Goal: Task Accomplishment & Management: Complete application form

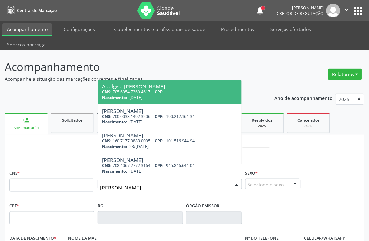
type input "[PERSON_NAME]"
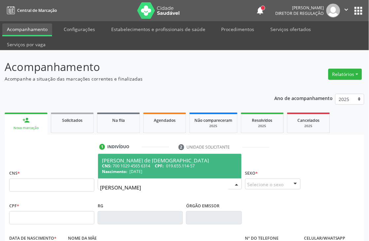
click at [134, 165] on div "CNS: 700 1029 4565 6314 CPF: 019.655.114-57" at bounding box center [170, 166] width 136 height 6
type input "700 1029 4565 6314"
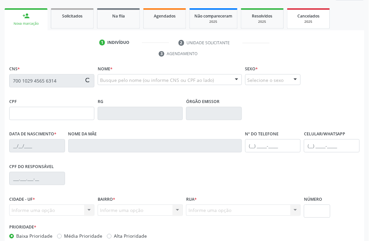
type input "019.655.114-57"
type input "[DATE]"
type input "Porcina [PERSON_NAME]"
type input "[PHONE_NUMBER]"
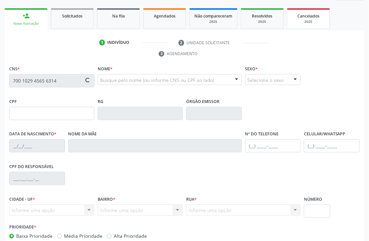
type input "334.778.844-34"
type input "S/N"
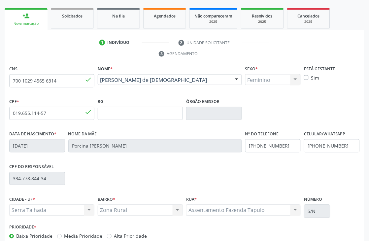
scroll to position [141, 0]
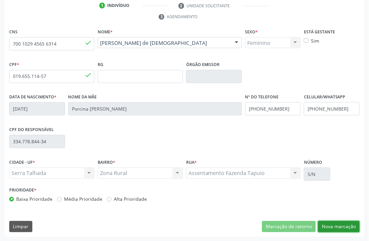
click at [327, 224] on button "Nova marcação" at bounding box center [339, 226] width 42 height 11
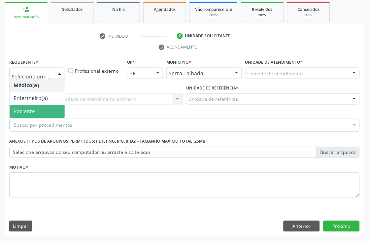
click at [36, 105] on span "Paciente" at bounding box center [37, 111] width 55 height 13
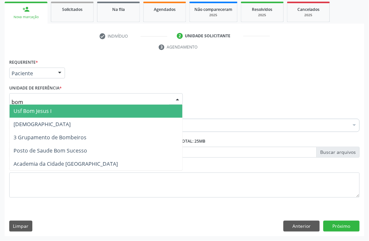
type input "bom"
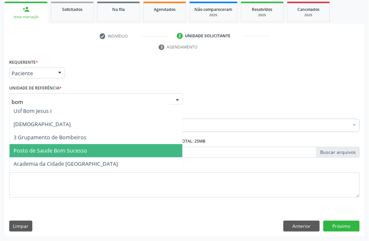
click at [60, 153] on span "Posto de Saude Bom Sucesso" at bounding box center [96, 150] width 173 height 13
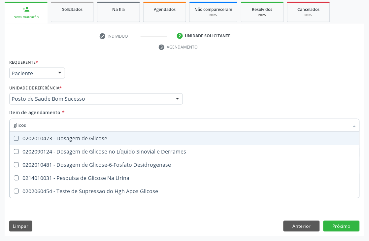
type input "glicose"
click at [32, 136] on div "0202010473 - Dosagem de Glicose" at bounding box center [185, 138] width 342 height 5
checkbox Glicose "true"
drag, startPoint x: 42, startPoint y: 122, endPoint x: 0, endPoint y: 109, distance: 43.7
click at [0, 122] on div "Acompanhamento Acompanhe a situação das marcações correntes e finalizadas Relat…" at bounding box center [184, 89] width 369 height 301
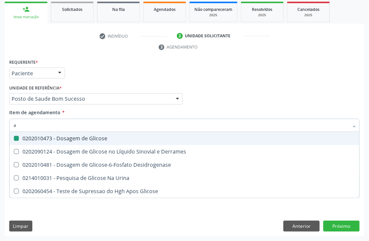
type input "ac"
checkbox Glicose "false"
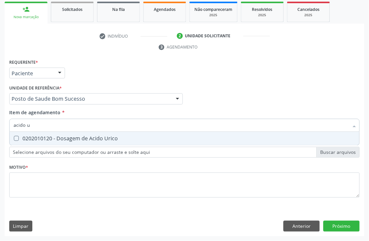
type input "acido u"
click at [30, 137] on div "0202010120 - Dosagem de Acido Urico" at bounding box center [185, 138] width 342 height 5
checkbox Urico "true"
drag, startPoint x: 60, startPoint y: 122, endPoint x: 0, endPoint y: 115, distance: 60.0
click at [0, 118] on div "Acompanhamento Acompanhe a situação das marcações correntes e finalizadas Relat…" at bounding box center [184, 89] width 369 height 301
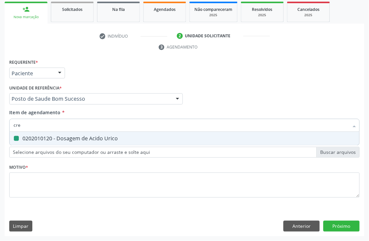
type input "crea"
checkbox Urico "false"
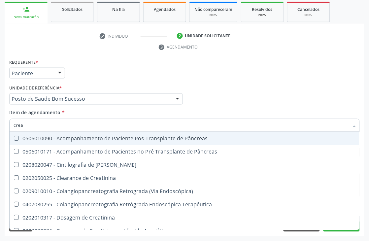
type input "creat"
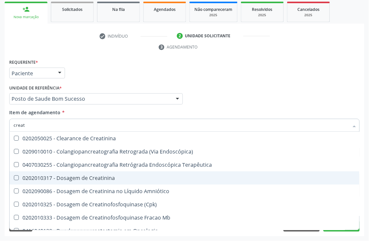
click at [41, 179] on div "0202010317 - Dosagem de Creatinina" at bounding box center [185, 177] width 342 height 5
checkbox Creatinina "true"
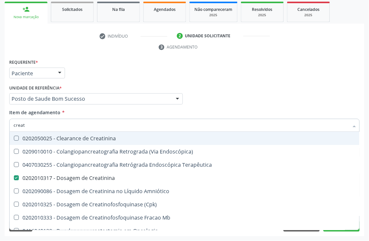
drag, startPoint x: 41, startPoint y: 125, endPoint x: 0, endPoint y: 100, distance: 48.0
click at [0, 118] on div "Acompanhamento Acompanhe a situação das marcações correntes e finalizadas Relat…" at bounding box center [184, 89] width 369 height 301
type input "urei"
checkbox Creatinina "false"
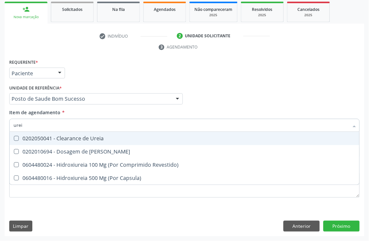
type input "ureia"
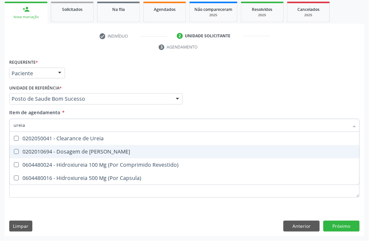
click at [35, 147] on span "0202010694 - Dosagem de [PERSON_NAME]" at bounding box center [185, 151] width 350 height 13
checkbox Ureia "true"
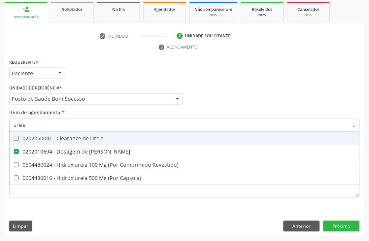
drag, startPoint x: 44, startPoint y: 127, endPoint x: 0, endPoint y: 123, distance: 44.3
click at [0, 123] on div "Acompanhamento Acompanhe a situação das marcações correntes e finalizadas Relat…" at bounding box center [184, 89] width 369 height 301
type input "coles"
checkbox Ureia "false"
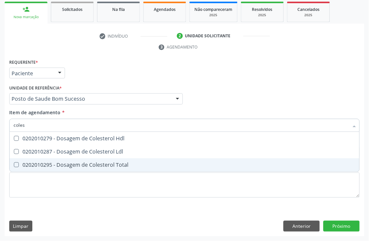
click at [46, 162] on div "0202010295 - Dosagem de Colesterol Total" at bounding box center [185, 164] width 342 height 5
checkbox Total "true"
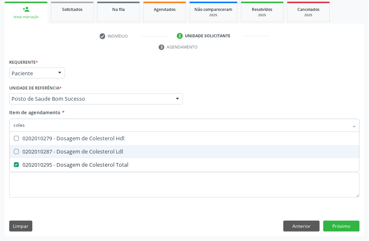
click at [46, 149] on div "0202010287 - Dosagem de Colesterol Ldl" at bounding box center [185, 151] width 342 height 5
checkbox Ldl "true"
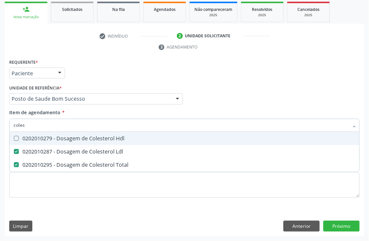
click at [46, 140] on div "0202010279 - Dosagem de Colesterol Hdl" at bounding box center [185, 138] width 342 height 5
checkbox Hdl "true"
drag, startPoint x: 47, startPoint y: 129, endPoint x: 0, endPoint y: 114, distance: 49.5
click at [0, 115] on div "Acompanhamento Acompanhe a situação das marcações correntes e finalizadas Relat…" at bounding box center [184, 89] width 369 height 301
type input "tri"
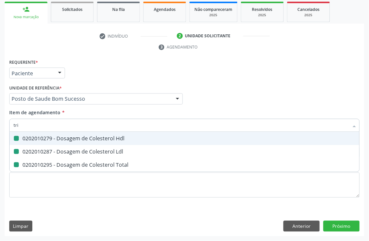
checkbox Hdl "false"
checkbox Ldl "false"
checkbox Total "false"
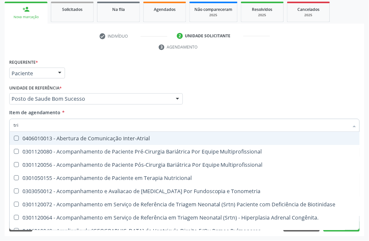
type input "trig"
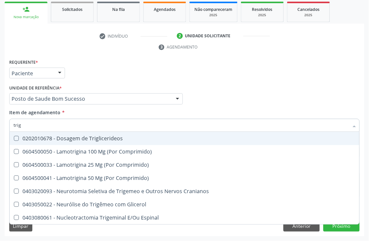
click at [38, 138] on div "0202010678 - Dosagem de Triglicerideos" at bounding box center [185, 138] width 342 height 5
checkbox Triglicerideos "true"
drag, startPoint x: 37, startPoint y: 126, endPoint x: 0, endPoint y: 100, distance: 45.3
click at [0, 121] on div "Acompanhamento Acompanhe a situação das marcações correntes e finalizadas Relat…" at bounding box center [184, 89] width 369 height 301
type input "hemo"
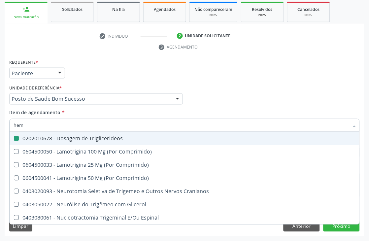
checkbox Triglicerideos "false"
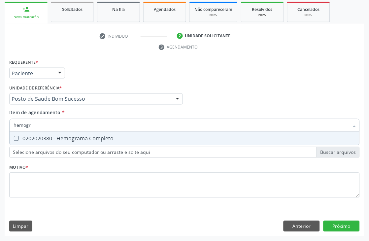
type input "hemogra"
click at [47, 133] on span "0202020380 - Hemograma Completo" at bounding box center [185, 138] width 350 height 13
checkbox Completo "true"
drag, startPoint x: 35, startPoint y: 125, endPoint x: 0, endPoint y: 125, distance: 35.3
click at [0, 125] on div "Acompanhamento Acompanhe a situação das marcações correntes e finalizadas Relat…" at bounding box center [184, 89] width 369 height 301
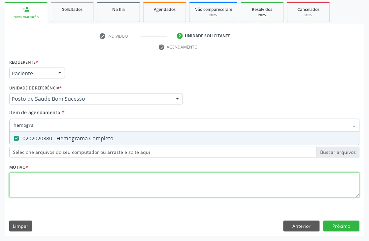
click at [246, 187] on div "Requerente * Paciente Médico(a) Enfermeiro(a) Paciente Nenhum resultado encontr…" at bounding box center [184, 131] width 350 height 149
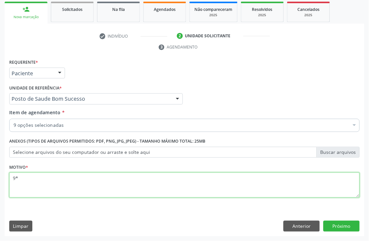
type textarea "9"
type textarea "*"
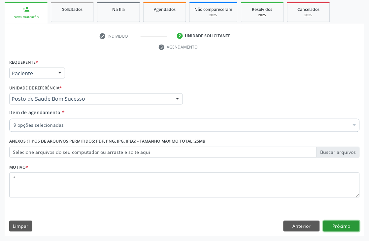
click at [325, 225] on button "Próximo" at bounding box center [341, 226] width 36 height 11
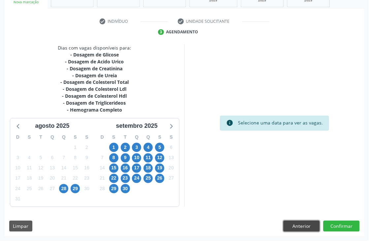
click at [299, 228] on button "Anterior" at bounding box center [301, 226] width 36 height 11
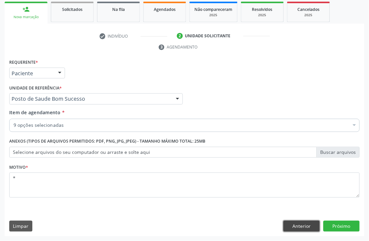
click at [299, 228] on button "Anterior" at bounding box center [301, 226] width 36 height 11
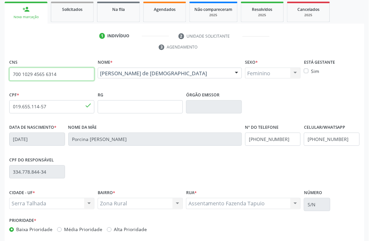
drag, startPoint x: 75, startPoint y: 78, endPoint x: 0, endPoint y: 65, distance: 75.7
click at [0, 65] on div "Acompanhamento Acompanhe a situação das marcações correntes e finalizadas Relat…" at bounding box center [184, 105] width 369 height 332
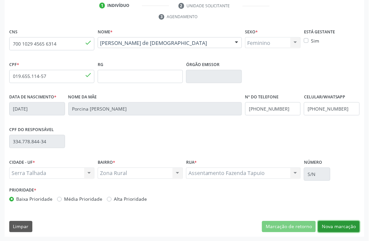
click at [348, 228] on button "Nova marcação" at bounding box center [339, 226] width 42 height 11
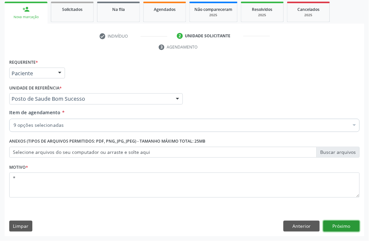
click at [348, 228] on button "Próximo" at bounding box center [341, 226] width 36 height 11
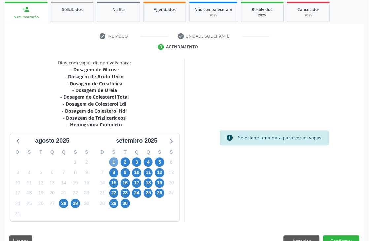
click at [115, 160] on span "1" at bounding box center [113, 162] width 9 height 9
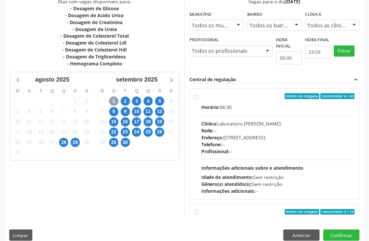
scroll to position [181, 0]
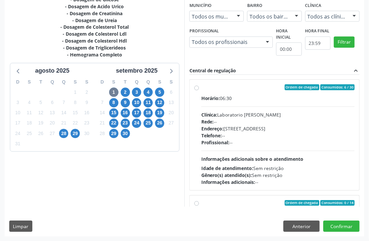
click at [236, 88] on div "Ordem de chegada Consumidos: 6 / 30" at bounding box center [277, 87] width 153 height 6
click at [199, 88] on input "Ordem de chegada Consumidos: 6 / 30 Horário: 06:30 Clínica: Laboratorio Jose Pa…" at bounding box center [196, 87] width 5 height 6
radio input "true"
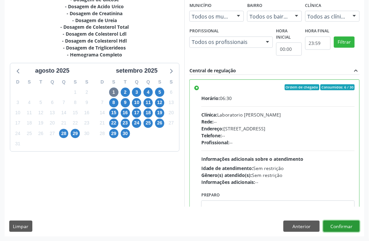
click at [342, 223] on button "Confirmar" at bounding box center [341, 226] width 36 height 11
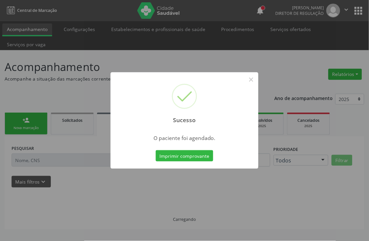
scroll to position [0, 0]
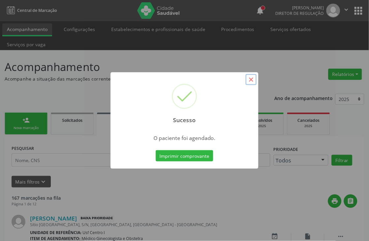
click at [252, 77] on button "×" at bounding box center [250, 79] width 11 height 11
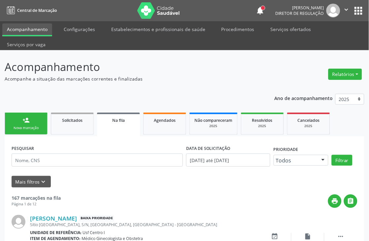
click at [30, 121] on link "person_add Nova marcação" at bounding box center [26, 123] width 43 height 22
click at [26, 124] on link "person_add Nova marcação" at bounding box center [26, 123] width 43 height 22
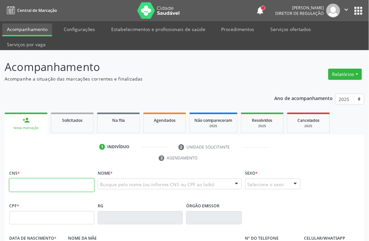
click at [32, 179] on input "text" at bounding box center [51, 184] width 85 height 13
paste input "700 1029 4565 6314"
type input "700 1029 4565 6314"
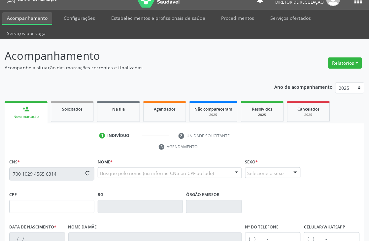
type input "019.655.114-57"
type input "10/10/1957"
type input "Porcina Luzia da Silva"
type input "(87) 99932-4038"
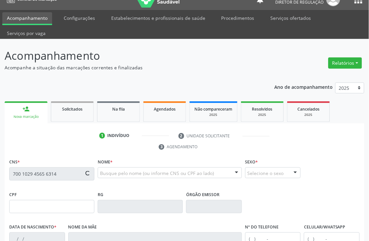
type input "334.778.844-34"
type input "S/N"
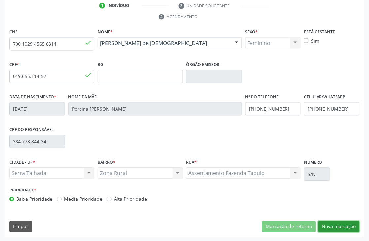
click at [330, 229] on button "Nova marcação" at bounding box center [339, 226] width 42 height 11
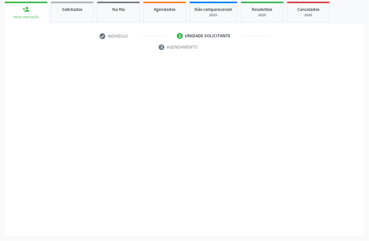
scroll to position [111, 0]
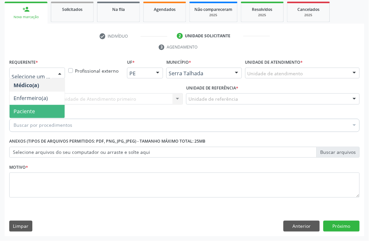
click at [40, 117] on span "Paciente" at bounding box center [37, 111] width 55 height 13
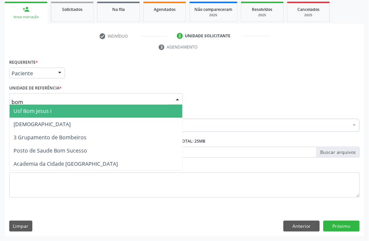
type input "bom s"
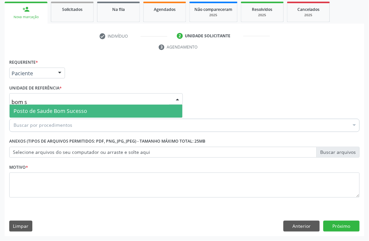
click at [12, 111] on span "Posto de Saude Bom Sucesso" at bounding box center [96, 111] width 173 height 13
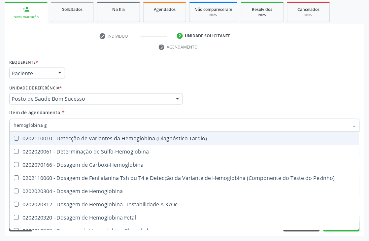
type input "hemoglobina g"
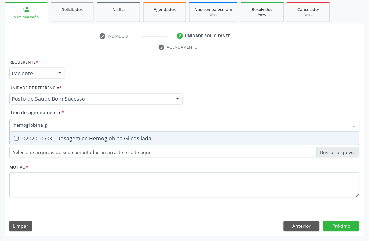
click at [103, 138] on div "0202010503 - Dosagem de Hemoglobina Glicosilada" at bounding box center [185, 138] width 342 height 5
checkbox Glicosilada "true"
type input "hemoglobina g"
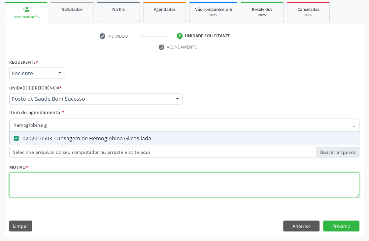
click at [31, 179] on div "Requerente * Paciente Médico(a) Enfermeiro(a) Paciente Nenhum resultado encontr…" at bounding box center [184, 131] width 350 height 149
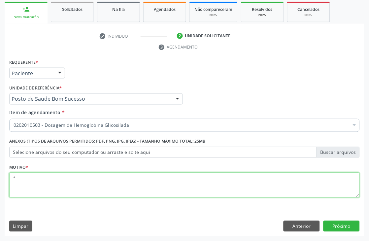
type textarea "*"
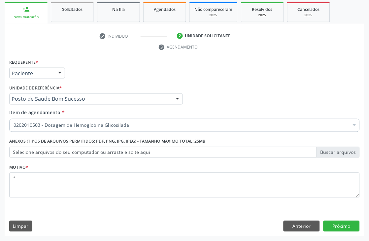
click at [14, 122] on input "Item de agendamento *" at bounding box center [14, 125] width 0 height 13
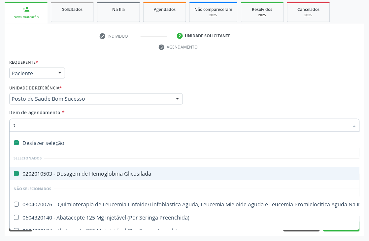
type input "ts"
checkbox Glicosilada "false"
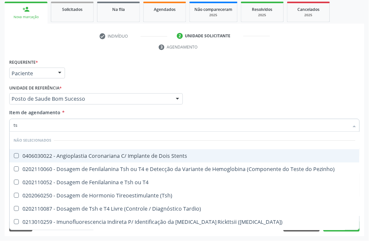
type input "tsh"
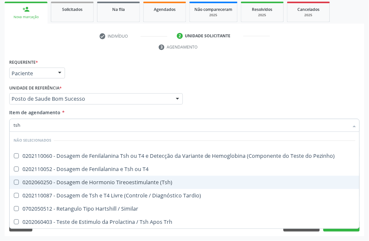
click at [167, 176] on span "0202060250 - Dosagem de Hormonio Tireoestimulante (Tsh)" at bounding box center [185, 182] width 350 height 13
checkbox \(Tsh\) "true"
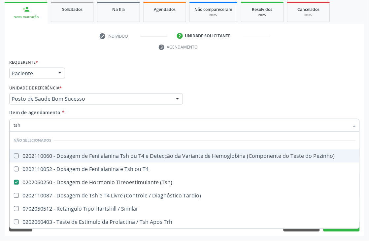
drag, startPoint x: 97, startPoint y: 119, endPoint x: 33, endPoint y: 116, distance: 63.4
click at [33, 116] on div "Item de agendamento * tsh Desfazer seleção Não selecionados 0202110060 - Dosage…" at bounding box center [184, 119] width 350 height 21
type input "ts"
checkbox \(Tsh\) "false"
checkbox Tardio\) "true"
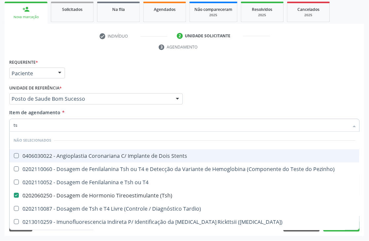
type input "t"
checkbox \(Tsh\) "false"
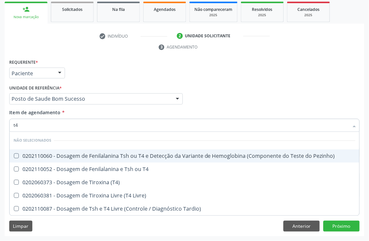
type input "t4 l"
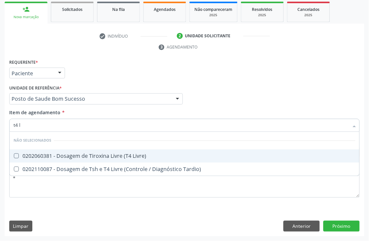
click at [18, 158] on div "0202060381 - Dosagem de Tiroxina Livre (T4 Livre)" at bounding box center [185, 155] width 342 height 5
checkbox Livre\) "true"
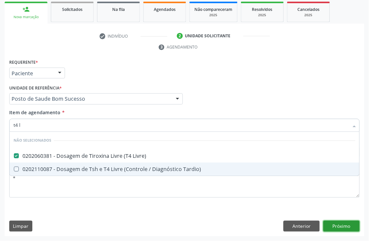
click at [350, 223] on div "Requerente * Paciente Médico(a) Enfermeiro(a) Paciente Nenhum resultado encontr…" at bounding box center [184, 146] width 359 height 179
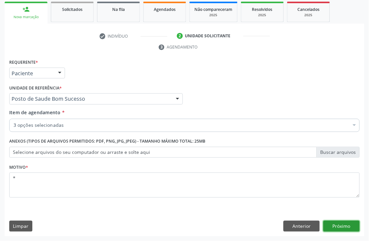
click at [347, 223] on button "Próximo" at bounding box center [341, 226] width 36 height 11
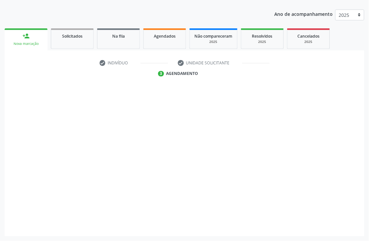
scroll to position [84, 0]
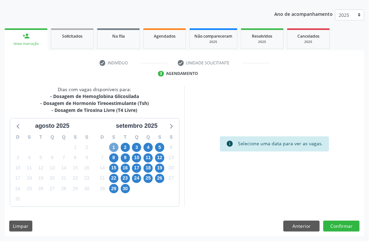
click at [114, 145] on span "1" at bounding box center [113, 147] width 9 height 9
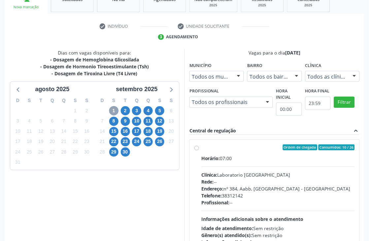
scroll to position [181, 0]
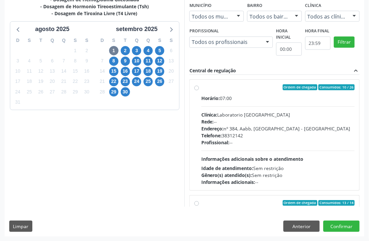
click at [239, 96] on div "Horário: 07:00" at bounding box center [277, 98] width 153 height 7
click at [199, 90] on input "Ordem de chegada Consumidos: 10 / 26 Horário: 07:00 Clínica: Laboratorio Sao Fr…" at bounding box center [196, 87] width 5 height 6
radio input "true"
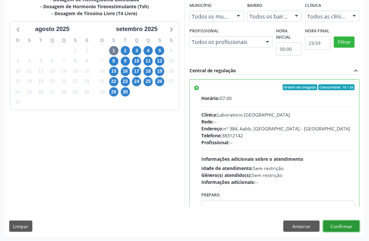
click at [333, 228] on button "Confirmar" at bounding box center [341, 226] width 36 height 11
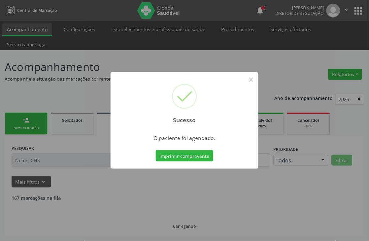
scroll to position [0, 0]
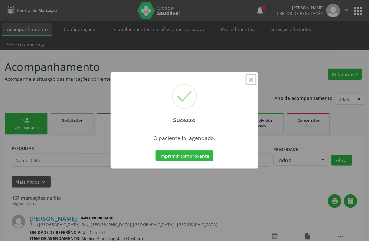
click at [253, 81] on button "×" at bounding box center [250, 79] width 11 height 11
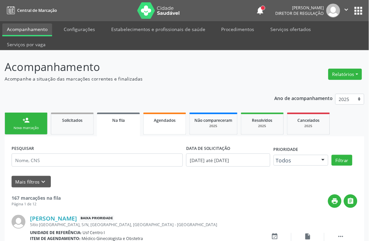
click at [159, 122] on div "Agendados" at bounding box center [164, 119] width 33 height 7
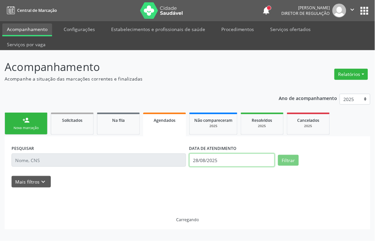
click at [232, 143] on body "Central de Marcação notifications Thaynná Vasconcelos Alves Ferreira Diretor de…" at bounding box center [187, 120] width 375 height 241
click at [0, 0] on span "3" at bounding box center [0, 0] width 0 height 0
type input "03/09/2025"
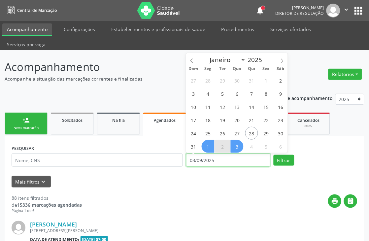
click at [229, 160] on input "03/09/2025" at bounding box center [228, 159] width 84 height 13
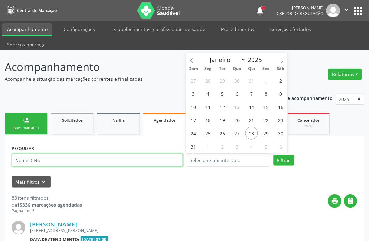
click at [110, 163] on input "text" at bounding box center [97, 159] width 171 height 13
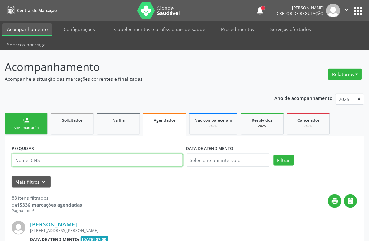
paste input "700 1029 4565 6314"
type input "700 1029 4565 6314"
click at [273, 155] on button "Filtrar" at bounding box center [283, 160] width 21 height 11
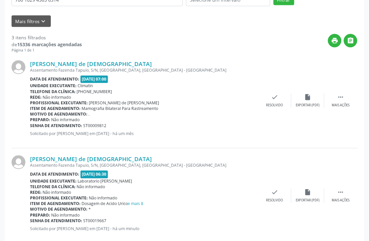
scroll to position [183, 0]
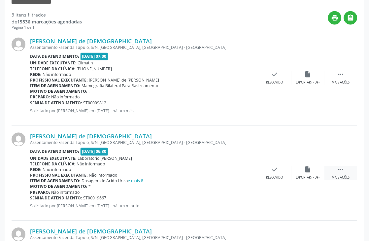
click at [338, 169] on icon "" at bounding box center [340, 169] width 7 height 7
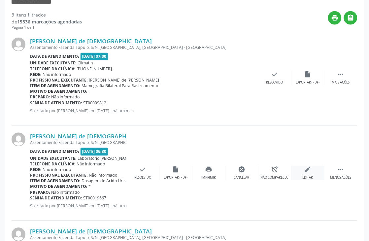
click at [306, 171] on icon "edit" at bounding box center [307, 169] width 7 height 7
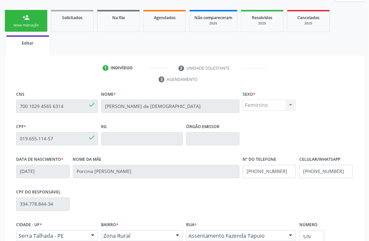
scroll to position [172, 0]
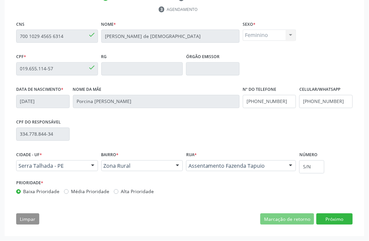
drag, startPoint x: 327, startPoint y: 209, endPoint x: 325, endPoint y: 213, distance: 4.0
click at [326, 209] on div "CNS 700 1029 4565 6314 done Nome * Josefa Porcina de Jesus Sexo * Feminino Masc…" at bounding box center [185, 124] width 346 height 210
click at [325, 215] on button "Próximo" at bounding box center [334, 218] width 36 height 11
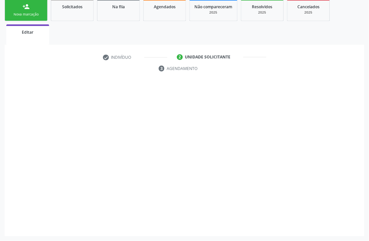
scroll to position [113, 0]
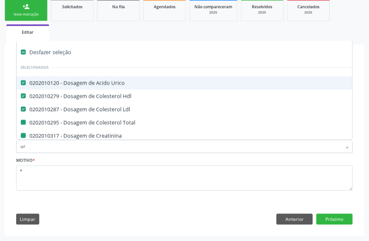
type input "uri"
checkbox Total "false"
checkbox Creatinina "false"
checkbox Glicose "false"
checkbox Triglicerideos "false"
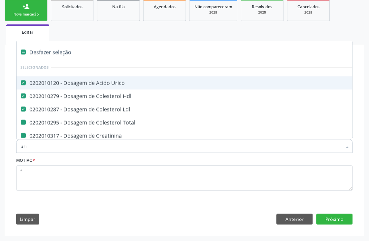
checkbox Ureia "false"
checkbox Completo "false"
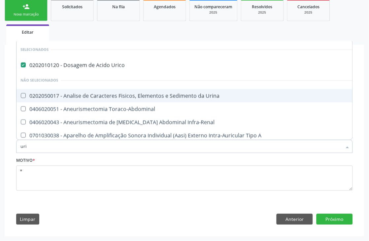
click at [90, 96] on div "0202050017 - Analise de Caracteres Fisicos, Elementos e Sedimento da Urina" at bounding box center [256, 95] width 472 height 5
checkbox Urina "true"
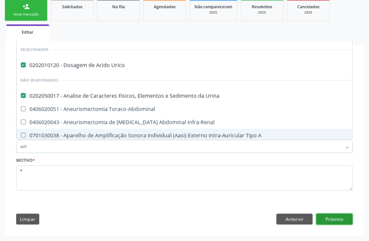
click at [324, 220] on button "Próximo" at bounding box center [334, 219] width 36 height 11
checkbox Toraco-Abdominal "true"
checkbox Infra-Renal "true"
checkbox A "true"
checkbox B "true"
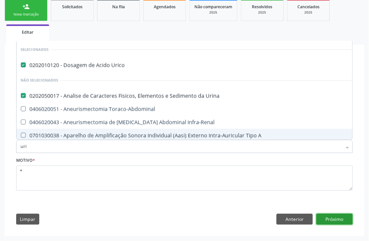
checkbox C "true"
checkbox A "true"
checkbox B "true"
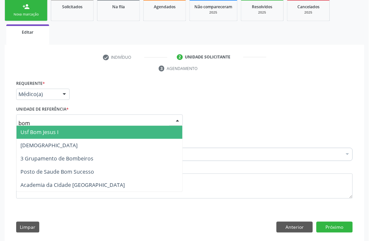
type input "bom s"
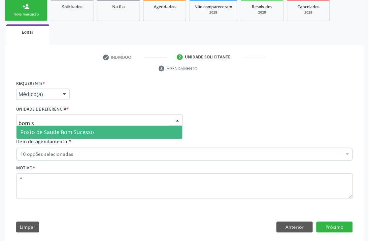
click at [117, 133] on span "Posto de Saude Bom Sucesso" at bounding box center [99, 132] width 166 height 13
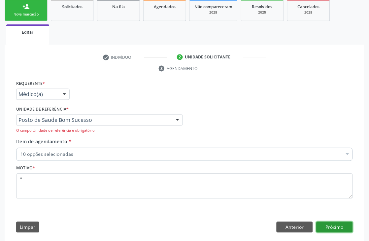
click at [338, 224] on button "Próximo" at bounding box center [334, 227] width 36 height 11
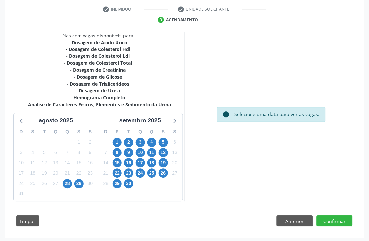
scroll to position [163, 0]
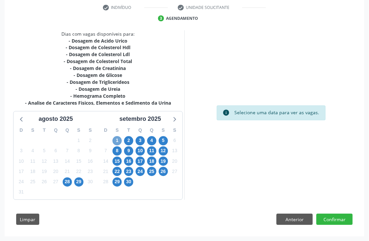
click at [116, 137] on span "1" at bounding box center [116, 140] width 9 height 9
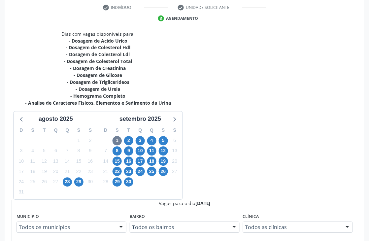
radio input "true"
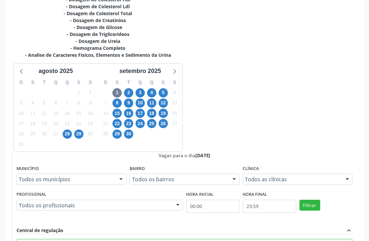
scroll to position [212, 0]
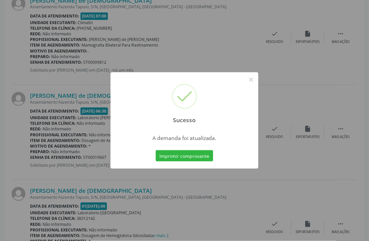
scroll to position [0, 0]
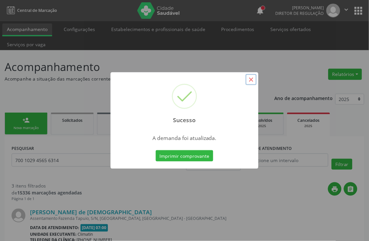
click at [252, 79] on button "×" at bounding box center [250, 79] width 11 height 11
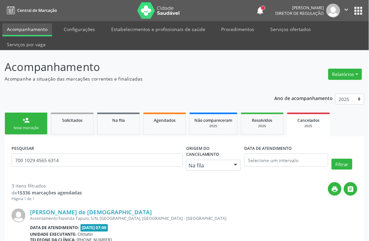
click at [33, 112] on link "person_add Nova marcação" at bounding box center [26, 123] width 43 height 22
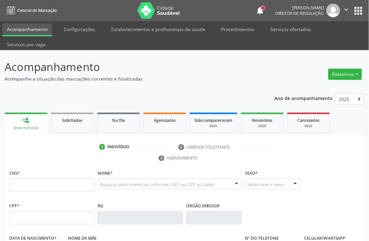
click at [24, 122] on div "person_add" at bounding box center [25, 119] width 7 height 7
click at [29, 185] on input "text" at bounding box center [51, 184] width 85 height 13
type input "898 0029 8983 4941"
type input "103.432.924-32"
type input "31/12/1992"
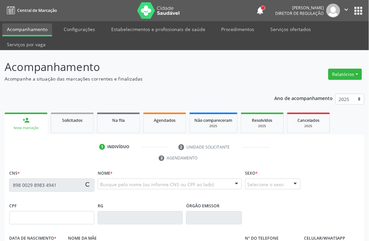
type input "Erivonete Maria da Siiva Ferreira"
type input "(87) 98847-7077"
type input "S/N"
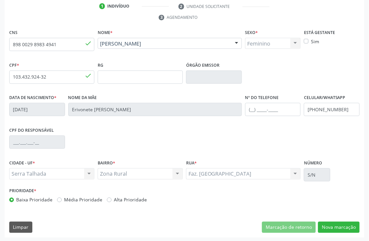
scroll to position [141, 0]
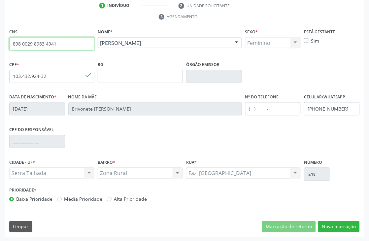
drag, startPoint x: 65, startPoint y: 41, endPoint x: 0, endPoint y: 42, distance: 64.6
click at [0, 42] on div "Acompanhamento Acompanhe a situação das marcações correntes e finalizadas Relat…" at bounding box center [184, 75] width 369 height 332
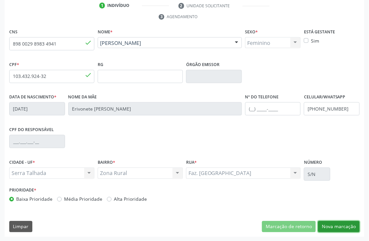
click at [327, 223] on button "Nova marcação" at bounding box center [339, 226] width 42 height 11
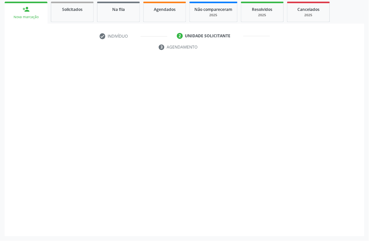
scroll to position [111, 0]
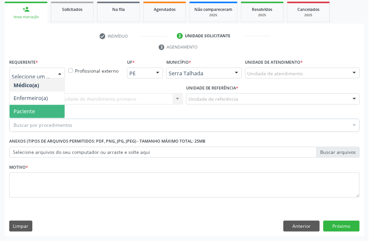
click at [40, 113] on span "Paciente" at bounding box center [37, 111] width 55 height 13
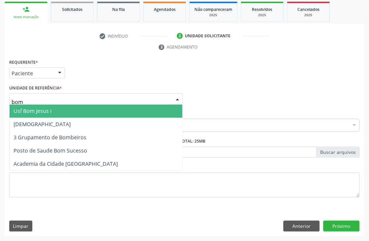
type input "bom"
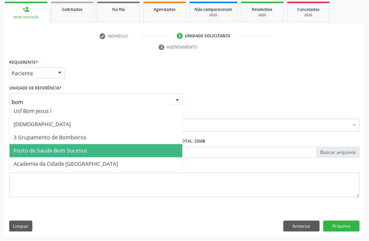
click at [47, 144] on span "Posto de Saude Bom Sucesso" at bounding box center [96, 150] width 173 height 13
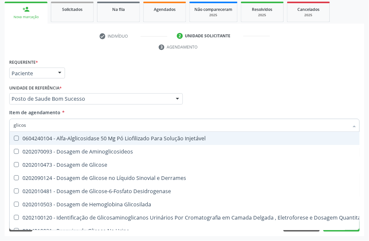
type input "glicose"
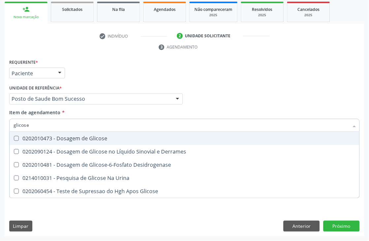
click at [68, 137] on div "0202010473 - Dosagem de Glicose" at bounding box center [185, 138] width 342 height 5
checkbox Glicose "true"
drag, startPoint x: 25, startPoint y: 127, endPoint x: 0, endPoint y: 119, distance: 26.4
click at [0, 119] on div "Acompanhamento Acompanhe a situação das marcações correntes e finalizadas Relat…" at bounding box center [184, 89] width 369 height 301
type input "crea"
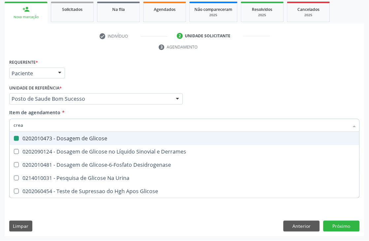
checkbox Glicose "false"
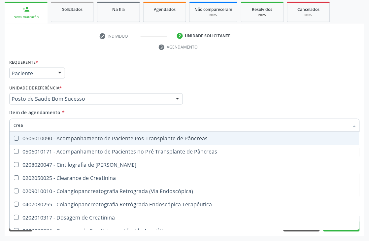
type input "creat"
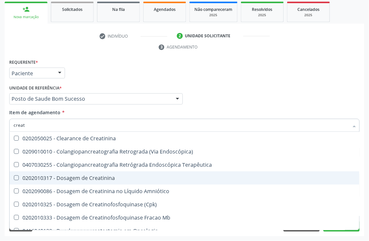
click at [78, 173] on span "0202010317 - Dosagem de Creatinina" at bounding box center [185, 177] width 350 height 13
checkbox Creatinina "true"
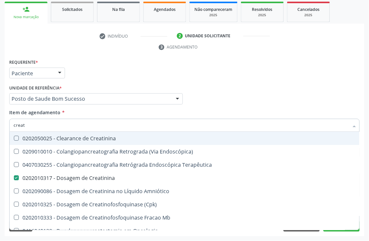
drag, startPoint x: 30, startPoint y: 126, endPoint x: 0, endPoint y: 107, distance: 35.1
click at [0, 117] on div "Acompanhamento Acompanhe a situação das marcações correntes e finalizadas Relat…" at bounding box center [184, 89] width 369 height 301
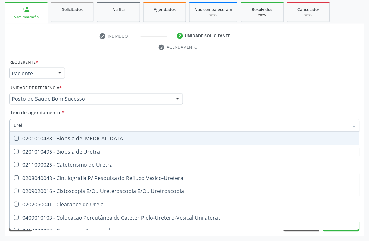
type input "ureia"
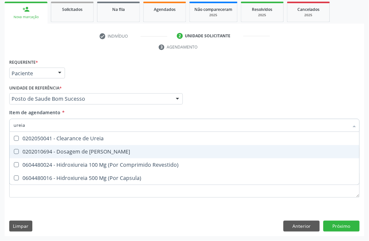
click at [29, 153] on div "0202010694 - Dosagem de [PERSON_NAME]" at bounding box center [185, 151] width 342 height 5
checkbox Ureia "true"
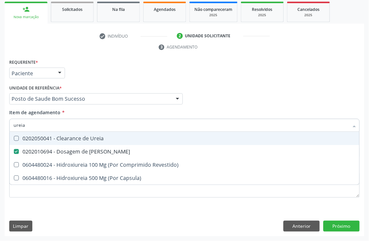
drag, startPoint x: 32, startPoint y: 130, endPoint x: 0, endPoint y: 127, distance: 32.1
click at [0, 127] on div "Acompanhamento Acompanhe a situação das marcações correntes e finalizadas Relat…" at bounding box center [184, 89] width 369 height 301
type input "tg"
checkbox Ureia "false"
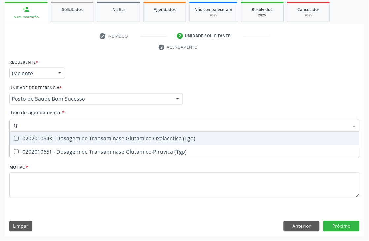
click at [25, 136] on div "0202010643 - Dosagem de Transaminase Glutamico-Oxalacetica (Tgo)" at bounding box center [185, 138] width 342 height 5
checkbox \(Tgo\) "true"
drag, startPoint x: 28, startPoint y: 121, endPoint x: 0, endPoint y: 123, distance: 28.4
click at [0, 123] on div "Acompanhamento Acompanhe a situação das marcações correntes e finalizadas Relat…" at bounding box center [184, 89] width 369 height 301
type input "hem"
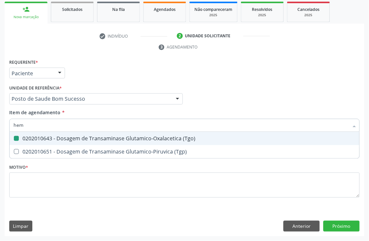
checkbox \(Tgo\) "false"
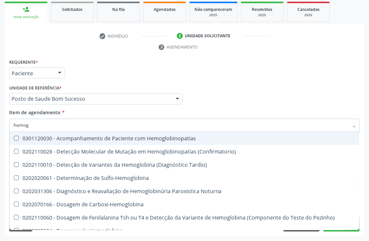
type input "hemogr"
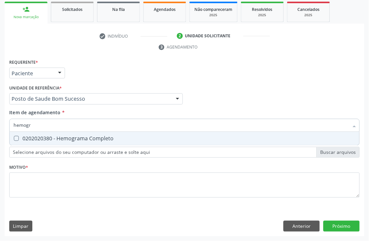
click at [29, 137] on div "0202020380 - Hemograma Completo" at bounding box center [185, 138] width 342 height 5
checkbox Completo "true"
drag, startPoint x: 39, startPoint y: 126, endPoint x: 0, endPoint y: 124, distance: 38.6
click at [0, 124] on div "Acompanhamento Acompanhe a situação das marcações correntes e finalizadas Relat…" at bounding box center [184, 89] width 369 height 301
type input "urin"
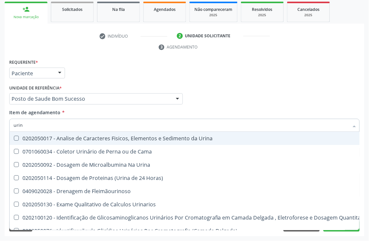
click at [41, 136] on div "0202050017 - Analise de Caracteres Fisicos, Elementos e Sedimento da Urina" at bounding box center [192, 138] width 356 height 5
checkbox Urina "true"
drag, startPoint x: 42, startPoint y: 126, endPoint x: 0, endPoint y: 135, distance: 42.5
click at [0, 135] on div "Acompanhamento Acompanhe a situação das marcações correntes e finalizadas Relat…" at bounding box center [184, 89] width 369 height 301
type input "cu"
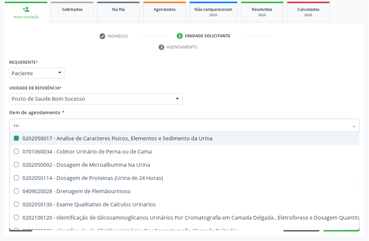
checkbox Urina "false"
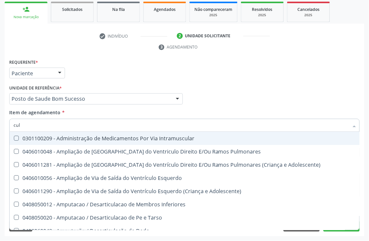
type input "cult"
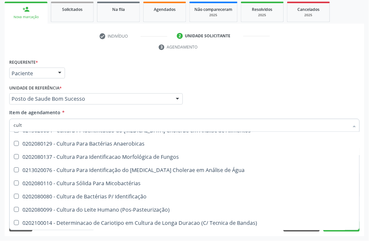
scroll to position [73, 0]
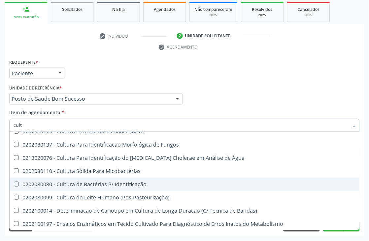
click at [95, 181] on div "0202080080 - Cultura de Bactérias P/ Identificação" at bounding box center [185, 183] width 342 height 5
checkbox Identificação "true"
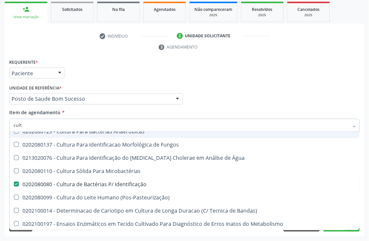
click at [257, 109] on div "Item de agendamento * cult Desfazer seleção 0301010269 - Avaliação do Crescimen…" at bounding box center [184, 119] width 350 height 21
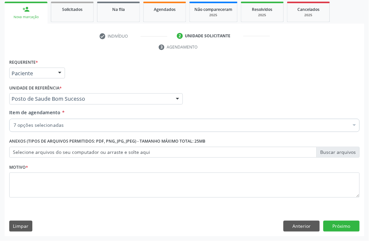
scroll to position [0, 0]
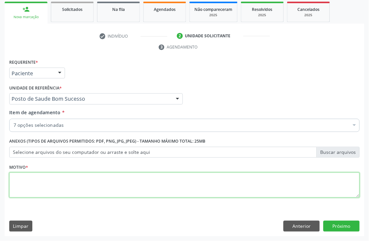
click at [38, 187] on textarea at bounding box center [184, 184] width 350 height 25
type textarea "*"
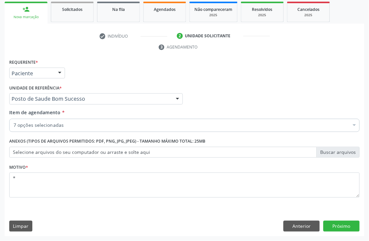
click at [332, 220] on div "Requerente * Paciente Médico(a) Enfermeiro(a) Paciente Nenhum resultado encontr…" at bounding box center [184, 146] width 359 height 179
click at [332, 226] on button "Próximo" at bounding box center [341, 226] width 36 height 11
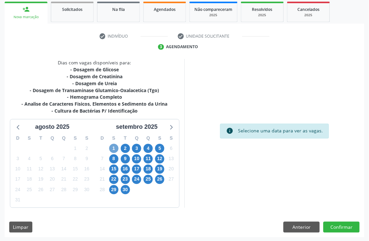
click at [115, 147] on span "1" at bounding box center [113, 148] width 9 height 9
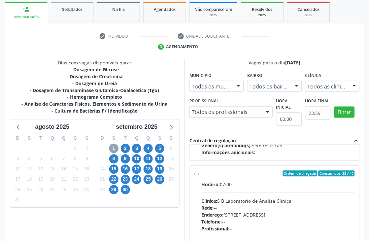
scroll to position [220, 0]
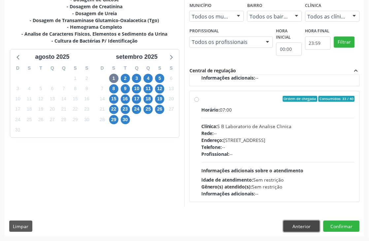
click at [298, 228] on button "Anterior" at bounding box center [301, 226] width 36 height 11
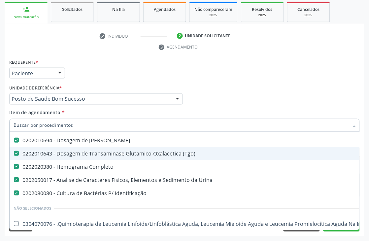
scroll to position [73, 0]
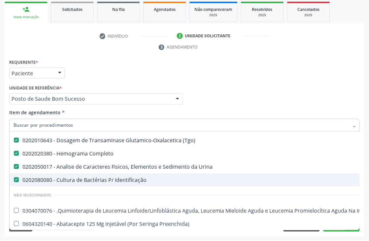
click at [75, 177] on div "0202080080 - Cultura de Bactérias P/ Identificação" at bounding box center [270, 179] width 513 height 5
checkbox Identificação "false"
click at [358, 51] on ul "check Indivíduo 2 Unidade solicitante 3 Agendamento" at bounding box center [184, 42] width 359 height 22
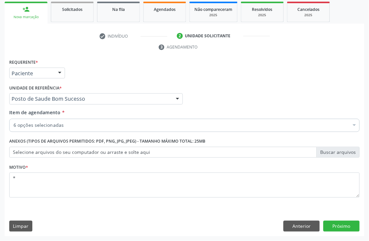
scroll to position [20, 0]
click at [338, 223] on button "Próximo" at bounding box center [341, 226] width 36 height 11
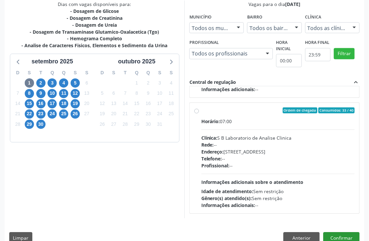
scroll to position [181, 0]
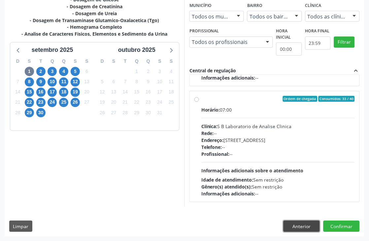
click at [292, 225] on button "Anterior" at bounding box center [301, 226] width 36 height 11
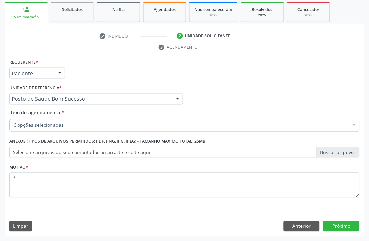
scroll to position [111, 0]
click at [48, 121] on div "6 opções selecionadas" at bounding box center [184, 125] width 350 height 13
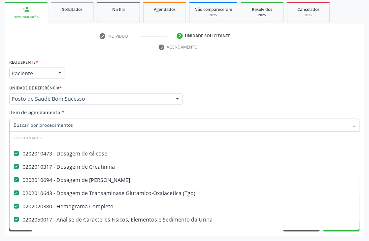
click at [343, 73] on div "Requerente * Paciente Médico(a) Enfermeiro(a) Paciente Nenhum resultado encontr…" at bounding box center [184, 70] width 353 height 26
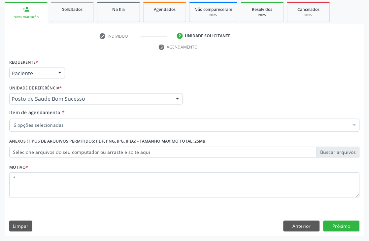
scroll to position [0, 0]
click at [344, 229] on button "Próximo" at bounding box center [341, 226] width 36 height 11
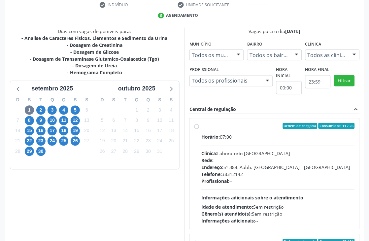
scroll to position [71, 0]
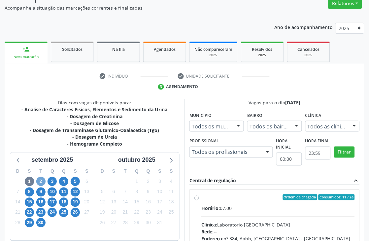
click at [39, 183] on span "2" at bounding box center [40, 181] width 9 height 9
click at [31, 182] on span "1" at bounding box center [29, 181] width 9 height 9
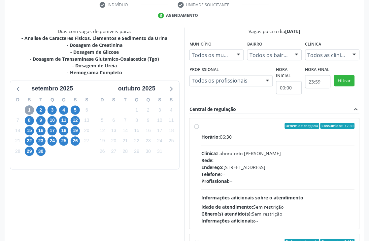
scroll to position [144, 0]
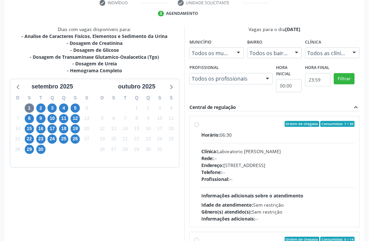
click at [233, 125] on div "Ordem de chegada Consumidos: 7 / 30" at bounding box center [277, 124] width 153 height 6
click at [199, 125] on input "Ordem de chegada Consumidos: 7 / 30 Horário: 06:30 Clínica: Laboratorio Jose Pa…" at bounding box center [196, 124] width 5 height 6
radio input "true"
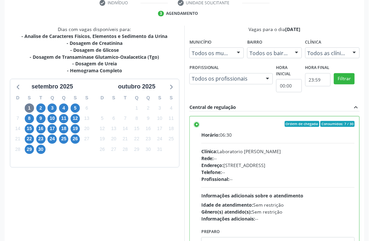
scroll to position [181, 0]
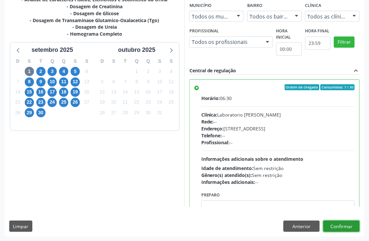
click at [354, 228] on button "Confirmar" at bounding box center [341, 226] width 36 height 11
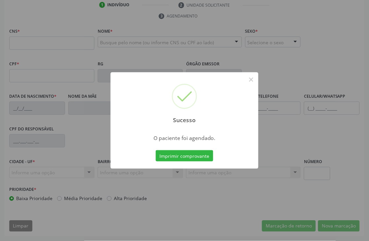
scroll to position [141, 0]
click at [250, 80] on button "×" at bounding box center [250, 79] width 11 height 11
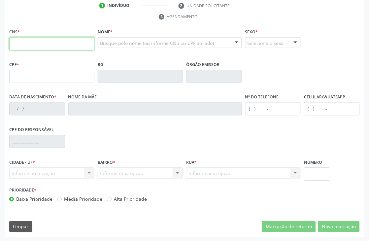
click at [32, 38] on input "text" at bounding box center [51, 43] width 85 height 13
paste input "898 0029 8983 4941"
type input "898 0029 8983 4941"
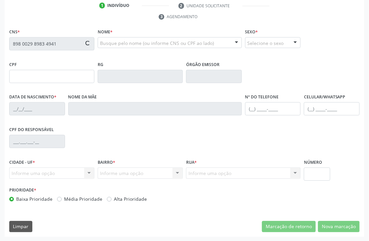
type input "103.432.924-32"
type input "31/12/1992"
type input "Erivonete Maria da Siiva Ferreira"
type input "(87) 98847-7077"
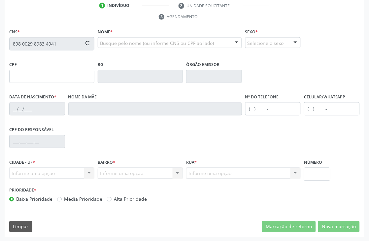
type input "S/N"
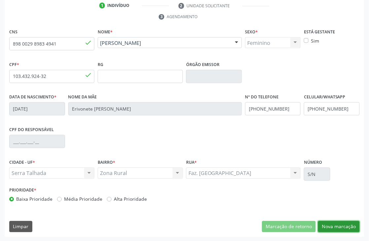
click at [335, 221] on button "Nova marcação" at bounding box center [339, 226] width 42 height 11
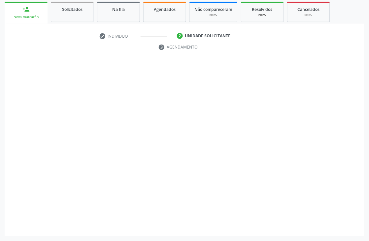
scroll to position [111, 0]
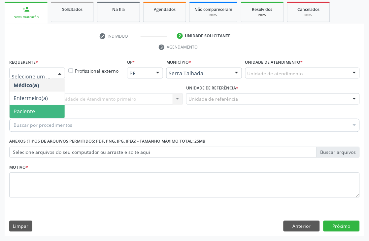
click at [35, 113] on span "Paciente" at bounding box center [37, 111] width 55 height 13
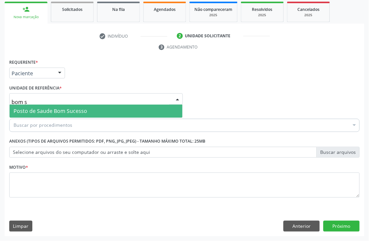
type input "bom su"
click at [47, 108] on span "Posto de Saude Bom Sucesso" at bounding box center [51, 110] width 74 height 7
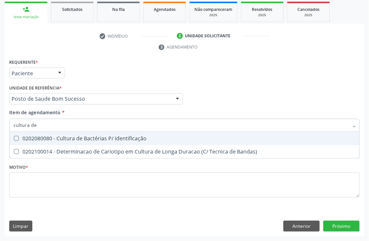
type input "cultura de"
click at [42, 138] on div "0202080080 - Cultura de Bactérias P/ Identificação" at bounding box center [185, 138] width 342 height 5
checkbox Identificação "true"
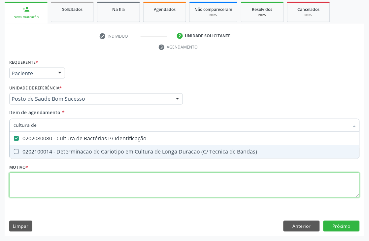
click at [42, 180] on div "Requerente * Paciente Médico(a) Enfermeiro(a) Paciente Nenhum resultado encontr…" at bounding box center [184, 131] width 350 height 149
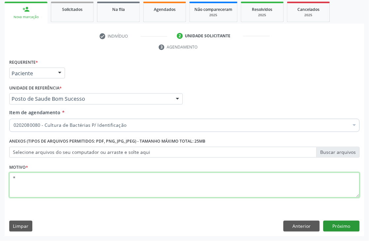
type textarea "*"
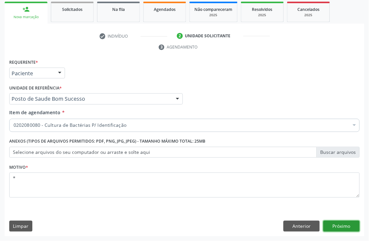
click at [352, 231] on button "Próximo" at bounding box center [341, 226] width 36 height 11
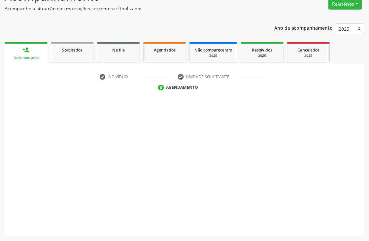
scroll to position [70, 0]
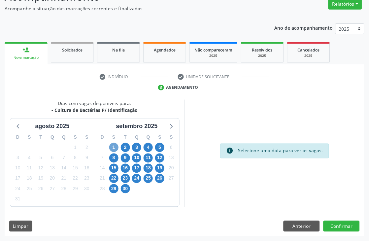
click at [116, 144] on span "1" at bounding box center [113, 147] width 9 height 9
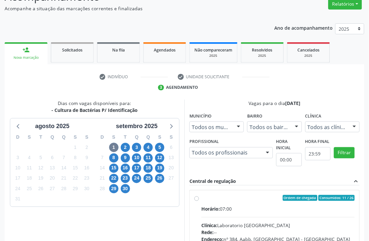
click at [216, 194] on div "Ordem de chegada Consumidos: 11 / 26 Horário: 07:00 Clínica: Laboratorio Sao Fr…" at bounding box center [274, 245] width 169 height 110
radio input "true"
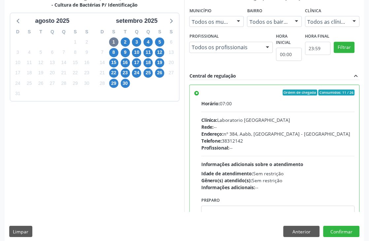
scroll to position [181, 0]
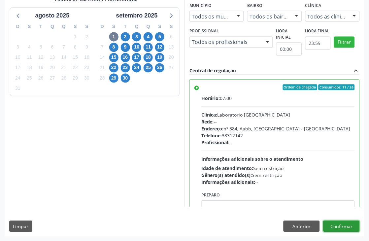
click at [332, 224] on button "Confirmar" at bounding box center [341, 226] width 36 height 11
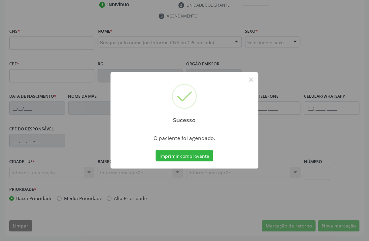
scroll to position [141, 0]
click at [248, 78] on button "×" at bounding box center [250, 79] width 11 height 11
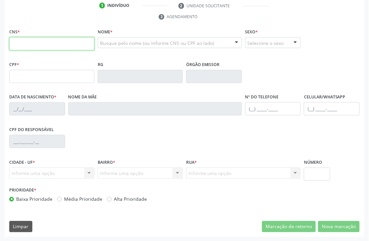
click at [55, 44] on input "text" at bounding box center [51, 43] width 85 height 13
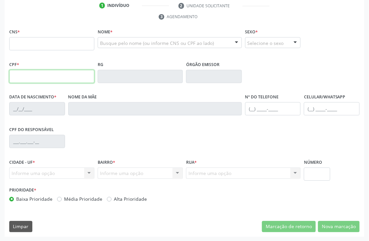
click at [11, 74] on input "text" at bounding box center [51, 76] width 85 height 13
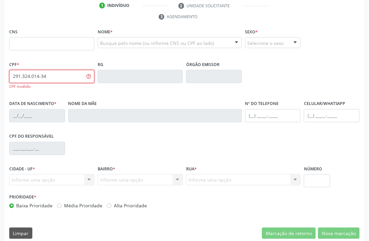
type input "291.324.014-34"
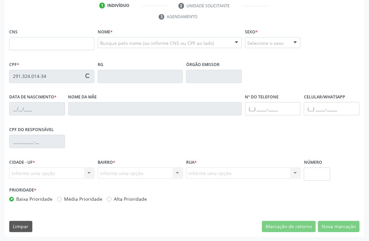
type input "708 6010 3004 8082"
type input "14/04/1960"
type input "Izabel Maria da Conceicao"
type input "(87) 98817-7966"
type input "S/N"
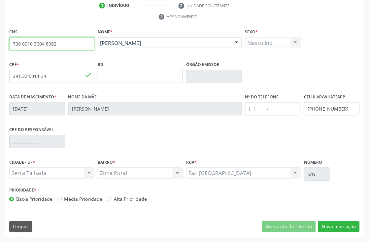
drag, startPoint x: 73, startPoint y: 44, endPoint x: 0, endPoint y: 21, distance: 76.7
click at [0, 31] on div "Acompanhamento Acompanhe a situação das marcações correntes e finalizadas Relat…" at bounding box center [184, 75] width 369 height 332
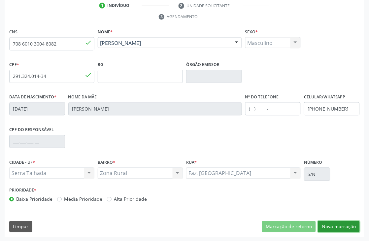
click at [333, 223] on button "Nova marcação" at bounding box center [339, 226] width 42 height 11
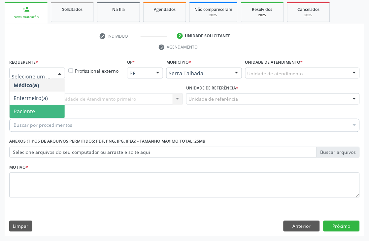
click at [31, 110] on span "Paciente" at bounding box center [24, 111] width 21 height 7
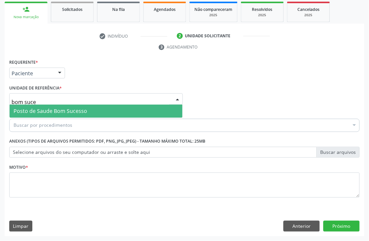
type input "bom suces"
click at [50, 107] on span "Posto de Saude Bom Sucesso" at bounding box center [51, 110] width 74 height 7
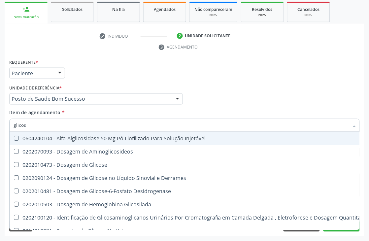
type input "glicose"
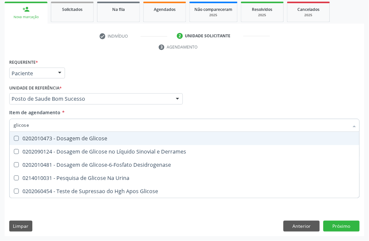
click at [34, 133] on span "0202010473 - Dosagem de Glicose" at bounding box center [185, 138] width 350 height 13
checkbox Glicose "true"
drag, startPoint x: 46, startPoint y: 123, endPoint x: 0, endPoint y: 106, distance: 49.4
click at [0, 111] on div "Acompanhamento Acompanhe a situação das marcações correntes e finalizadas Relat…" at bounding box center [184, 89] width 369 height 301
type input "aci"
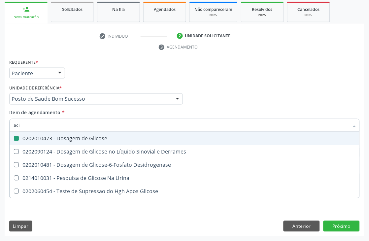
checkbox Glicose "false"
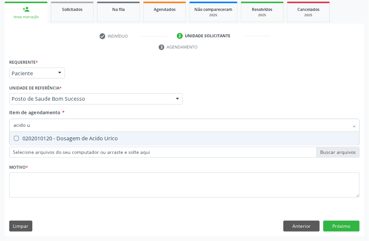
type input "acido u"
click at [71, 137] on div "0202010120 - Dosagem de Acido Urico" at bounding box center [185, 138] width 342 height 5
checkbox Urico "true"
drag, startPoint x: 71, startPoint y: 126, endPoint x: 0, endPoint y: 101, distance: 75.3
click at [0, 109] on div "Acompanhamento Acompanhe a situação das marcações correntes e finalizadas Relat…" at bounding box center [184, 89] width 369 height 301
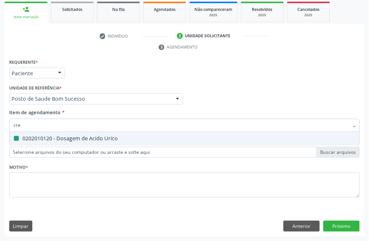
type input "crea"
checkbox Urico "false"
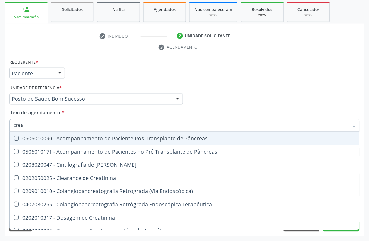
type input "creat"
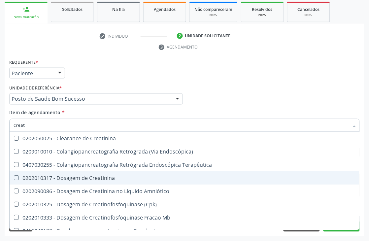
click at [35, 176] on div "0202010317 - Dosagem de Creatinina" at bounding box center [185, 177] width 342 height 5
checkbox Creatinina "true"
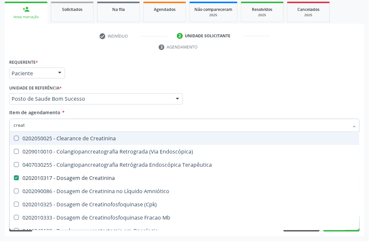
drag, startPoint x: 36, startPoint y: 124, endPoint x: 0, endPoint y: 103, distance: 42.1
click at [0, 120] on div "Acompanhamento Acompanhe a situação das marcações correntes e finalizadas Relat…" at bounding box center [184, 89] width 369 height 301
type input "ureia"
checkbox Creatinina "false"
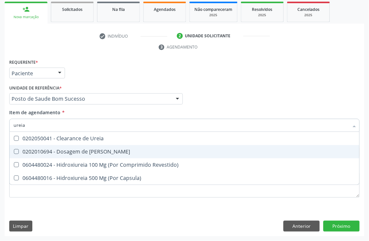
click at [73, 149] on div "0202010694 - Dosagem de [PERSON_NAME]" at bounding box center [185, 151] width 342 height 5
checkbox Ureia "true"
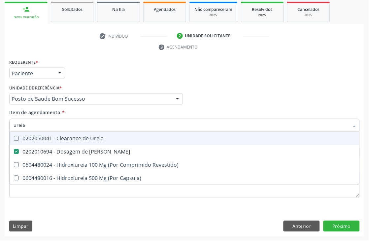
drag, startPoint x: 73, startPoint y: 125, endPoint x: 0, endPoint y: 114, distance: 73.4
click at [0, 124] on div "Acompanhamento Acompanhe a situação das marcações correntes e finalizadas Relat…" at bounding box center [184, 89] width 369 height 301
type input "cole"
checkbox Ureia "false"
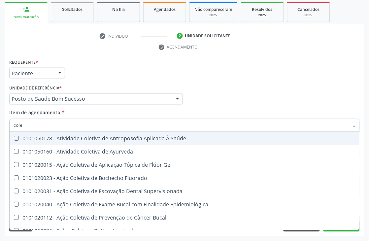
type input "coles"
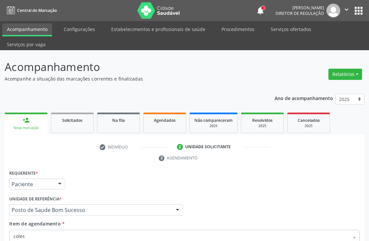
scroll to position [111, 0]
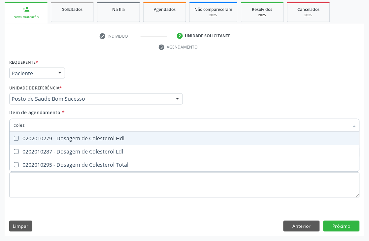
click at [46, 137] on div "0202010279 - Dosagem de Colesterol Hdl" at bounding box center [185, 138] width 342 height 5
checkbox Hdl "true"
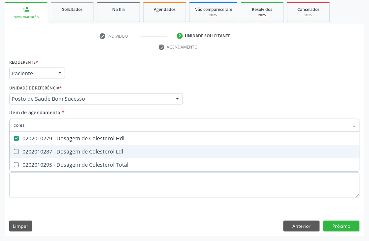
click at [43, 149] on div "0202010287 - Dosagem de Colesterol Ldl" at bounding box center [185, 151] width 342 height 5
checkbox Ldl "true"
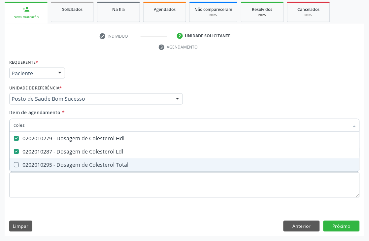
click at [40, 162] on div "0202010295 - Dosagem de Colesterol Total" at bounding box center [185, 164] width 342 height 5
checkbox Total "true"
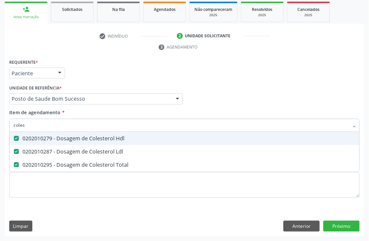
drag, startPoint x: 33, startPoint y: 120, endPoint x: 0, endPoint y: 114, distance: 33.6
click at [0, 120] on div "Acompanhamento Acompanhe a situação das marcações correntes e finalizadas Relat…" at bounding box center [184, 89] width 369 height 301
type input "tr"
checkbox Hdl "false"
checkbox Ldl "false"
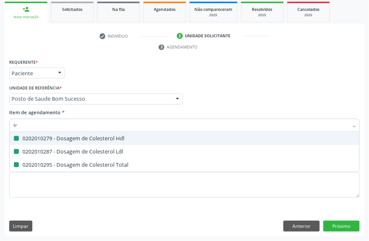
checkbox Total "false"
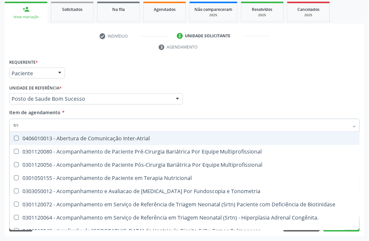
type input "trig"
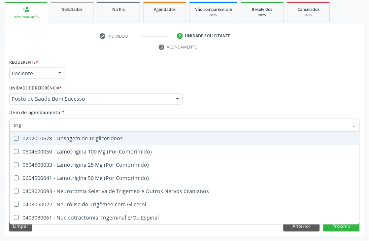
click at [82, 136] on div "0202010678 - Dosagem de Triglicerideos" at bounding box center [185, 138] width 342 height 5
checkbox Triglicerideos "true"
drag, startPoint x: 78, startPoint y: 122, endPoint x: 0, endPoint y: 101, distance: 80.6
click at [0, 114] on div "Acompanhamento Acompanhe a situação das marcações correntes e finalizadas Relat…" at bounding box center [184, 89] width 369 height 301
type input "psa"
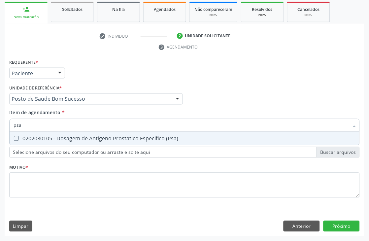
click at [21, 135] on span "0202030105 - Dosagem de Antigeno Prostatico Especifico (Psa)" at bounding box center [185, 138] width 350 height 13
checkbox \(Psa\) "true"
drag, startPoint x: 31, startPoint y: 123, endPoint x: 0, endPoint y: 129, distance: 31.6
click at [0, 130] on div "Acompanhamento Acompanhe a situação das marcações correntes e finalizadas Relat…" at bounding box center [184, 89] width 369 height 301
type input "hemo"
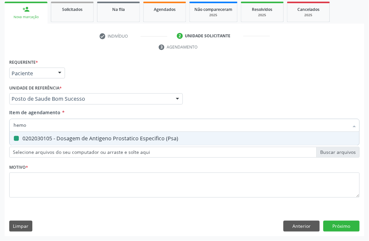
checkbox \(Psa\) "false"
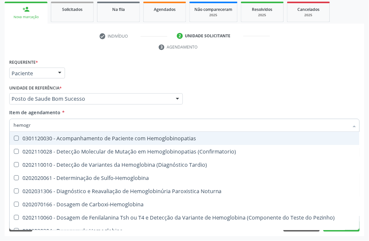
type input "hemogra"
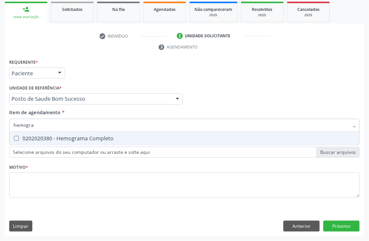
click at [54, 137] on div "0202020380 - Hemograma Completo" at bounding box center [185, 138] width 342 height 5
checkbox Completo "true"
click at [0, 117] on div "Acompanhamento Acompanhe a situação das marcações correntes e finalizadas Relat…" at bounding box center [184, 89] width 369 height 301
type input "urin"
checkbox Completo "false"
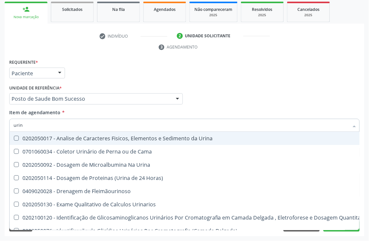
type input "urina"
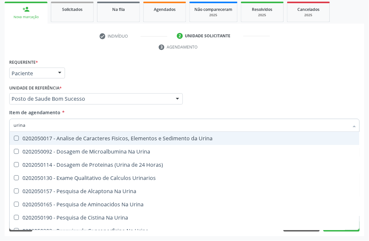
click at [106, 141] on span "0202050017 - Analise de Caracteres Fisicos, Elementos e Sedimento da Urina" at bounding box center [185, 138] width 350 height 13
checkbox Urina "true"
click at [314, 84] on div "Médico Solicitante Por favor, selecione a Unidade de Atendimento primeiro Nenhu…" at bounding box center [184, 96] width 353 height 26
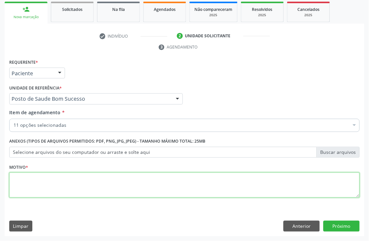
click at [34, 179] on textarea at bounding box center [184, 184] width 350 height 25
type textarea "*"
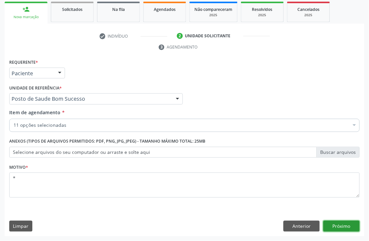
click at [340, 223] on button "Próximo" at bounding box center [341, 226] width 36 height 11
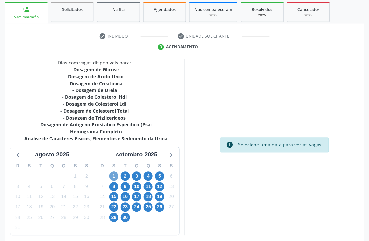
click at [114, 176] on span "1" at bounding box center [113, 175] width 9 height 9
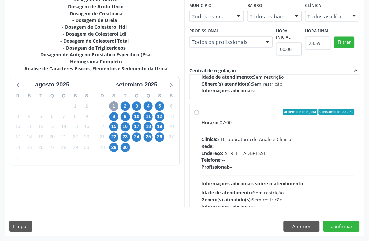
scroll to position [220, 0]
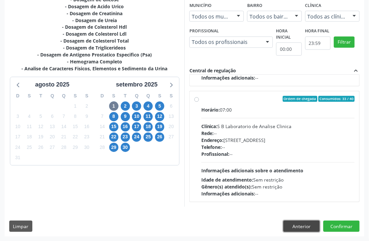
click at [292, 225] on button "Anterior" at bounding box center [301, 226] width 36 height 11
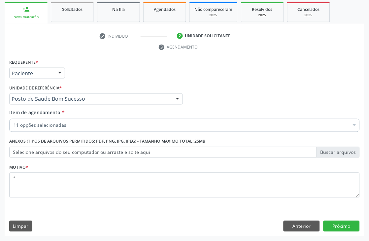
scroll to position [111, 0]
click at [49, 121] on div "11 opções selecionadas" at bounding box center [184, 125] width 350 height 13
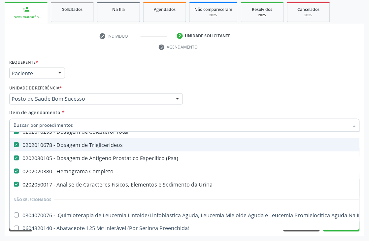
scroll to position [146, 0]
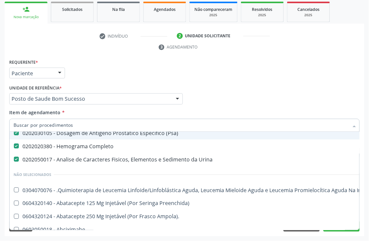
click at [144, 134] on div "0202030105 - Dosagem de Antigeno Prostatico Especifico (Psa)" at bounding box center [270, 132] width 513 height 5
click at [319, 86] on div "Médico Solicitante Por favor, selecione a Unidade de Atendimento primeiro Nenhu…" at bounding box center [184, 96] width 353 height 26
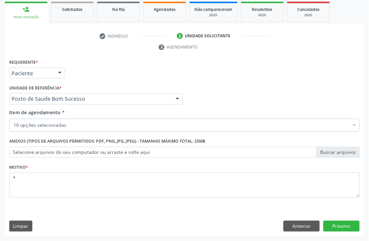
checkbox Completo "true"
click at [330, 226] on button "Próximo" at bounding box center [341, 226] width 36 height 11
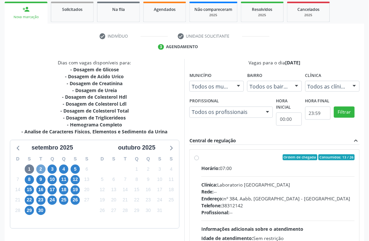
click at [38, 166] on span "2" at bounding box center [40, 169] width 9 height 9
click at [27, 167] on span "1" at bounding box center [29, 169] width 9 height 9
click at [245, 166] on div "Horário: 06:30" at bounding box center [277, 168] width 153 height 7
click at [199, 160] on input "Ordem de chegada Consumidos: 9 / 30 Horário: 06:30 Clínica: Laboratorio Jose Pa…" at bounding box center [196, 157] width 5 height 6
radio input "true"
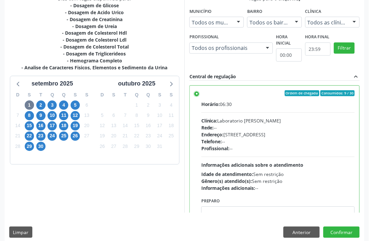
scroll to position [181, 0]
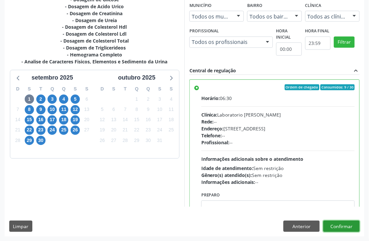
click at [336, 221] on button "Confirmar" at bounding box center [341, 226] width 36 height 11
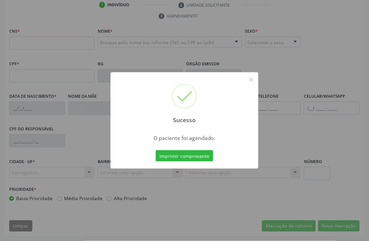
scroll to position [141, 0]
click at [251, 80] on button "×" at bounding box center [250, 79] width 11 height 11
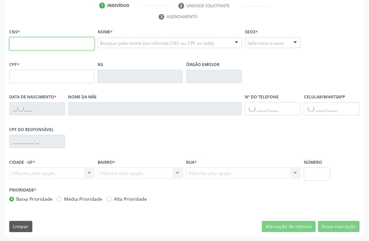
click at [62, 47] on input "text" at bounding box center [51, 43] width 85 height 13
paste input "708 6010 3004 8082"
type input "708 6010 3004 8082"
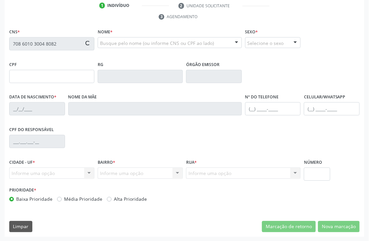
type input "291.324.014-34"
type input "[DATE]"
type input "[PERSON_NAME]"
type input "[PHONE_NUMBER]"
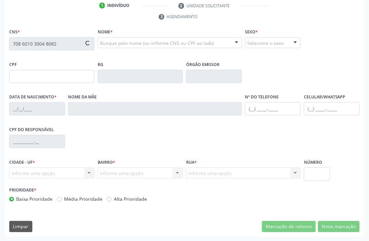
type input "S/N"
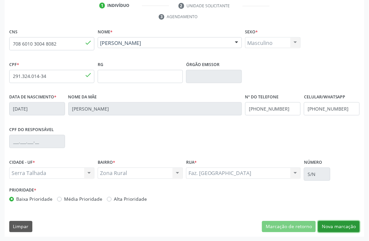
click at [326, 228] on button "Nova marcação" at bounding box center [339, 226] width 42 height 11
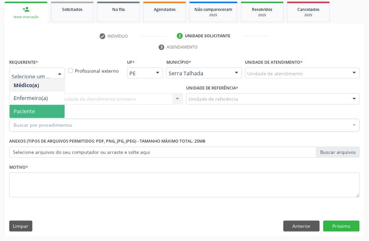
click at [45, 114] on span "Paciente" at bounding box center [37, 111] width 55 height 13
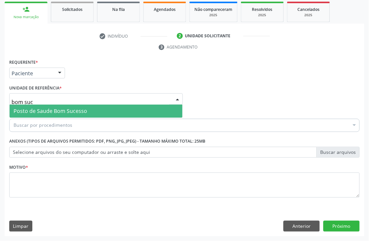
type input "bom suce"
click at [66, 111] on span "Posto de Saude Bom Sucesso" at bounding box center [51, 110] width 74 height 7
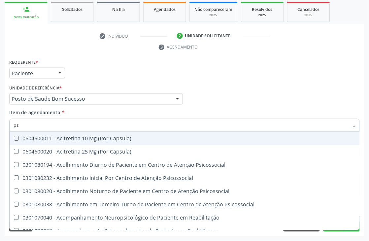
type input "psa"
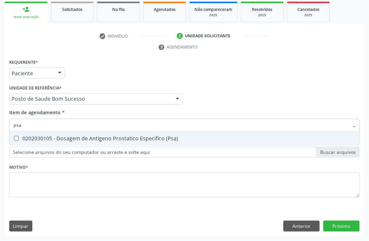
click at [59, 138] on div "0202030105 - Dosagem de Antigeno Prostatico Especifico (Psa)" at bounding box center [185, 138] width 342 height 5
checkbox \(Psa\) "true"
drag, startPoint x: 60, startPoint y: 128, endPoint x: 0, endPoint y: 113, distance: 61.8
click at [0, 115] on div "Acompanhamento Acompanhe a situação das marcações correntes e finalizadas Relat…" at bounding box center [184, 89] width 369 height 301
type input "ts"
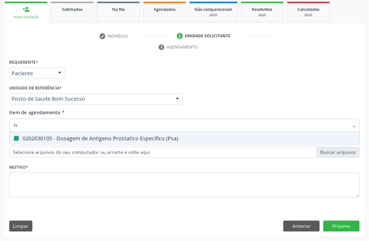
checkbox \(Psa\) "false"
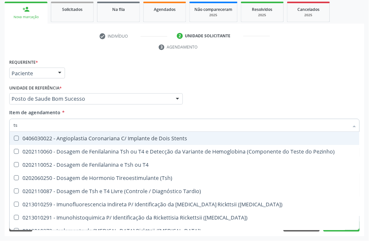
type input "tsh"
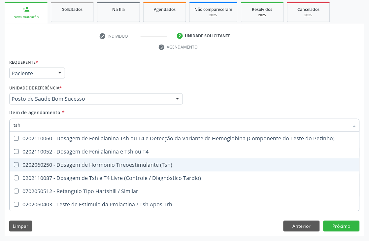
click at [23, 164] on div "0202060250 - Dosagem de Hormonio Tireoestimulante (Tsh)" at bounding box center [185, 164] width 342 height 5
checkbox \(Tsh\) "true"
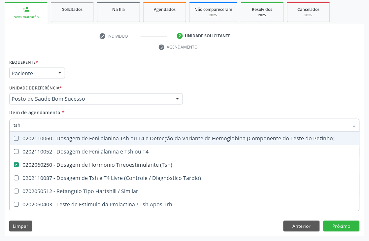
drag, startPoint x: 30, startPoint y: 127, endPoint x: 0, endPoint y: 81, distance: 54.5
click at [0, 100] on div "Acompanhamento Acompanhe a situação das marcações correntes e finalizadas Relat…" at bounding box center [184, 89] width 369 height 301
type input "ta"
checkbox \(Tsh\) "false"
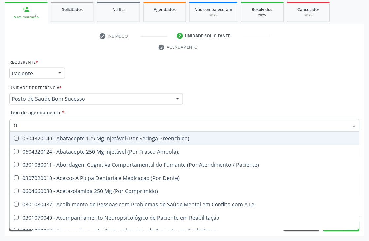
type input "t"
checkbox \(Psa\) "false"
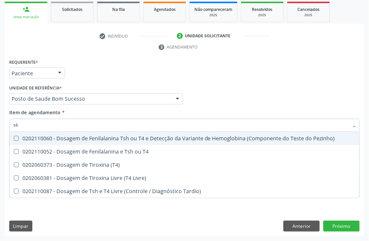
type input "t4 l"
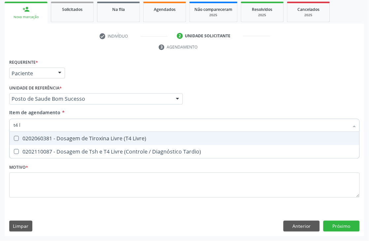
click at [75, 137] on div "0202060381 - Dosagem de Tiroxina Livre (T4 Livre)" at bounding box center [185, 138] width 342 height 5
checkbox Livre\) "true"
drag, startPoint x: 75, startPoint y: 129, endPoint x: 0, endPoint y: 84, distance: 87.7
click at [0, 93] on div "Acompanhamento Acompanhe a situação das marcações correntes e finalizadas Relat…" at bounding box center [184, 89] width 369 height 301
type input "hem"
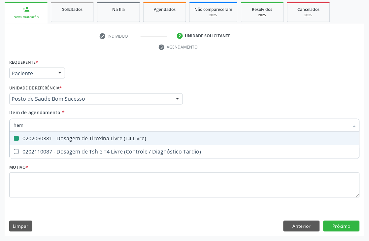
checkbox Livre\) "false"
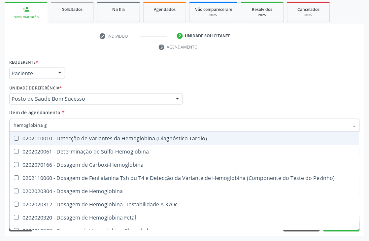
type input "hemoglobina g"
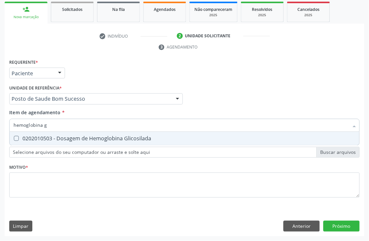
click at [26, 142] on span "0202010503 - Dosagem de Hemoglobina Glicosilada" at bounding box center [185, 138] width 350 height 13
checkbox Glicosilada "true"
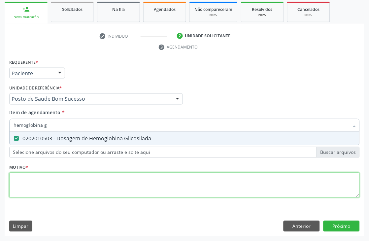
click at [34, 176] on div "Requerente * Paciente Médico(a) Enfermeiro(a) Paciente Nenhum resultado encontr…" at bounding box center [184, 131] width 350 height 149
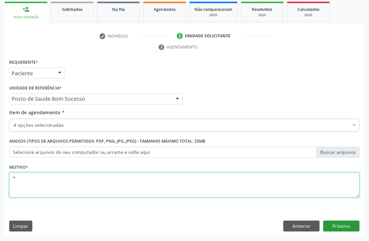
type textarea "*"
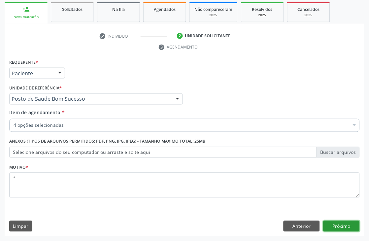
click at [341, 221] on button "Próximo" at bounding box center [341, 226] width 36 height 11
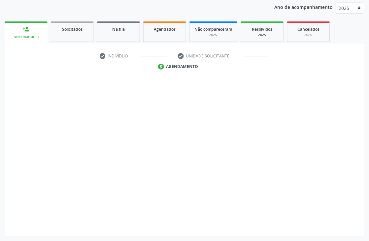
scroll to position [91, 0]
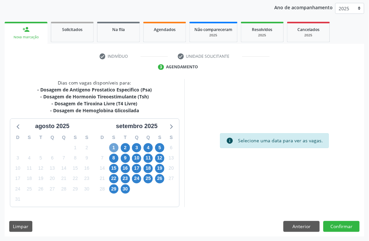
click at [113, 147] on span "1" at bounding box center [113, 147] width 9 height 9
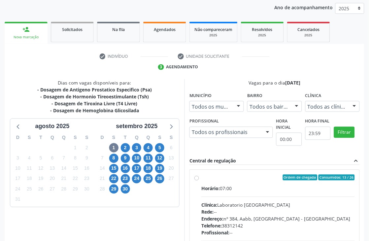
click at [202, 177] on div "Ordem de chegada Consumidos: 13 / 26" at bounding box center [277, 177] width 153 height 6
click at [199, 177] on input "Ordem de chegada Consumidos: 13 / 26 Horário: 07:00 Clínica: Laboratorio Sao Fr…" at bounding box center [196, 177] width 5 height 6
radio input "true"
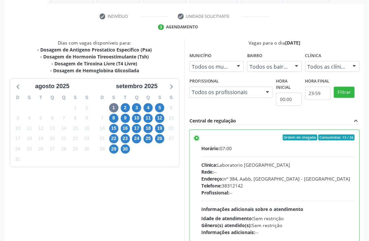
scroll to position [181, 0]
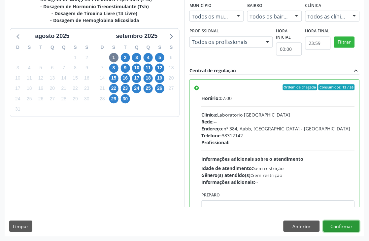
click at [334, 221] on button "Confirmar" at bounding box center [341, 226] width 36 height 11
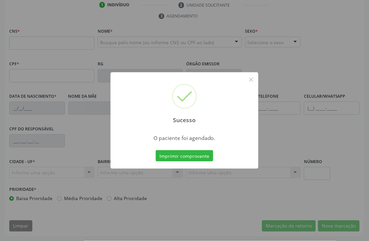
scroll to position [141, 0]
click at [253, 77] on button "×" at bounding box center [250, 79] width 11 height 11
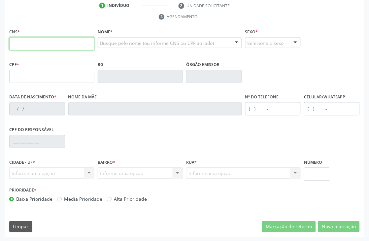
click at [24, 41] on input "text" at bounding box center [51, 43] width 85 height 13
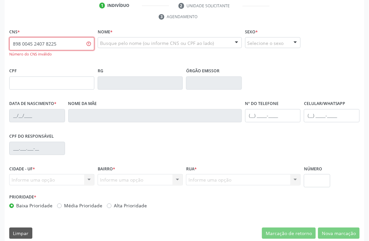
type input "898 0045 2407 8225"
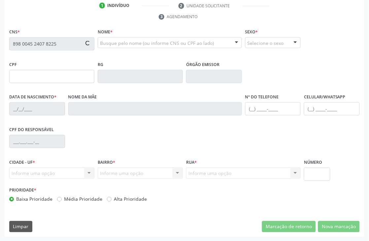
type input "131.948.064-08"
type input "10/01/2000"
type input "Maria Vieira de Magalhaes"
type input "(87) 98108-0170"
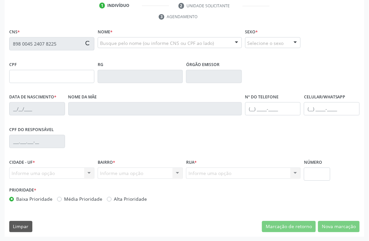
type input "454.754.154-04"
type input "S/N"
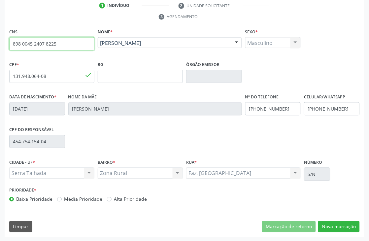
click at [17, 42] on input "898 0045 2407 8225" at bounding box center [51, 43] width 85 height 13
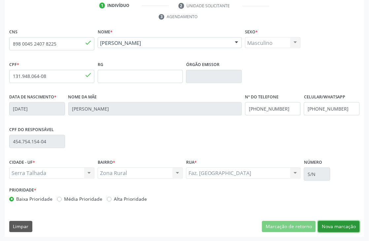
click at [325, 223] on button "Nova marcação" at bounding box center [339, 226] width 42 height 11
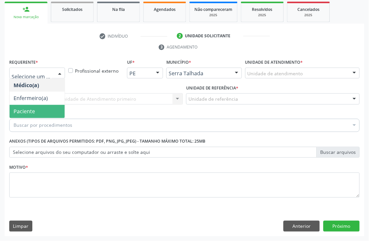
click at [30, 108] on span "Paciente" at bounding box center [24, 111] width 21 height 7
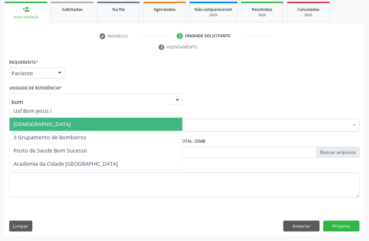
type input "bom"
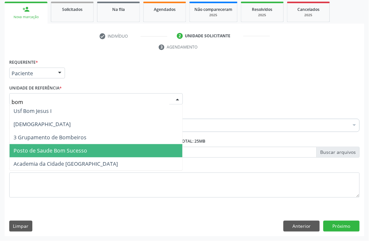
click at [25, 153] on span "Posto de Saude Bom Sucesso" at bounding box center [51, 150] width 74 height 7
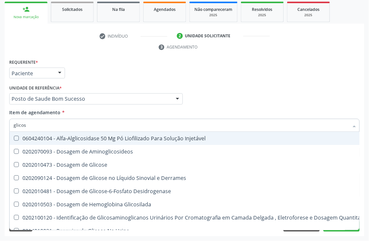
type input "glicose"
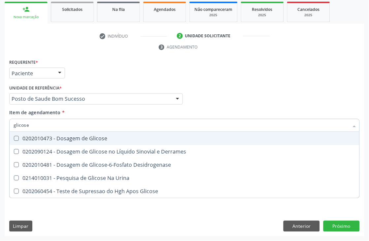
click at [50, 142] on span "0202010473 - Dosagem de Glicose" at bounding box center [185, 138] width 350 height 13
checkbox Glicose "true"
drag, startPoint x: 50, startPoint y: 130, endPoint x: 0, endPoint y: 109, distance: 54.1
click at [0, 118] on div "Acompanhamento Acompanhe a situação das marcações correntes e finalizadas Relat…" at bounding box center [184, 89] width 369 height 301
type input "acid"
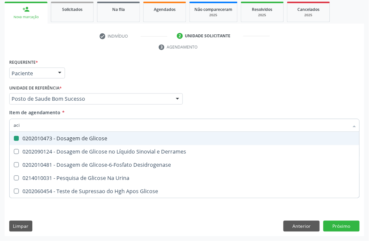
checkbox Glicose "false"
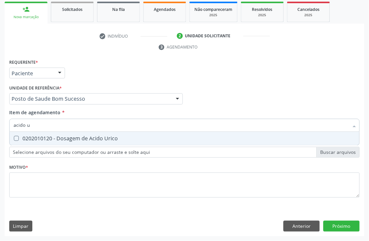
type input "acido u"
click at [18, 137] on Urico at bounding box center [16, 138] width 5 height 5
click at [14, 137] on Urico "checkbox" at bounding box center [12, 138] width 4 height 4
checkbox Urico "true"
drag, startPoint x: 48, startPoint y: 127, endPoint x: 0, endPoint y: 103, distance: 53.4
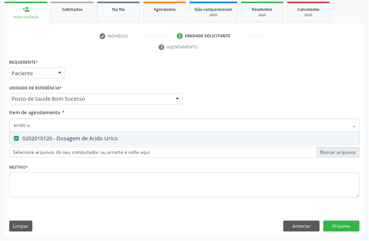
click at [0, 105] on div "Acompanhamento Acompanhe a situação das marcações correntes e finalizadas Relat…" at bounding box center [184, 89] width 369 height 301
type input "c"
checkbox Urico "false"
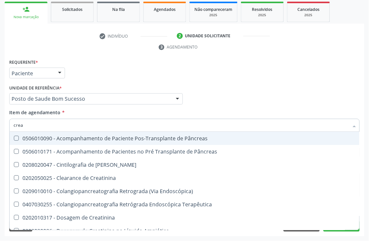
type input "creat"
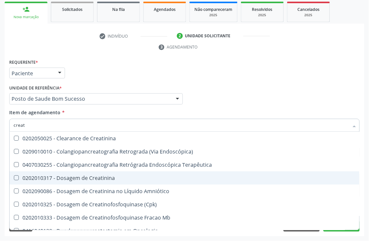
click at [30, 175] on div "0202010317 - Dosagem de Creatinina" at bounding box center [185, 177] width 342 height 5
checkbox Creatinina "true"
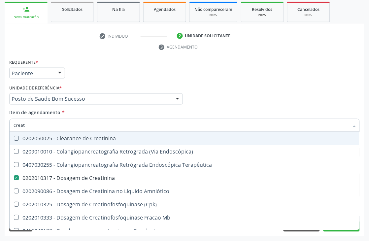
drag, startPoint x: 35, startPoint y: 123, endPoint x: 0, endPoint y: 104, distance: 39.7
click at [0, 123] on div "Acompanhamento Acompanhe a situação das marcações correntes e finalizadas Relat…" at bounding box center [184, 89] width 369 height 301
type input "urei"
checkbox Creatinina "false"
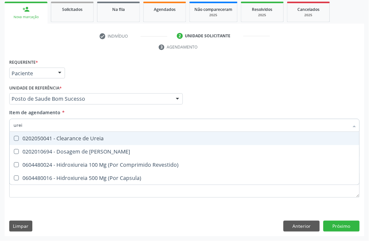
type input "ureia"
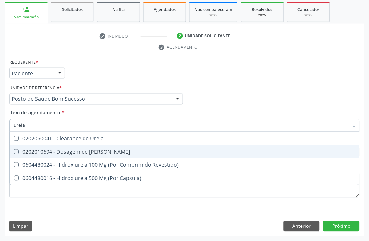
click at [15, 148] on span "0202010694 - Dosagem de [PERSON_NAME]" at bounding box center [185, 151] width 350 height 13
checkbox Ureia "true"
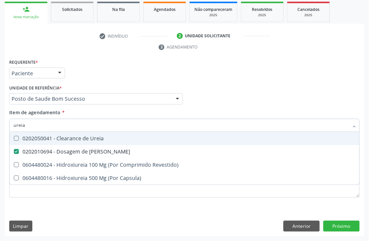
drag, startPoint x: 30, startPoint y: 125, endPoint x: 0, endPoint y: 108, distance: 34.7
click at [0, 108] on div "Acompanhamento Acompanhe a situação das marcações correntes e finalizadas Relat…" at bounding box center [184, 89] width 369 height 301
type input "coles"
checkbox Ureia "false"
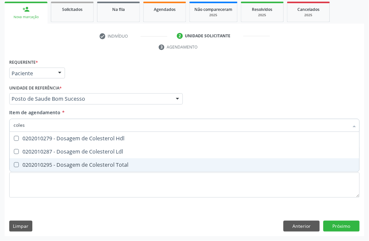
click at [19, 164] on div "0202010295 - Dosagem de Colesterol Total" at bounding box center [185, 164] width 342 height 5
checkbox Total "true"
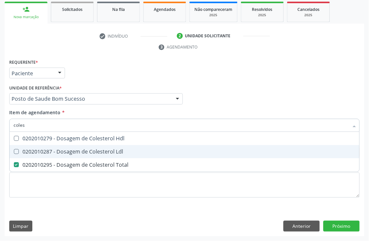
click at [23, 149] on div "0202010287 - Dosagem de Colesterol Ldl" at bounding box center [185, 151] width 342 height 5
checkbox Ldl "true"
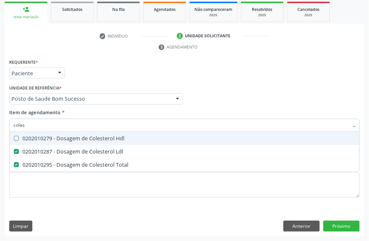
click at [25, 136] on div "0202010279 - Dosagem de Colesterol Hdl" at bounding box center [185, 138] width 342 height 5
checkbox Hdl "true"
drag, startPoint x: 58, startPoint y: 130, endPoint x: 0, endPoint y: 123, distance: 58.4
click at [0, 123] on div "Acompanhamento Acompanhe a situação das marcações correntes e finalizadas Relat…" at bounding box center [184, 89] width 369 height 301
type input "tr"
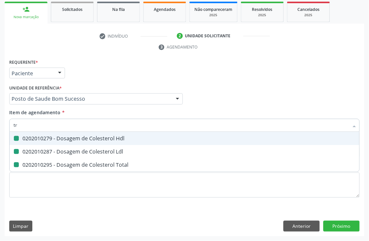
checkbox Hdl "false"
checkbox Ldl "false"
checkbox Total "false"
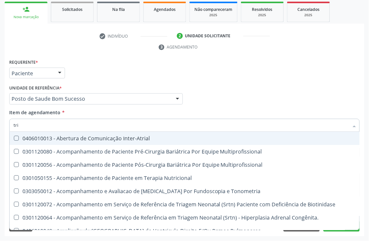
type input "trig"
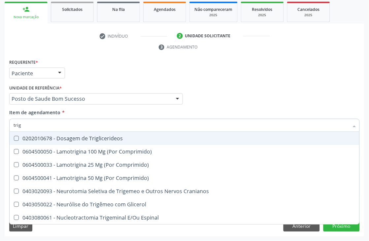
click at [25, 137] on div "0202010678 - Dosagem de Triglicerideos" at bounding box center [185, 138] width 342 height 5
checkbox Triglicerideos "true"
drag, startPoint x: 31, startPoint y: 124, endPoint x: 0, endPoint y: 115, distance: 32.6
click at [0, 116] on div "Acompanhamento Acompanhe a situação das marcações correntes e finalizadas Relat…" at bounding box center [184, 89] width 369 height 301
type input "hem"
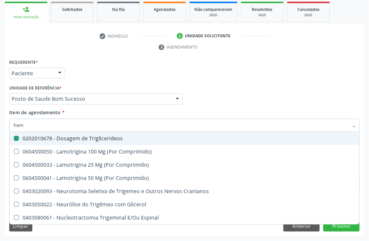
checkbox Triglicerideos "false"
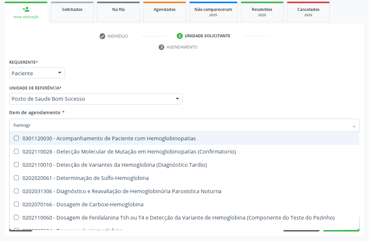
type input "hemogra"
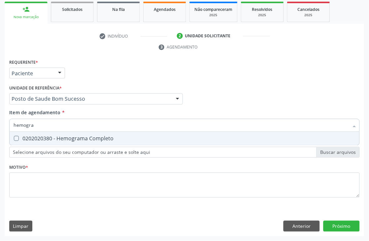
click at [52, 137] on div "0202020380 - Hemograma Completo" at bounding box center [185, 138] width 342 height 5
checkbox Completo "true"
drag, startPoint x: 53, startPoint y: 129, endPoint x: 0, endPoint y: 110, distance: 56.2
click at [0, 110] on div "Acompanhamento Acompanhe a situação das marcações correntes e finalizadas Relat…" at bounding box center [184, 89] width 369 height 301
type input "urin"
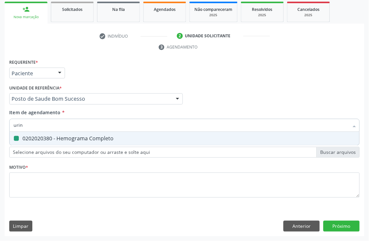
checkbox Completo "false"
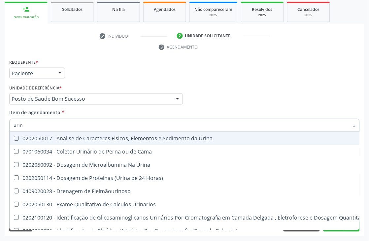
type input "urina"
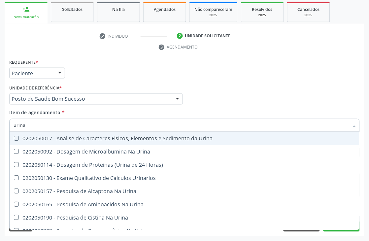
click at [28, 136] on div "0202050017 - Analise de Caracteres Fisicos, Elementos e Sedimento da Urina" at bounding box center [185, 138] width 342 height 5
checkbox Urina "true"
drag, startPoint x: 39, startPoint y: 121, endPoint x: 0, endPoint y: 121, distance: 38.9
click at [4, 121] on div "Acompanhamento Acompanhe a situação das marcações correntes e finalizadas Relat…" at bounding box center [184, 89] width 369 height 301
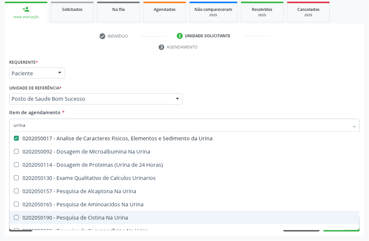
click at [296, 76] on div "Requerente * Paciente Médico(a) Enfermeiro(a) Paciente Nenhum resultado encontr…" at bounding box center [184, 70] width 353 height 26
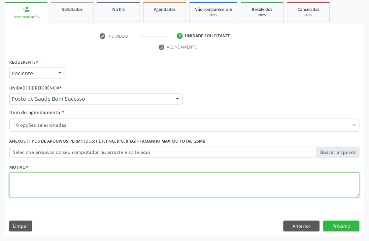
click at [40, 184] on textarea at bounding box center [184, 184] width 350 height 25
type textarea "*"
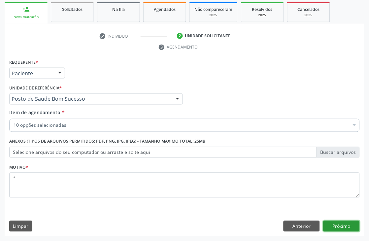
click at [329, 222] on button "Próximo" at bounding box center [341, 226] width 36 height 11
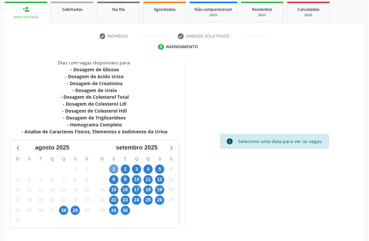
click at [112, 169] on span "1" at bounding box center [113, 169] width 9 height 9
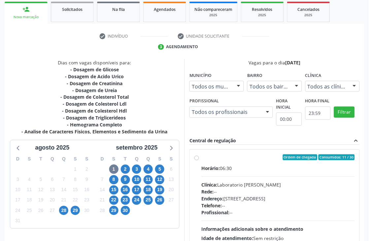
click at [215, 155] on div "Ordem de chegada Consumidos: 11 / 30" at bounding box center [277, 157] width 153 height 6
click at [199, 155] on input "Ordem de chegada Consumidos: 11 / 30 Horário: 06:30 Clínica: Laboratorio Jose P…" at bounding box center [196, 157] width 5 height 6
radio input "true"
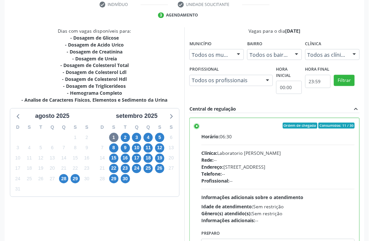
scroll to position [181, 0]
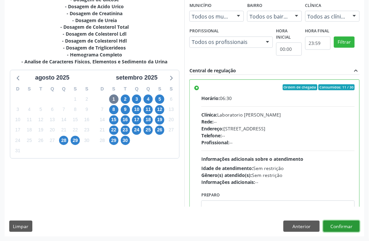
click at [336, 223] on button "Confirmar" at bounding box center [341, 226] width 36 height 11
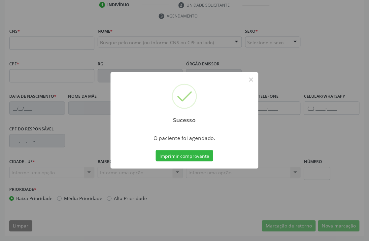
scroll to position [141, 0]
click at [251, 77] on button "×" at bounding box center [250, 79] width 11 height 11
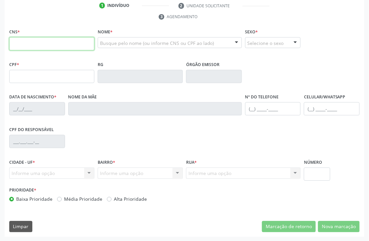
click at [24, 41] on input "text" at bounding box center [51, 43] width 85 height 13
paste input "898 0045 2407 8225"
type input "898 0045 2407 8225"
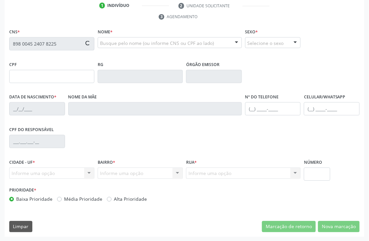
type input "131.948.064-08"
type input "10/01/2000"
type input "Maria Vieira de Magalhaes"
type input "(87) 98108-0170"
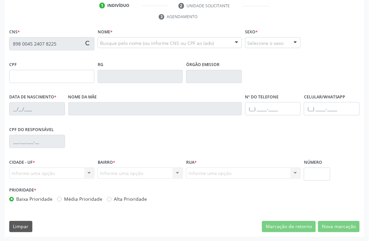
type input "454.754.154-04"
type input "S/N"
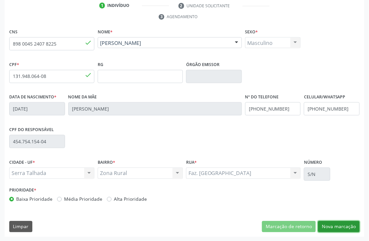
click at [337, 221] on button "Nova marcação" at bounding box center [339, 226] width 42 height 11
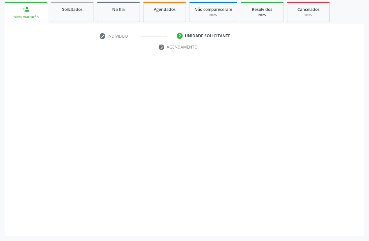
scroll to position [111, 0]
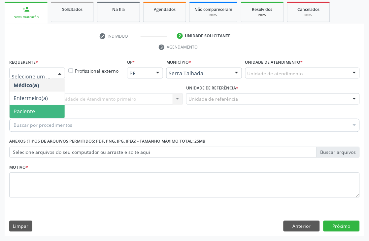
click at [44, 111] on span "Paciente" at bounding box center [37, 111] width 55 height 13
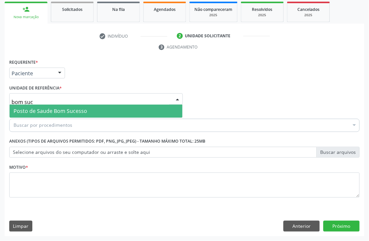
type input "bom suce"
click at [45, 111] on span "Posto de Saude Bom Sucesso" at bounding box center [51, 110] width 74 height 7
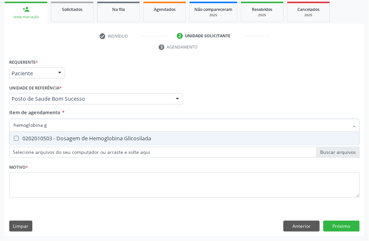
type input "hemoglobina g"
click at [30, 138] on div "0202010503 - Dosagem de Hemoglobina Glicosilada" at bounding box center [185, 138] width 342 height 5
checkbox Glicosilada "true"
drag, startPoint x: 45, startPoint y: 125, endPoint x: 0, endPoint y: 125, distance: 44.5
click at [0, 125] on div "Acompanhamento Acompanhe a situação das marcações correntes e finalizadas Relat…" at bounding box center [184, 89] width 369 height 301
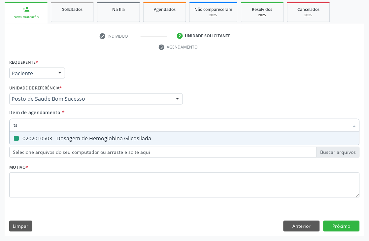
type input "tsh"
checkbox Glicosilada "false"
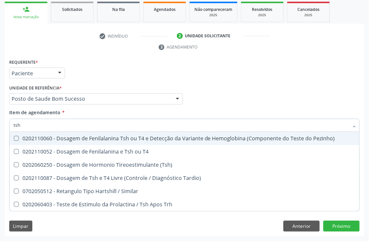
type input "tsh"
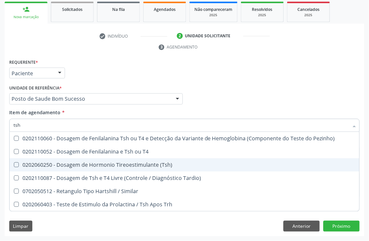
click at [54, 164] on div "0202060250 - Dosagem de Hormonio Tireoestimulante (Tsh)" at bounding box center [185, 164] width 342 height 5
checkbox \(Tsh\) "true"
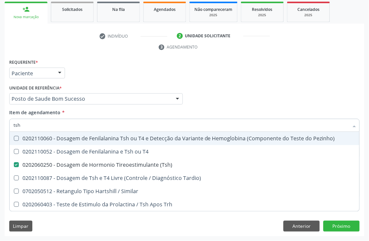
drag, startPoint x: 50, startPoint y: 127, endPoint x: 0, endPoint y: 99, distance: 57.5
click at [0, 116] on div "Acompanhamento Acompanhe a situação das marcações correntes e finalizadas Relat…" at bounding box center [184, 89] width 369 height 301
type input "t4"
checkbox \(Tsh\) "false"
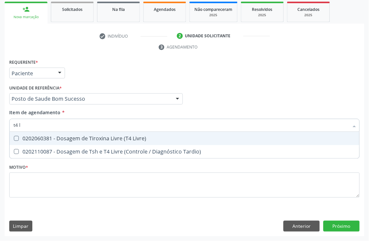
type input "t4 l"
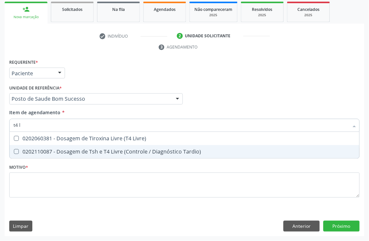
click at [29, 139] on div "0202060381 - Dosagem de Tiroxina Livre (T4 Livre)" at bounding box center [185, 138] width 342 height 5
checkbox Livre\) "true"
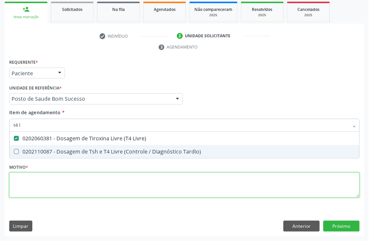
click at [25, 186] on div "Requerente * Paciente Médico(a) Enfermeiro(a) Paciente Nenhum resultado encontr…" at bounding box center [184, 131] width 350 height 149
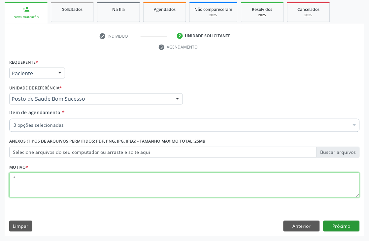
type textarea "*"
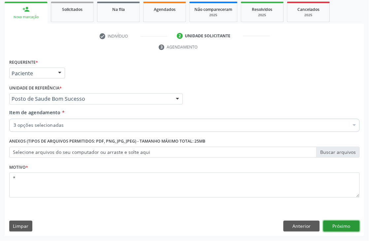
click at [345, 225] on button "Próximo" at bounding box center [341, 226] width 36 height 11
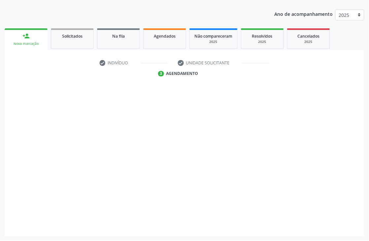
scroll to position [84, 0]
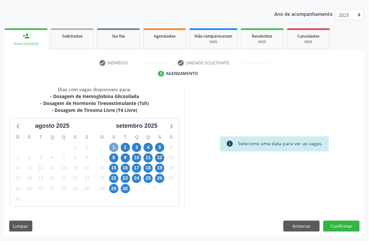
click at [115, 145] on span "1" at bounding box center [113, 147] width 9 height 9
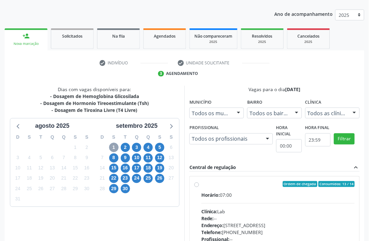
click at [115, 145] on span "1" at bounding box center [113, 147] width 9 height 9
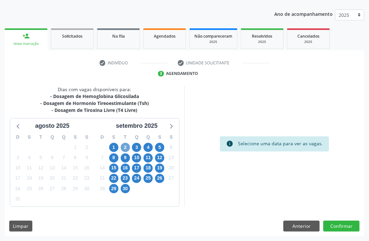
click at [123, 143] on span "2" at bounding box center [125, 147] width 9 height 9
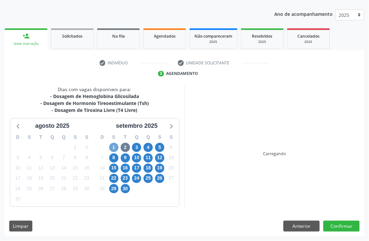
click at [115, 145] on span "1" at bounding box center [113, 147] width 9 height 9
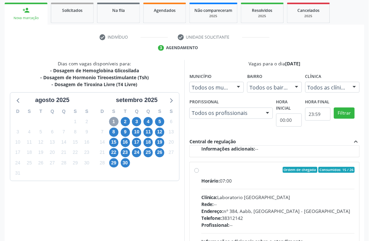
scroll to position [157, 0]
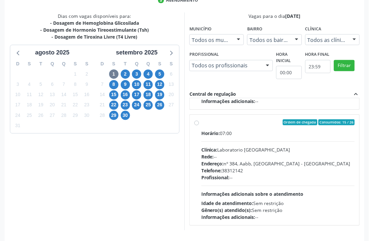
click at [221, 119] on div "Ordem de chegada Consumidos: 15 / 26" at bounding box center [277, 122] width 153 height 6
click at [199, 119] on input "Ordem de chegada Consumidos: 15 / 26 Horário: 07:00 Clínica: Laboratorio Sao Fr…" at bounding box center [196, 122] width 5 height 6
radio input "true"
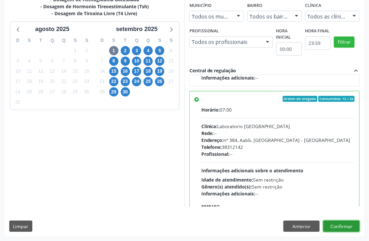
click at [348, 229] on button "Confirmar" at bounding box center [341, 226] width 36 height 11
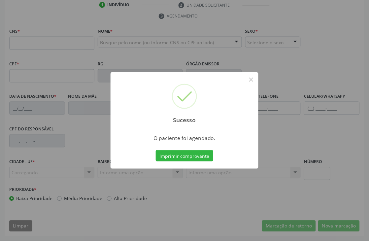
scroll to position [141, 0]
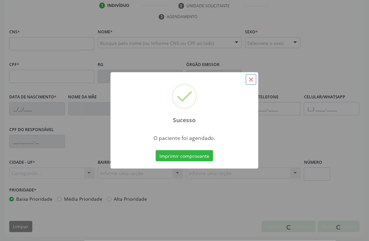
click at [248, 78] on button "×" at bounding box center [250, 79] width 11 height 11
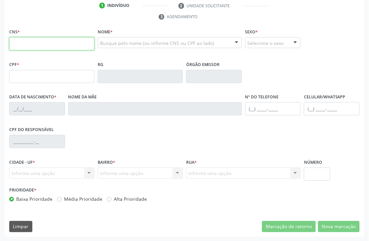
click at [37, 45] on input "text" at bounding box center [51, 43] width 85 height 13
type input "8"
paste input "708 2031 7523 1541"
type input "708 2031 7523 1541"
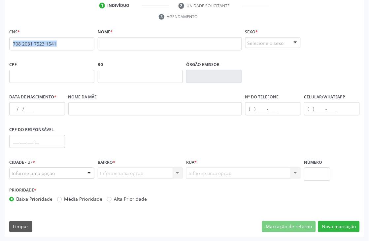
drag, startPoint x: 55, startPoint y: 43, endPoint x: 0, endPoint y: 44, distance: 55.4
click at [0, 44] on div "Acompanhamento Acompanhe a situação das marcações correntes e finalizadas Relat…" at bounding box center [184, 75] width 369 height 332
click at [58, 42] on input "708 2031 7523 1541" at bounding box center [51, 43] width 85 height 13
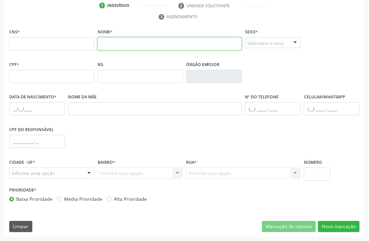
click at [129, 44] on input "text" at bounding box center [170, 43] width 144 height 13
paste input "José Lucas Gomes Siqueira"
click at [152, 47] on input "Jose Lucas Gomes Siqu" at bounding box center [170, 43] width 144 height 13
type input "Jose Lucas Gomes S"
drag, startPoint x: 147, startPoint y: 42, endPoint x: 0, endPoint y: 42, distance: 147.1
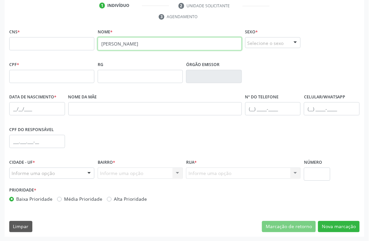
click at [0, 42] on div "Acompanhamento Acompanhe a situação das marcações correntes e finalizadas Relat…" at bounding box center [184, 75] width 369 height 332
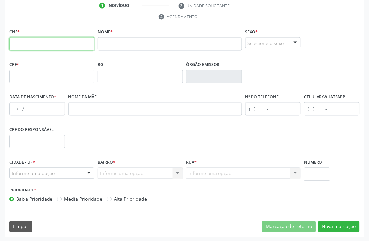
click at [29, 38] on input "text" at bounding box center [51, 43] width 85 height 13
paste input "708 2031 7523 1541"
type input "708 2031 7523 1541"
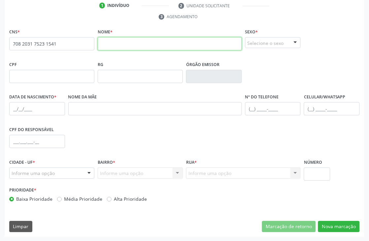
paste input "José Lucas Gomes Siqueira"
type input "José Lucas Gomes Siqueira"
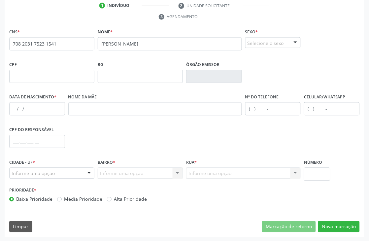
click at [261, 45] on div "Selecione o sexo" at bounding box center [273, 42] width 56 height 11
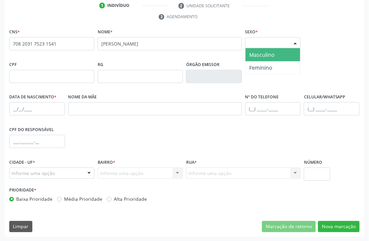
click at [258, 58] on span "Masculino" at bounding box center [272, 54] width 55 height 13
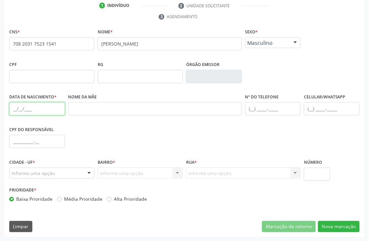
click at [35, 112] on input "text" at bounding box center [37, 108] width 56 height 13
type input "29/09/1999"
click at [100, 99] on div "Nome da mãe" at bounding box center [154, 103] width 173 height 23
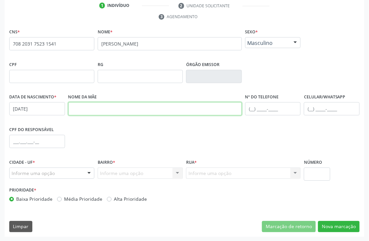
click at [94, 106] on input "text" at bounding box center [154, 108] width 173 height 13
paste input "Maria José Gomes Siqueira da Silva"
type input "Maria José Gomes Siqueira da Silva"
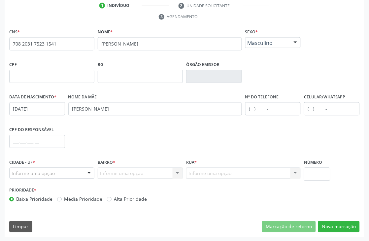
click at [73, 174] on div "Informe uma opção" at bounding box center [51, 172] width 85 height 11
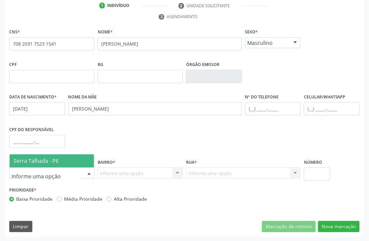
click at [66, 161] on span "Serra Talhada - PE" at bounding box center [52, 160] width 84 height 13
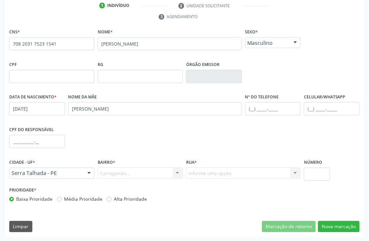
click at [120, 172] on div "Carregando... Nenhum resultado encontrado para: " " Nenhuma opção encontrada. D…" at bounding box center [140, 172] width 85 height 11
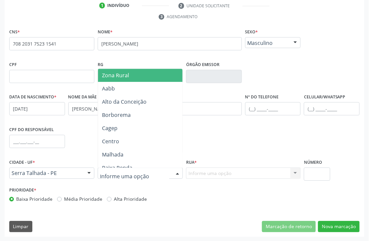
click at [123, 64] on div "RG" at bounding box center [140, 71] width 85 height 23
click at [120, 70] on span "Zona Rural" at bounding box center [151, 75] width 106 height 13
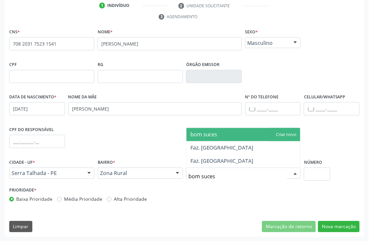
type input "bom sucess"
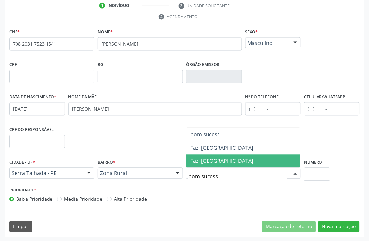
click at [220, 157] on span "Faz. Bom Sucesso" at bounding box center [221, 160] width 63 height 7
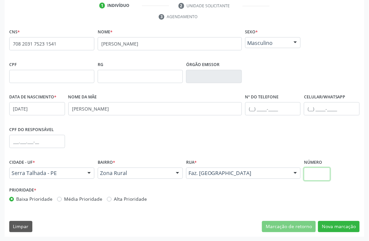
click at [321, 175] on input "text" at bounding box center [317, 173] width 26 height 13
type input "0"
click at [341, 226] on button "Nova marcação" at bounding box center [339, 226] width 42 height 11
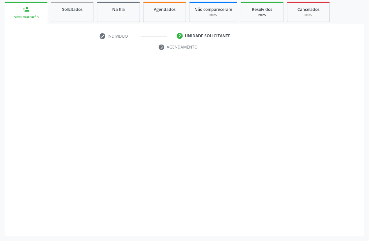
scroll to position [111, 0]
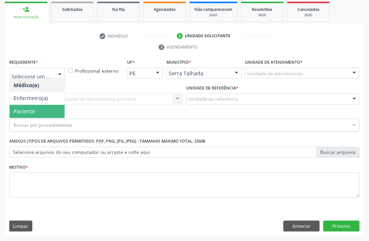
click at [31, 109] on span "Paciente" at bounding box center [24, 111] width 21 height 7
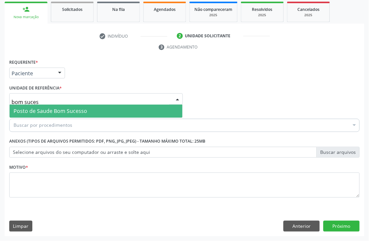
type input "bom sucess"
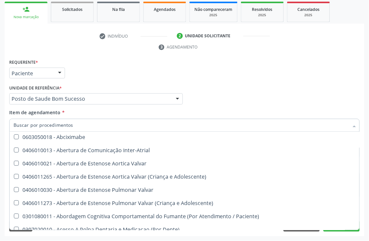
scroll to position [0, 0]
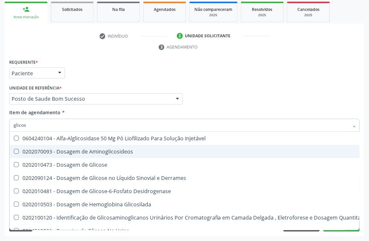
type input "glicose"
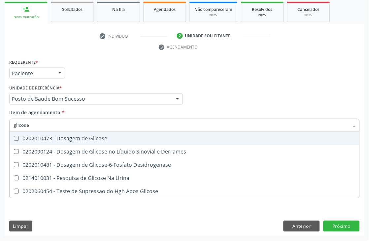
click at [65, 138] on div "0202010473 - Dosagem de Glicose" at bounding box center [185, 138] width 342 height 5
checkbox Glicose "true"
drag, startPoint x: 65, startPoint y: 126, endPoint x: 0, endPoint y: 101, distance: 70.0
click at [0, 120] on div "Acompanhamento Acompanhe a situação das marcações correntes e finalizadas Relat…" at bounding box center [184, 89] width 369 height 301
type input "a"
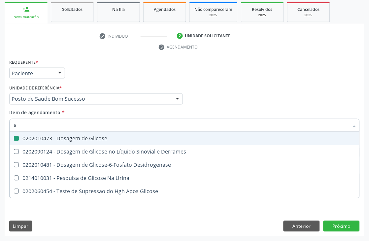
checkbox Glicose "false"
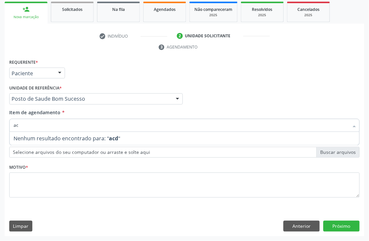
type input "a"
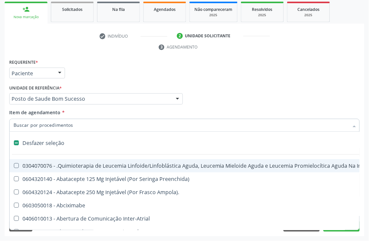
checkbox Preenchida\) "true"
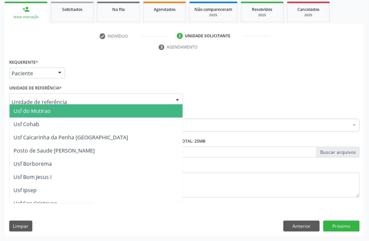
click at [142, 97] on input "text" at bounding box center [91, 102] width 158 height 13
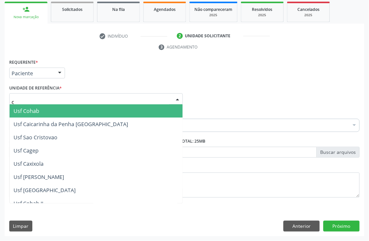
type input "ce"
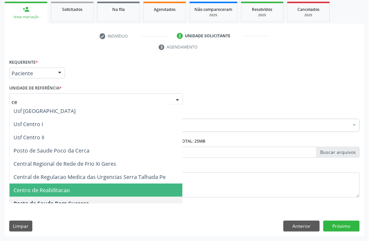
click at [81, 187] on span "Centro de Reabilitacao" at bounding box center [96, 190] width 173 height 13
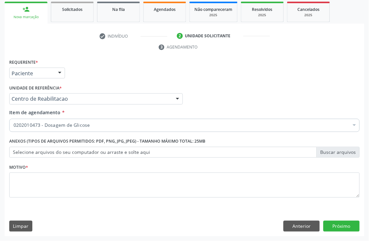
drag, startPoint x: 97, startPoint y: 129, endPoint x: 0, endPoint y: 102, distance: 100.8
click at [0, 107] on div "Acompanhamento Acompanhe a situação das marcações correntes e finalizadas Relat…" at bounding box center [184, 89] width 369 height 301
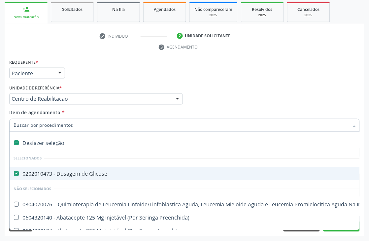
click at [60, 175] on div "0202010473 - Dosagem de Glicose" at bounding box center [270, 173] width 513 height 5
checkbox Glicose "false"
click at [79, 121] on input "Item de agendamento *" at bounding box center [181, 125] width 335 height 13
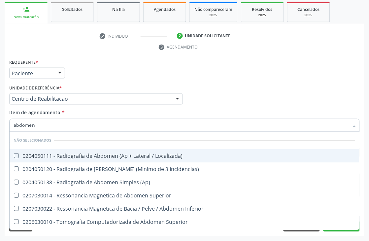
type input "abdomen t"
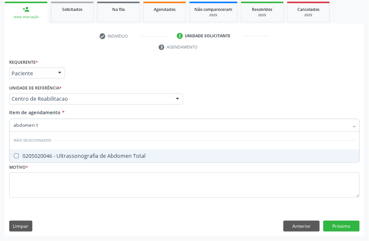
click at [60, 155] on div "0205020046 - Ultrassonografia de Abdomen Total" at bounding box center [185, 155] width 342 height 5
checkbox Total "true"
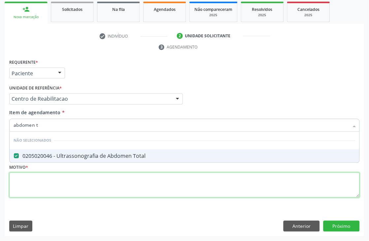
click at [49, 182] on div "Requerente * Paciente Médico(a) Enfermeiro(a) Paciente Nenhum resultado encontr…" at bounding box center [184, 131] width 350 height 149
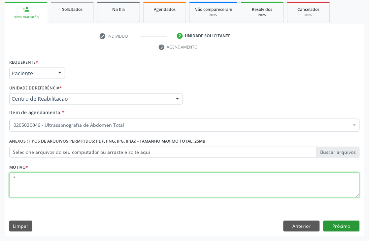
type textarea "*"
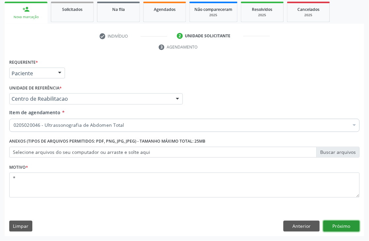
click at [354, 225] on button "Próximo" at bounding box center [341, 226] width 36 height 11
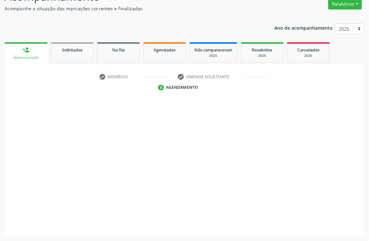
scroll to position [70, 0]
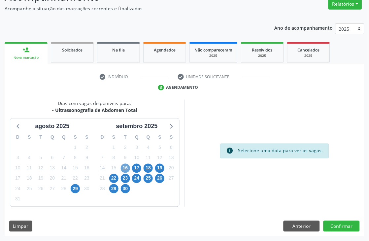
click at [123, 169] on span "16" at bounding box center [125, 168] width 9 height 9
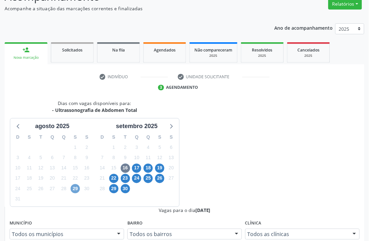
click at [74, 189] on span "29" at bounding box center [75, 188] width 9 height 9
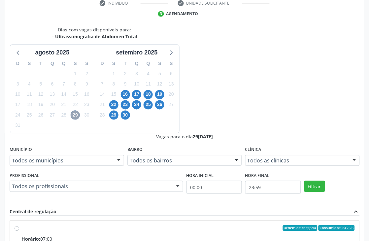
scroll to position [169, 0]
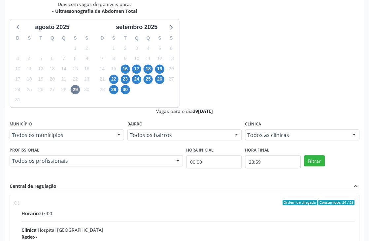
click at [234, 200] on div "Ordem de chegada Consumidos: 24 / 26" at bounding box center [187, 203] width 333 height 6
click at [19, 200] on input "Ordem de chegada Consumidos: 24 / 26 Horário: 07:00 Clínica: Hospital Sao Franc…" at bounding box center [17, 203] width 5 height 6
radio input "true"
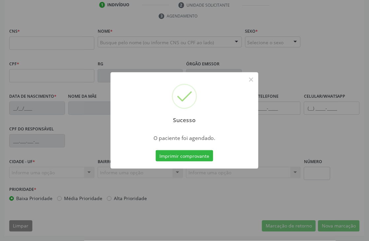
scroll to position [141, 0]
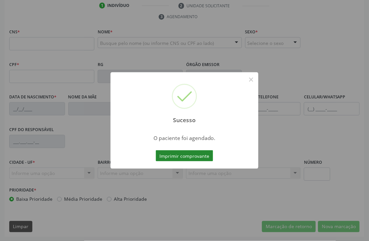
click at [188, 156] on button "Imprimir comprovante" at bounding box center [184, 155] width 57 height 11
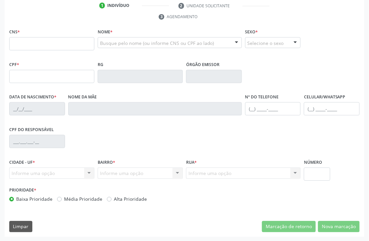
scroll to position [141, 0]
click at [65, 45] on input "text" at bounding box center [51, 43] width 85 height 13
click at [36, 77] on input "text" at bounding box center [51, 76] width 85 height 13
type input "681.912.944-00"
type input "898 0029 9324 3944"
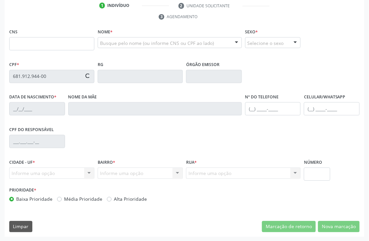
type input "20/05/1970"
type input "Maria Diolinda dos Santos Lima"
type input "(87) 98833-1038"
type input "592.169.304-97"
type input "S/N"
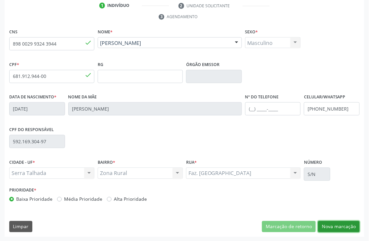
click at [339, 227] on button "Nova marcação" at bounding box center [339, 226] width 42 height 11
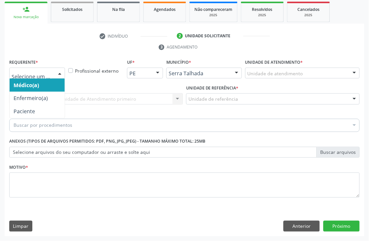
click at [53, 72] on div at bounding box center [37, 73] width 56 height 11
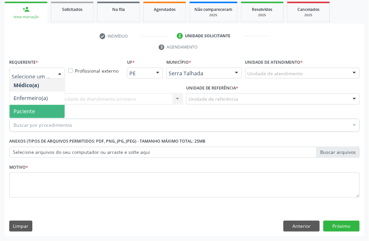
click at [40, 112] on span "Paciente" at bounding box center [37, 111] width 55 height 13
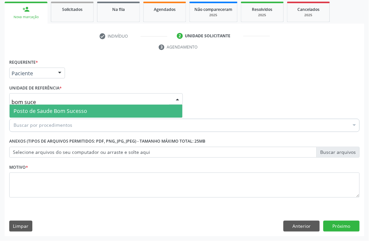
type input "bom suces"
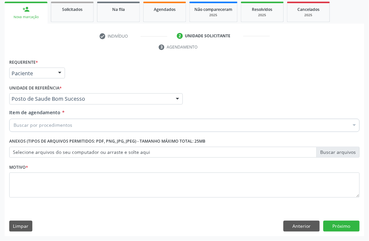
click at [61, 108] on span "Usf do Mutirao" at bounding box center [100, 111] width 180 height 13
click at [65, 120] on div "Buscar por procedimentos" at bounding box center [184, 125] width 350 height 13
click at [14, 125] on input "Item de agendamento *" at bounding box center [14, 125] width 0 height 13
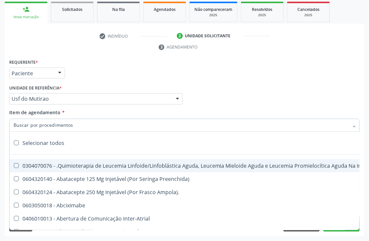
click at [343, 78] on div "Requerente * Paciente Médico(a) Enfermeiro(a) Paciente Nenhum resultado encontr…" at bounding box center [184, 70] width 353 height 26
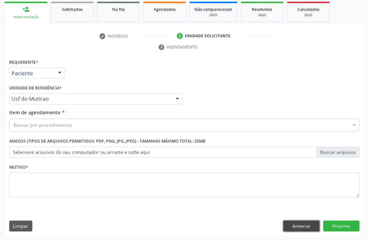
click at [310, 224] on button "Anterior" at bounding box center [301, 226] width 36 height 11
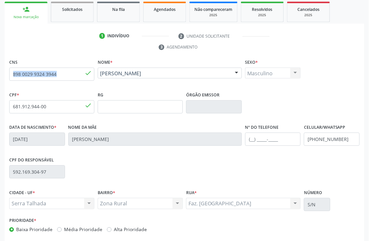
drag, startPoint x: 84, startPoint y: 70, endPoint x: 0, endPoint y: 70, distance: 84.1
click at [0, 70] on div "Acompanhamento Acompanhe a situação das marcações correntes e finalizadas Relat…" at bounding box center [184, 105] width 369 height 332
copy div
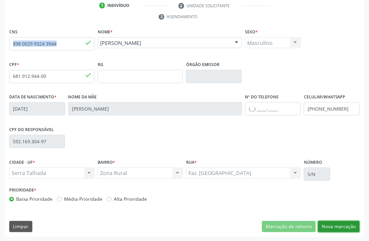
click at [345, 224] on button "Nova marcação" at bounding box center [339, 226] width 42 height 11
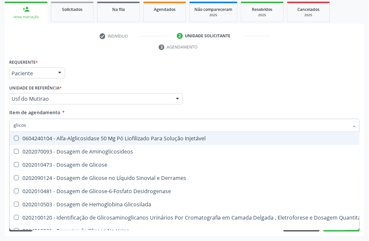
type input "glicose"
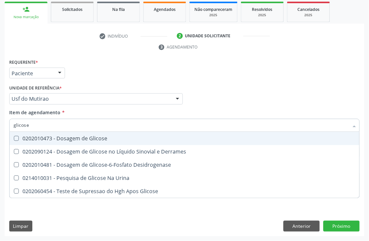
click at [24, 136] on div "0202010473 - Dosagem de Glicose" at bounding box center [185, 138] width 342 height 5
checkbox Glicose "true"
drag, startPoint x: 35, startPoint y: 125, endPoint x: 0, endPoint y: 126, distance: 35.0
click at [0, 126] on div "Acompanhamento Acompanhe a situação das marcações correntes e finalizadas Relat…" at bounding box center [184, 89] width 369 height 301
type input "acid"
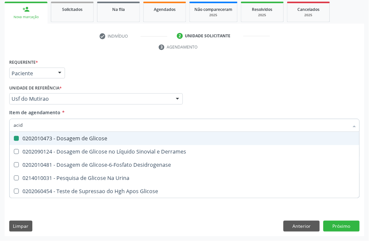
checkbox Glicose "false"
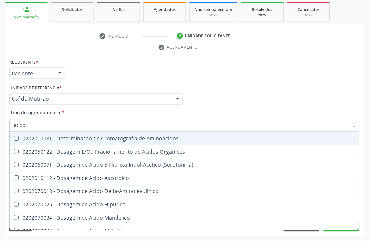
type input "acido u"
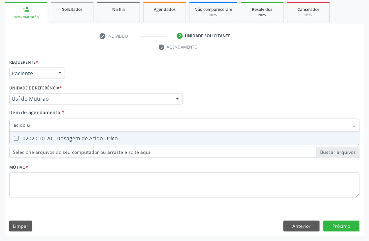
click at [30, 141] on span "0202010120 - Dosagem de Acido Urico" at bounding box center [185, 138] width 350 height 13
checkbox Urico "true"
drag, startPoint x: 39, startPoint y: 127, endPoint x: 0, endPoint y: 121, distance: 39.4
click at [0, 121] on div "Acompanhamento Acompanhe a situação das marcações correntes e finalizadas Relat…" at bounding box center [184, 89] width 369 height 301
type input "cr"
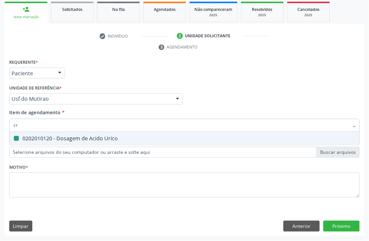
checkbox Urico "false"
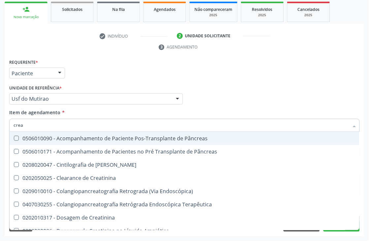
type input "creat"
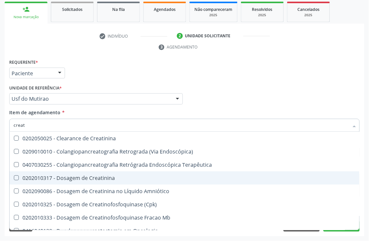
click at [53, 177] on div "0202010317 - Dosagem de Creatinina" at bounding box center [185, 177] width 342 height 5
checkbox Creatinina "true"
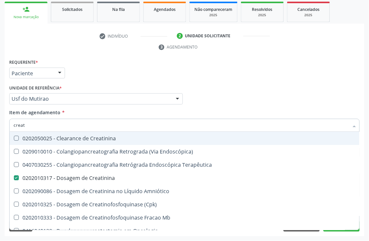
drag, startPoint x: 21, startPoint y: 127, endPoint x: 0, endPoint y: 128, distance: 20.8
click at [0, 128] on div "Acompanhamento Acompanhe a situação das marcações correntes e finalizadas Relat…" at bounding box center [184, 89] width 369 height 301
type input "urei"
checkbox Creatinina "false"
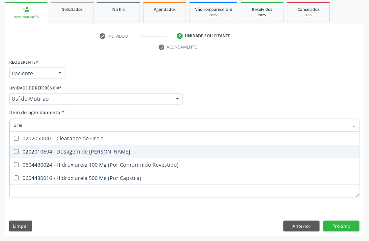
click at [45, 146] on span "0202010694 - Dosagem de [PERSON_NAME]" at bounding box center [185, 151] width 350 height 13
checkbox Ureia "true"
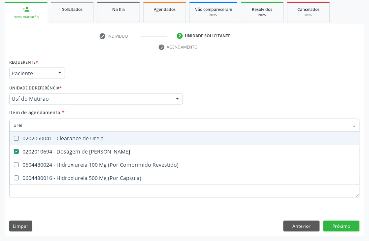
drag, startPoint x: 45, startPoint y: 124, endPoint x: 0, endPoint y: 114, distance: 46.0
click at [0, 123] on div "Acompanhamento Acompanhe a situação das marcações correntes e finalizadas Relat…" at bounding box center [184, 89] width 369 height 301
type input "coles"
checkbox Ureia "false"
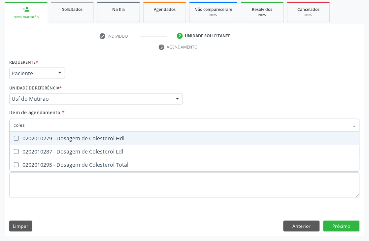
click at [35, 137] on div "0202010279 - Dosagem de Colesterol Hdl" at bounding box center [185, 138] width 342 height 5
checkbox Hdl "true"
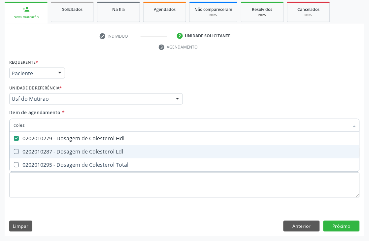
click at [33, 152] on div "0202010287 - Dosagem de Colesterol Ldl" at bounding box center [185, 151] width 342 height 5
checkbox Ldl "true"
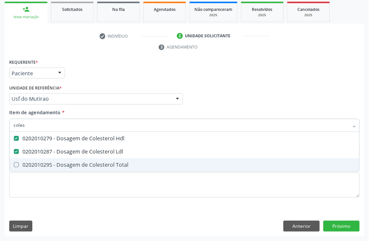
click at [32, 166] on div "0202010295 - Dosagem de Colesterol Total" at bounding box center [185, 164] width 342 height 5
checkbox Total "true"
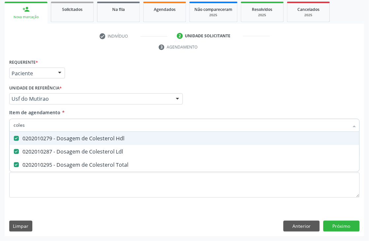
drag, startPoint x: 35, startPoint y: 125, endPoint x: 0, endPoint y: 116, distance: 36.0
click at [0, 124] on div "Acompanhamento Acompanhe a situação das marcações correntes e finalizadas Relat…" at bounding box center [184, 89] width 369 height 301
type input "tg"
checkbox Hdl "false"
checkbox Ldl "false"
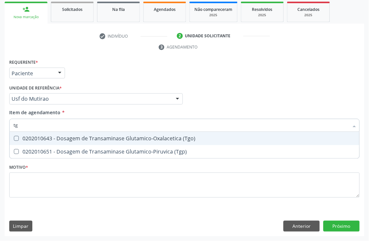
click at [26, 139] on div "0202010643 - Dosagem de Transaminase Glutamico-Oxalacetica (Tgo)" at bounding box center [185, 138] width 342 height 5
checkbox \(Tgo\) "true"
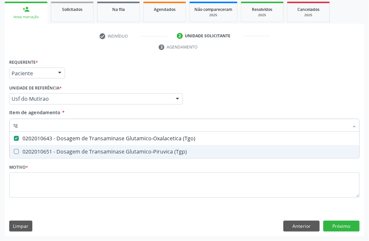
click at [25, 146] on span "0202010651 - Dosagem de Transaminase Glutamico-Piruvica (Tgp)" at bounding box center [185, 151] width 350 height 13
checkbox \(Tgp\) "true"
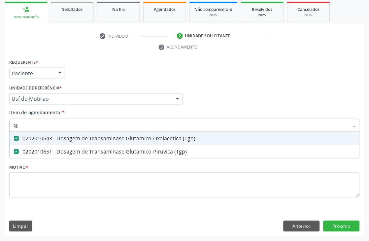
drag, startPoint x: 20, startPoint y: 130, endPoint x: 11, endPoint y: 129, distance: 9.2
click at [12, 129] on div "tg" at bounding box center [184, 125] width 350 height 13
type input "tr"
checkbox \(Tgo\) "false"
checkbox \(Tgp\) "false"
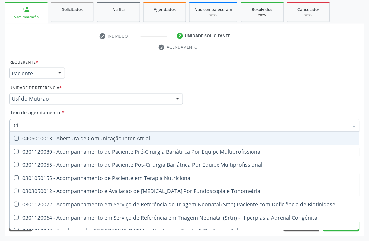
type input "trig"
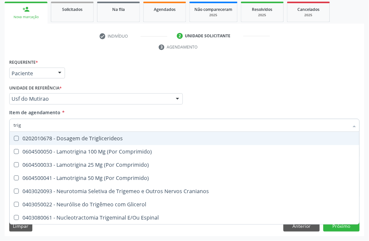
click at [57, 138] on div "0202010678 - Dosagem de Triglicerideos" at bounding box center [185, 138] width 342 height 5
checkbox Triglicerideos "true"
click at [56, 131] on input "trig" at bounding box center [181, 125] width 335 height 13
click at [60, 129] on input "trig" at bounding box center [181, 125] width 335 height 13
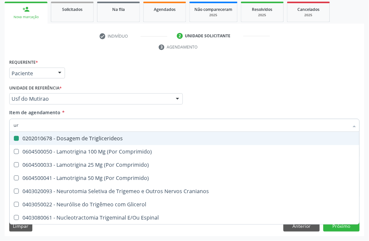
type input "ure"
checkbox Triglicerideos "false"
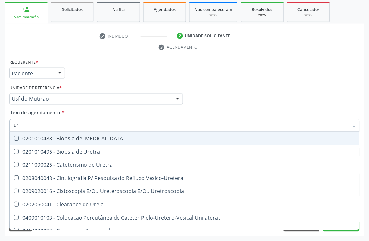
type input "uri"
checkbox Ureia "false"
checkbox Bexiga "true"
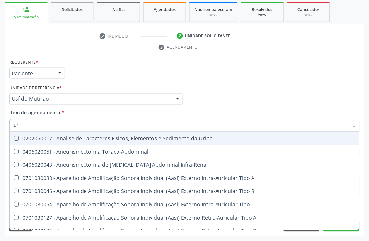
click at [130, 140] on div "0202050017 - Analise de Caracteres Fisicos, Elementos e Sedimento da Urina" at bounding box center [250, 138] width 472 height 5
checkbox Urina "true"
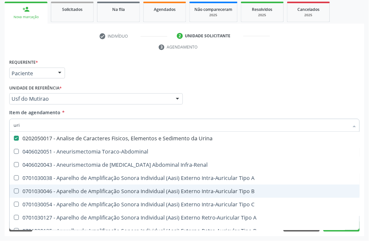
drag, startPoint x: 48, startPoint y: 120, endPoint x: 0, endPoint y: 122, distance: 48.2
click at [0, 122] on div "Acompanhamento Acompanhe a situação das marcações correntes e finalizadas Relat…" at bounding box center [184, 89] width 369 height 301
type input "hemo"
checkbox Urina "false"
checkbox Urico "false"
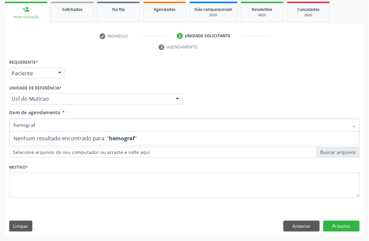
type input "hemogra"
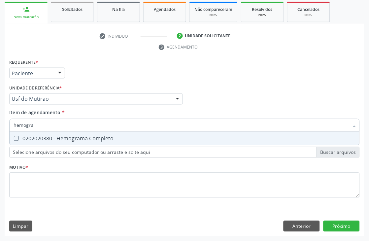
click at [48, 139] on div "0202020380 - Hemograma Completo" at bounding box center [185, 138] width 342 height 5
checkbox Completo "true"
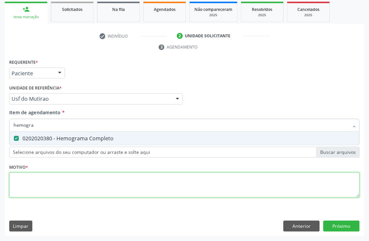
click at [44, 185] on div "Requerente * Paciente Médico(a) Enfermeiro(a) Paciente Nenhum resultado encontr…" at bounding box center [184, 131] width 350 height 149
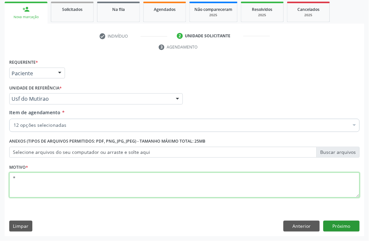
type textarea "*"
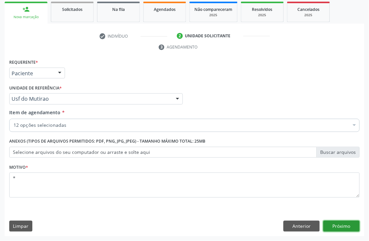
click at [337, 227] on button "Próximo" at bounding box center [341, 226] width 36 height 11
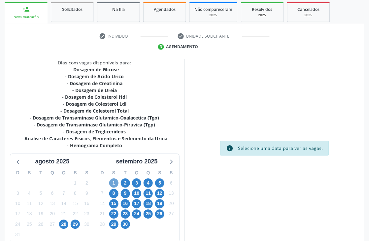
click at [113, 183] on span "1" at bounding box center [113, 182] width 9 height 9
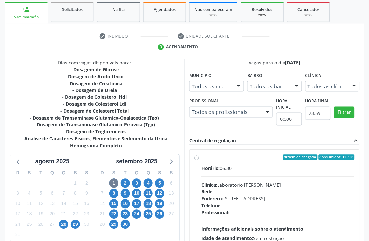
click at [228, 167] on div "Horário: 06:30" at bounding box center [277, 168] width 153 height 7
click at [199, 160] on input "Ordem de chegada Consumidos: 13 / 30 Horário: 06:30 Clínica: Laboratorio Jose P…" at bounding box center [196, 157] width 5 height 6
radio input "true"
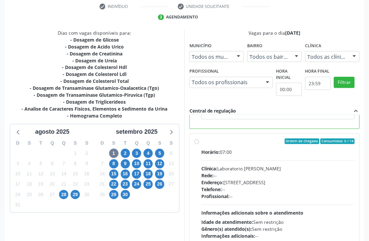
scroll to position [181, 0]
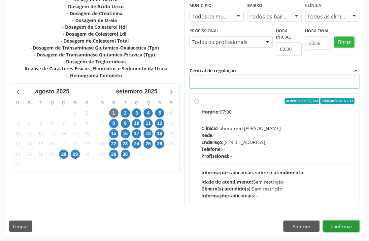
click at [347, 224] on button "Confirmar" at bounding box center [341, 226] width 36 height 11
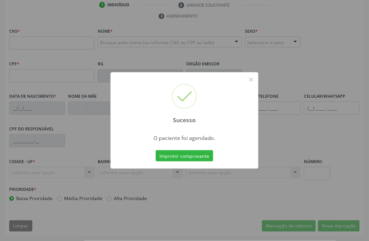
scroll to position [141, 0]
click at [252, 81] on button "×" at bounding box center [250, 79] width 11 height 11
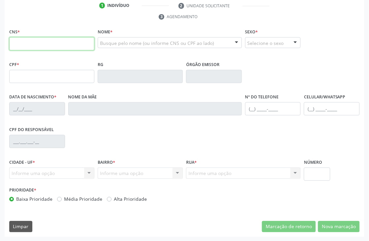
click at [69, 45] on input "text" at bounding box center [51, 43] width 85 height 13
paste input "898 0029 9324 3944"
type input "898 0029 9324 3944"
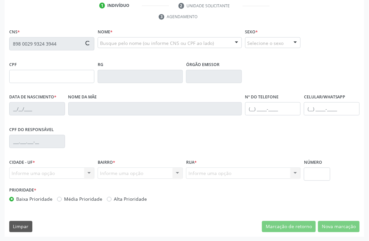
type input "681.912.944-00"
type input "20/05/1970"
type input "Maria Diolinda dos Santos Lima"
type input "(87) 98833-1038"
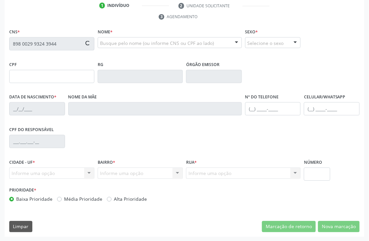
type input "592.169.304-97"
type input "S/N"
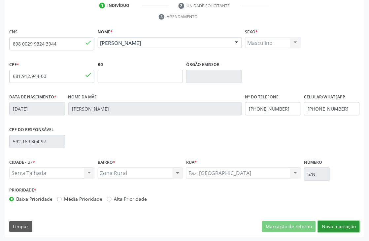
click at [344, 225] on button "Nova marcação" at bounding box center [339, 226] width 42 height 11
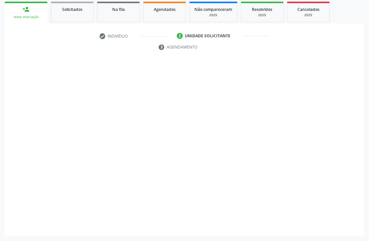
scroll to position [111, 0]
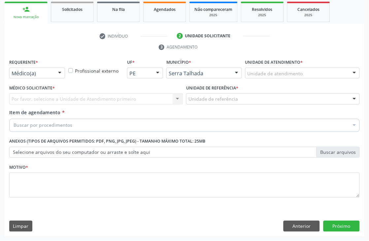
click at [51, 75] on div "Médico(a)" at bounding box center [37, 73] width 56 height 11
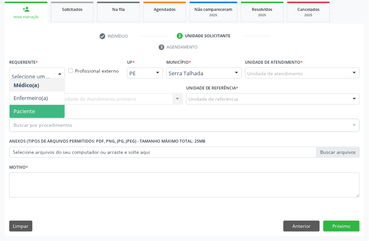
click at [44, 113] on span "Paciente" at bounding box center [37, 111] width 55 height 13
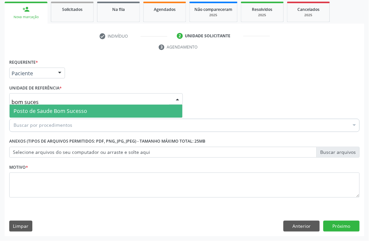
type input "bom sucess"
click at [47, 106] on span "Posto de Saude Bom Sucesso" at bounding box center [96, 111] width 173 height 13
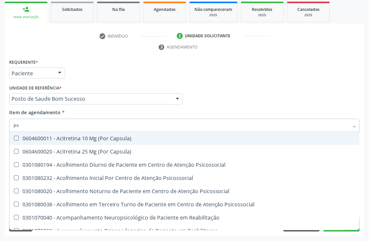
type input "psa"
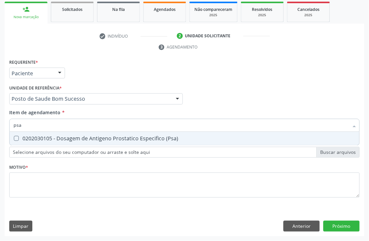
click at [34, 136] on div "0202030105 - Dosagem de Antigeno Prostatico Especifico (Psa)" at bounding box center [185, 138] width 342 height 5
checkbox \(Psa\) "true"
drag, startPoint x: 34, startPoint y: 125, endPoint x: 0, endPoint y: 91, distance: 47.8
click at [0, 107] on div "Acompanhamento Acompanhe a situação das marcações correntes e finalizadas Relat…" at bounding box center [184, 89] width 369 height 301
type input "prot"
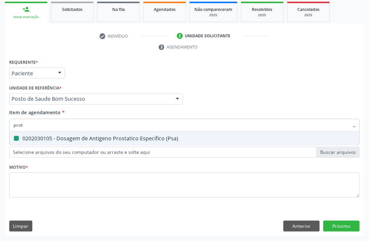
checkbox \(Psa\) "false"
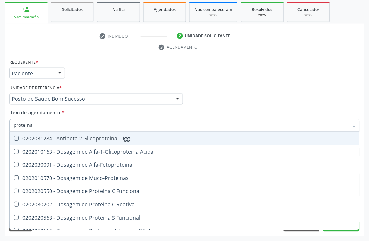
type input "proteina"
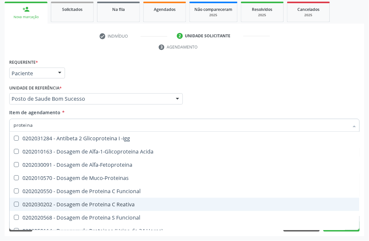
click at [81, 204] on div "0202030202 - Dosagem de Proteina C Reativa" at bounding box center [185, 204] width 342 height 5
checkbox Reativa "true"
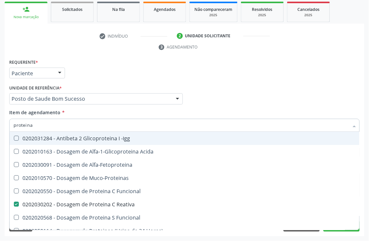
drag, startPoint x: 44, startPoint y: 125, endPoint x: 0, endPoint y: 117, distance: 44.7
click at [0, 120] on div "Acompanhamento Acompanhe a situação das marcações correntes e finalizadas Relat…" at bounding box center [184, 89] width 369 height 301
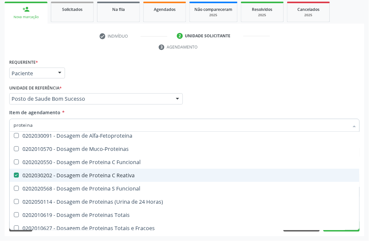
scroll to position [73, 0]
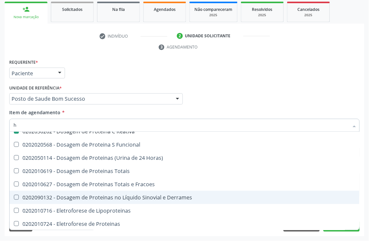
type input "he"
checkbox Reativa "false"
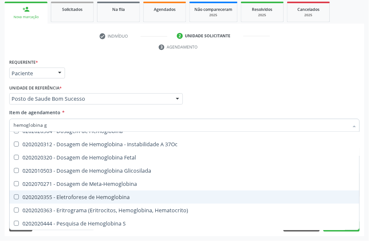
scroll to position [0, 0]
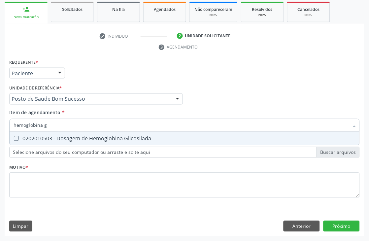
type input "hemoglobina g"
click at [34, 137] on div "0202010503 - Dosagem de Hemoglobina Glicosilada" at bounding box center [185, 138] width 342 height 5
checkbox Glicosilada "true"
drag, startPoint x: 71, startPoint y: 121, endPoint x: 0, endPoint y: 119, distance: 70.9
click at [0, 119] on div "Acompanhamento Acompanhe a situação das marcações correntes e finalizadas Relat…" at bounding box center [184, 89] width 369 height 301
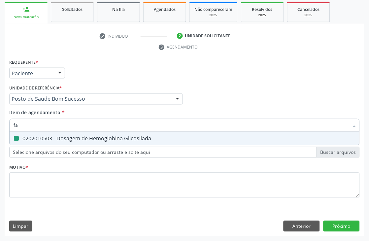
type input "fat"
checkbox Glicosilada "false"
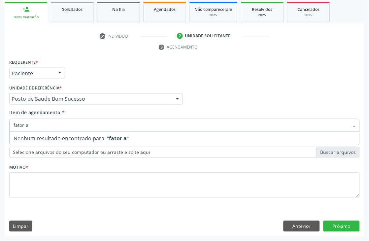
drag, startPoint x: 33, startPoint y: 126, endPoint x: 11, endPoint y: 124, distance: 22.1
click at [14, 124] on input "fator a" at bounding box center [181, 125] width 335 height 13
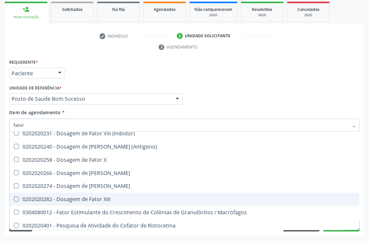
scroll to position [96, 0]
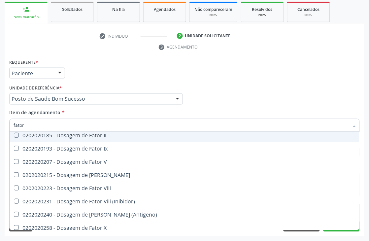
drag, startPoint x: 60, startPoint y: 124, endPoint x: 0, endPoint y: 139, distance: 61.7
click at [0, 139] on div "Acompanhamento Acompanhe a situação das marcações correntes e finalizadas Relat…" at bounding box center [184, 89] width 369 height 301
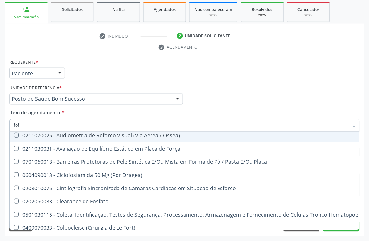
scroll to position [0, 0]
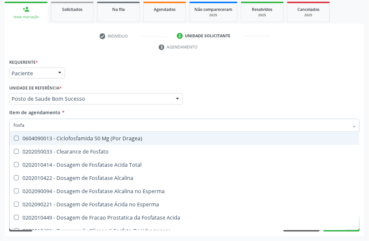
type input "fosfat"
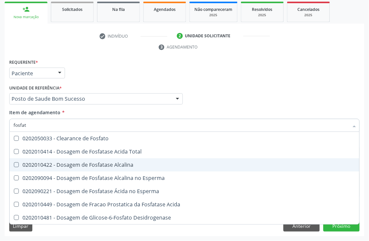
click at [39, 162] on div "0202010422 - Dosagem de Fosfatase Alcalina" at bounding box center [185, 164] width 342 height 5
checkbox Alcalina "true"
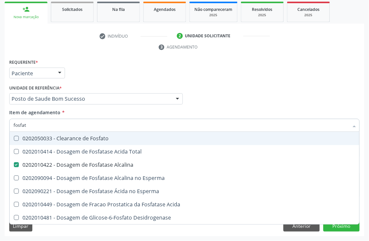
drag, startPoint x: 40, startPoint y: 127, endPoint x: 0, endPoint y: 122, distance: 39.9
click at [11, 127] on div "fosfat" at bounding box center [184, 125] width 350 height 13
type input "ts"
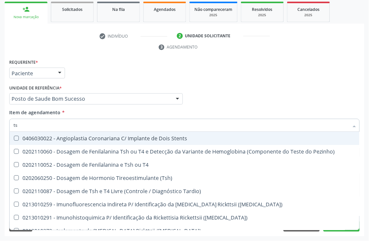
checkbox T4 "false"
type input "tsh"
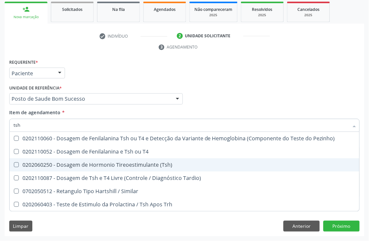
click at [69, 162] on div "0202060250 - Dosagem de Hormonio Tireoestimulante (Tsh)" at bounding box center [185, 164] width 342 height 5
checkbox \(Tsh\) "true"
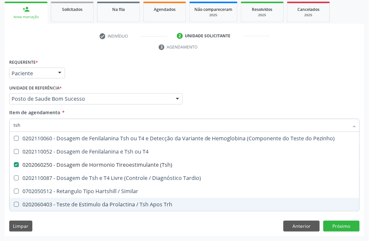
click at [114, 216] on div "Requerente * Paciente Médico(a) Enfermeiro(a) Paciente Nenhum resultado encontr…" at bounding box center [184, 146] width 359 height 179
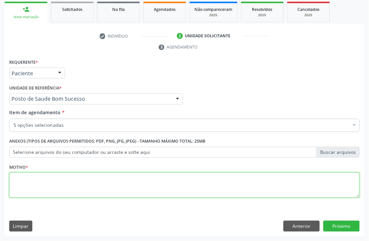
click at [53, 180] on textarea at bounding box center [184, 184] width 350 height 25
type textarea "*"
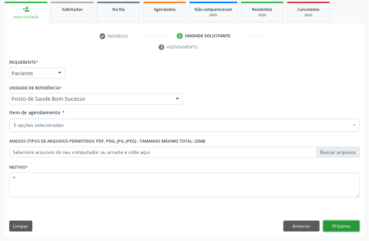
click at [332, 227] on button "Próximo" at bounding box center [341, 226] width 36 height 11
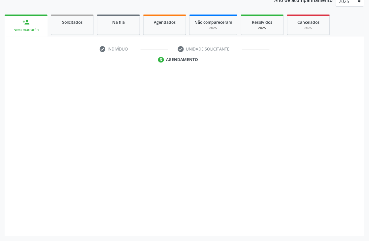
scroll to position [98, 0]
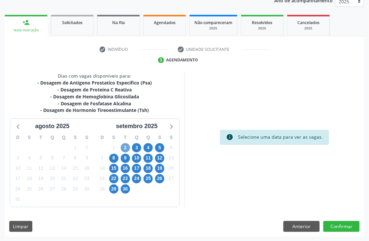
click at [121, 149] on span "2" at bounding box center [125, 147] width 9 height 9
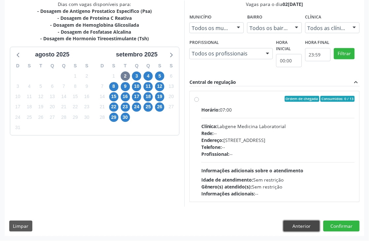
click at [305, 226] on button "Anterior" at bounding box center [301, 226] width 36 height 11
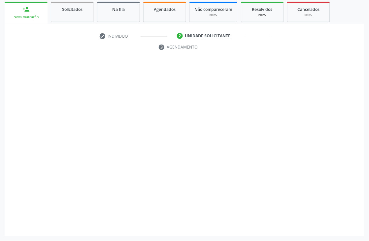
scroll to position [111, 0]
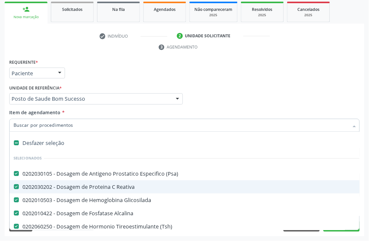
click at [57, 187] on div "0202030202 - Dosagem de Proteina C Reativa" at bounding box center [270, 186] width 513 height 5
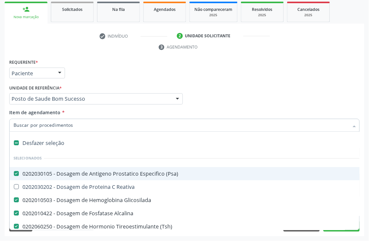
click at [281, 95] on div "Médico Solicitante Por favor, selecione a Unidade de Atendimento primeiro Nenhu…" at bounding box center [184, 96] width 353 height 26
checkbox Reativa "true"
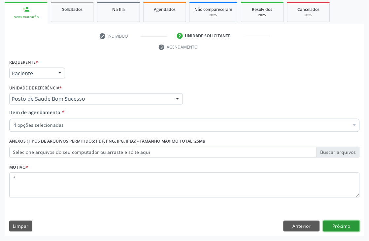
click at [344, 229] on button "Próximo" at bounding box center [341, 226] width 36 height 11
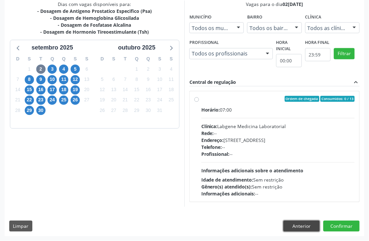
click at [289, 226] on button "Anterior" at bounding box center [301, 226] width 36 height 11
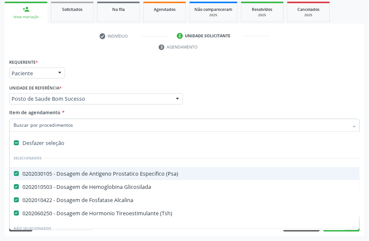
scroll to position [37, 0]
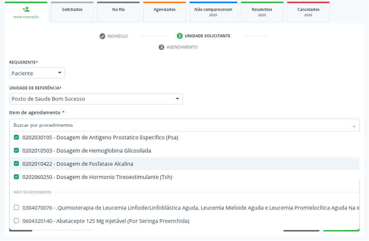
click at [87, 165] on div "0202010422 - Dosagem de Fosfatase Alcalina" at bounding box center [270, 163] width 513 height 5
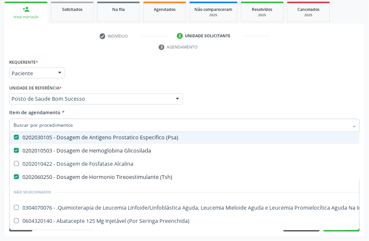
click at [260, 96] on div "Médico Solicitante Por favor, selecione a Unidade de Atendimento primeiro Nenhu…" at bounding box center [184, 96] width 353 height 26
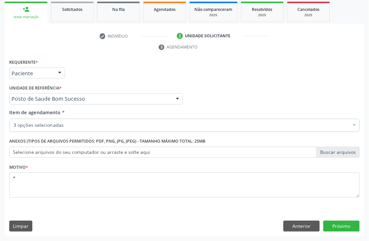
checkbox \(Tsh\) "true"
click at [341, 223] on button "Próximo" at bounding box center [341, 226] width 36 height 11
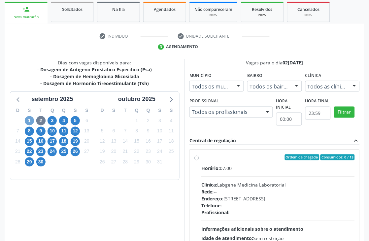
click at [28, 117] on span "1" at bounding box center [29, 120] width 9 height 9
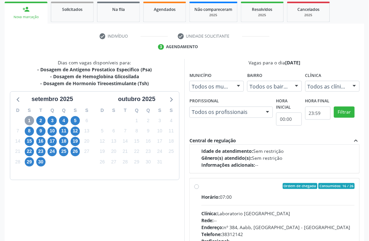
scroll to position [220, 0]
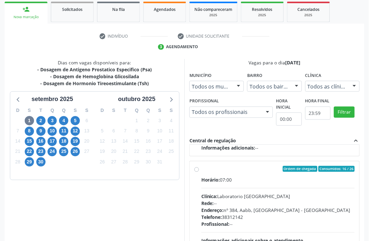
click at [238, 171] on div "Ordem de chegada Consumidos: 16 / 26" at bounding box center [277, 169] width 153 height 6
click at [199, 171] on input "Ordem de chegada Consumidos: 16 / 26 Horário: 07:00 Clínica: Laboratorio Sao Fr…" at bounding box center [196, 169] width 5 height 6
radio input "true"
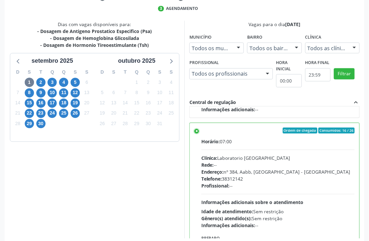
scroll to position [181, 0]
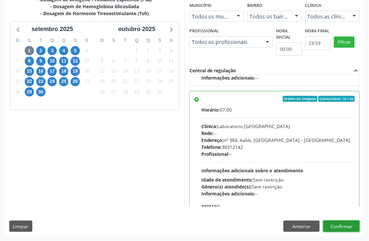
click at [352, 228] on button "Confirmar" at bounding box center [341, 226] width 36 height 11
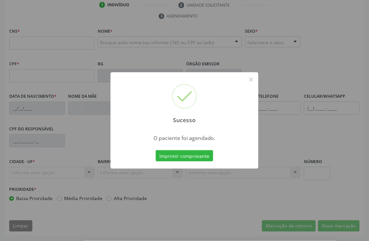
scroll to position [141, 0]
click at [254, 82] on button "×" at bounding box center [250, 79] width 11 height 11
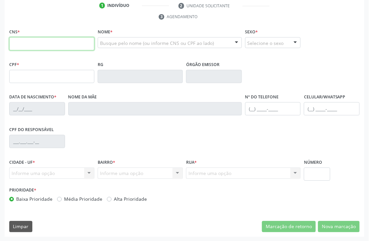
click at [44, 41] on input "text" at bounding box center [51, 43] width 85 height 13
type input "703 1043 1168 3160"
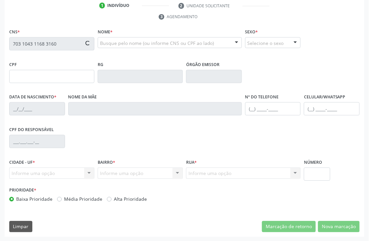
type input "059.801.474-89"
type input "16/07/1984"
type input "Maria Aldenice Nunes da Siva"
type input "(87) 98868-9151"
type input "S/N"
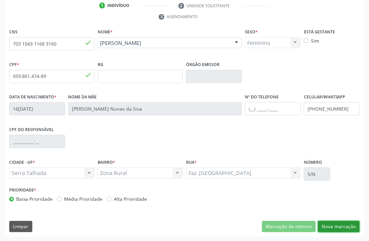
click at [336, 224] on button "Nova marcação" at bounding box center [339, 226] width 42 height 11
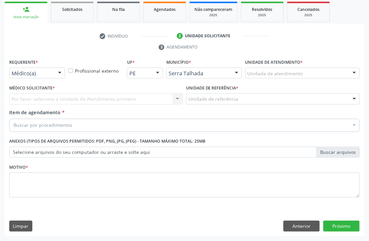
scroll to position [111, 0]
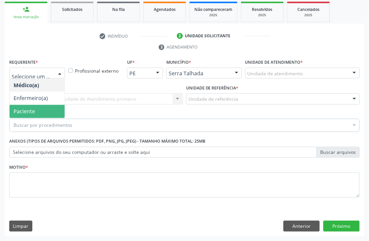
click at [33, 109] on span "Paciente" at bounding box center [24, 111] width 21 height 7
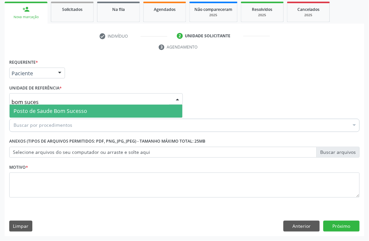
type input "bom sucess"
click at [35, 107] on span "Posto de Saude Bom Sucesso" at bounding box center [51, 110] width 74 height 7
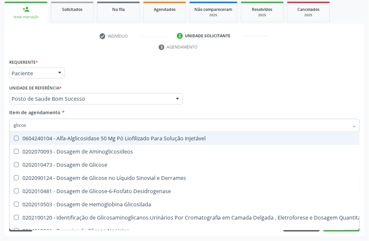
type input "glicose"
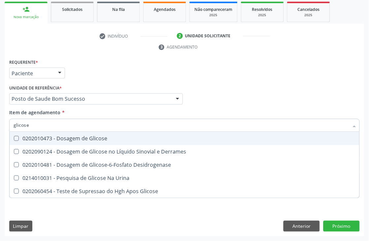
click at [13, 137] on div at bounding box center [12, 138] width 5 height 5
checkbox Glicose "true"
drag, startPoint x: 56, startPoint y: 127, endPoint x: 0, endPoint y: 127, distance: 56.1
click at [30, 127] on input "glicose" at bounding box center [181, 125] width 335 height 13
drag, startPoint x: 36, startPoint y: 120, endPoint x: 0, endPoint y: 114, distance: 36.8
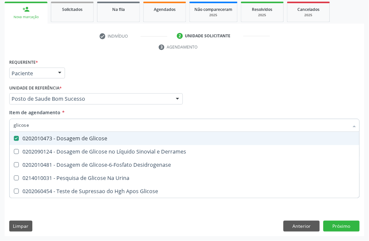
click at [0, 114] on div "Acompanhamento Acompanhe a situação das marcações correntes e finalizadas Relat…" at bounding box center [184, 89] width 369 height 301
type input "cre"
checkbox Glicose "false"
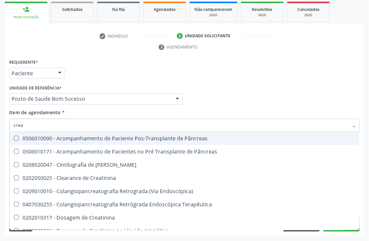
type input "creat"
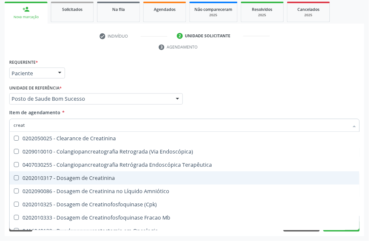
click at [58, 175] on div "0202010317 - Dosagem de Creatinina" at bounding box center [185, 177] width 342 height 5
checkbox Creatinina "true"
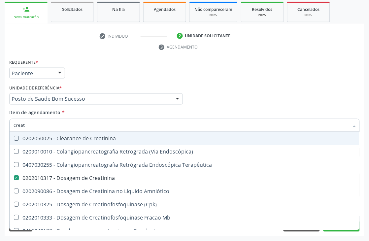
drag, startPoint x: 48, startPoint y: 126, endPoint x: 0, endPoint y: 123, distance: 47.9
click at [0, 124] on div "Acompanhamento Acompanhe a situação das marcações correntes e finalizadas Relat…" at bounding box center [184, 89] width 369 height 301
type input "urei"
checkbox Creatinina "false"
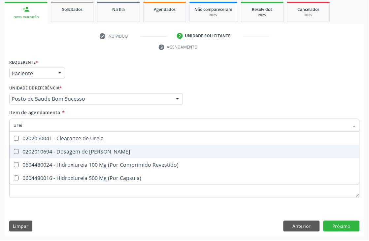
click at [54, 146] on span "0202010694 - Dosagem de [PERSON_NAME]" at bounding box center [185, 151] width 350 height 13
checkbox Ureia "true"
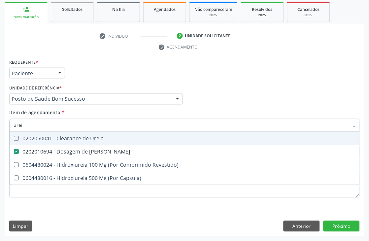
drag, startPoint x: 42, startPoint y: 124, endPoint x: 0, endPoint y: 123, distance: 42.2
click at [0, 124] on div "Acompanhamento Acompanhe a situação das marcações correntes e finalizadas Relat…" at bounding box center [184, 89] width 369 height 301
type input "cole"
checkbox Ureia "false"
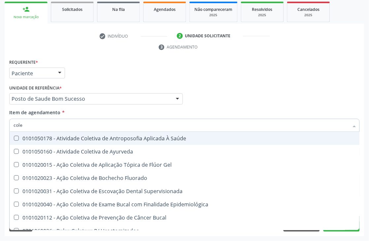
type input "coles"
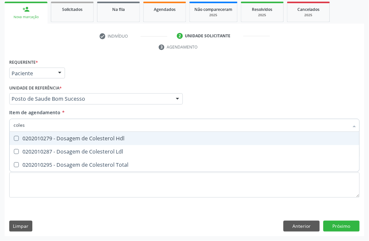
drag, startPoint x: 16, startPoint y: 135, endPoint x: 21, endPoint y: 152, distance: 18.2
click at [16, 135] on span "0202010279 - Dosagem de Colesterol Hdl" at bounding box center [185, 138] width 350 height 13
checkbox Hdl "true"
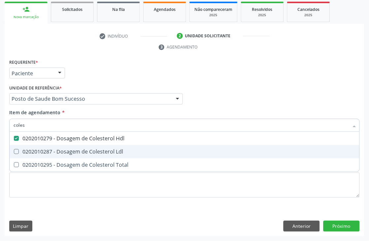
click at [21, 152] on div "0202010287 - Dosagem de Colesterol Ldl" at bounding box center [185, 151] width 342 height 5
checkbox Ldl "true"
click at [21, 162] on div "0202010295 - Dosagem de Colesterol Total" at bounding box center [185, 164] width 342 height 5
checkbox Total "true"
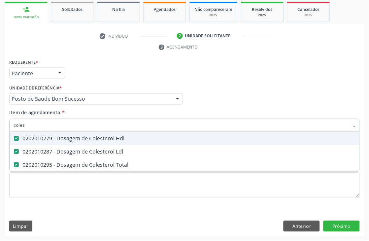
drag, startPoint x: 27, startPoint y: 125, endPoint x: 0, endPoint y: 116, distance: 28.2
click at [0, 117] on div "Acompanhamento Acompanhe a situação das marcações correntes e finalizadas Relat…" at bounding box center [184, 89] width 369 height 301
type input "tr"
checkbox Hdl "false"
checkbox Ldl "false"
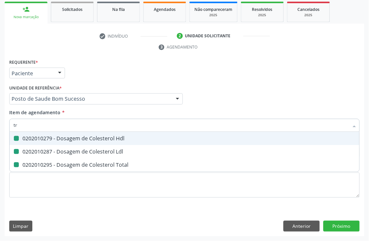
checkbox Total "false"
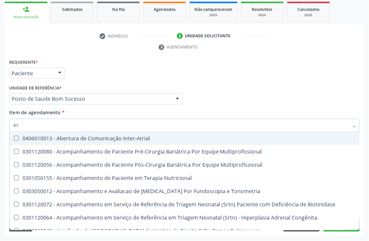
type input "trig"
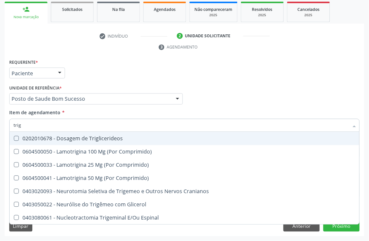
click at [17, 136] on Triglicerideos at bounding box center [16, 138] width 5 height 5
click at [14, 136] on Triglicerideos "checkbox" at bounding box center [12, 138] width 4 height 4
checkbox Triglicerideos "true"
drag, startPoint x: 37, startPoint y: 119, endPoint x: 2, endPoint y: 121, distance: 35.3
click at [2, 121] on div "Acompanhamento Acompanhe a situação das marcações correntes e finalizadas Relat…" at bounding box center [184, 89] width 369 height 301
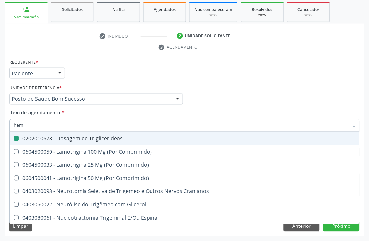
type input "hemo"
checkbox Triglicerideos "false"
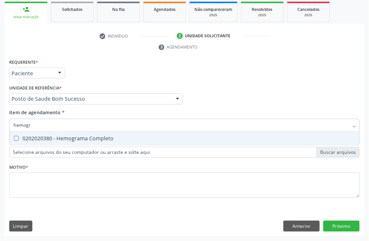
type input "hemogra"
click at [29, 140] on div "0202020380 - Hemograma Completo" at bounding box center [185, 138] width 342 height 5
checkbox Completo "true"
drag, startPoint x: 45, startPoint y: 121, endPoint x: 12, endPoint y: 124, distance: 32.7
click at [12, 124] on div "hemogra" at bounding box center [184, 125] width 350 height 13
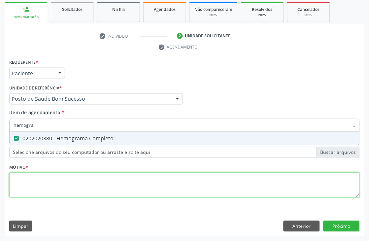
click at [43, 188] on div "Requerente * Paciente Médico(a) Enfermeiro(a) Paciente Nenhum resultado encontr…" at bounding box center [184, 131] width 350 height 149
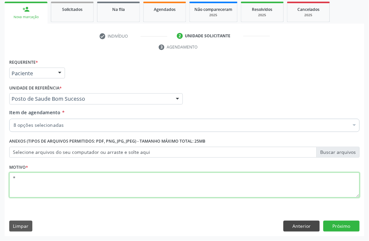
type textarea "*"
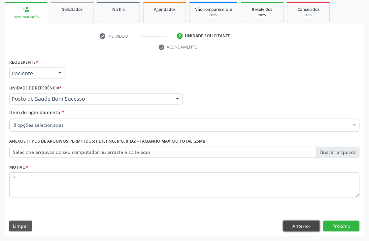
click at [308, 226] on button "Anterior" at bounding box center [301, 226] width 36 height 11
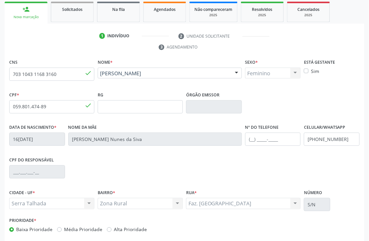
click at [44, 65] on div "CNS 703 1043 1168 3160 done" at bounding box center [51, 68] width 85 height 23
click at [41, 75] on input "703 1043 1168 3160" at bounding box center [51, 74] width 85 height 13
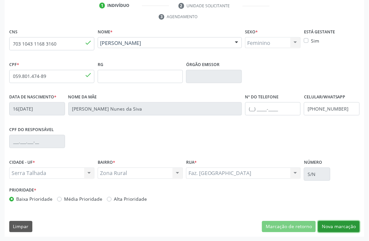
click at [351, 224] on button "Nova marcação" at bounding box center [339, 226] width 42 height 11
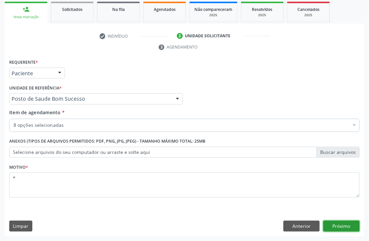
click at [327, 225] on button "Próximo" at bounding box center [341, 226] width 36 height 11
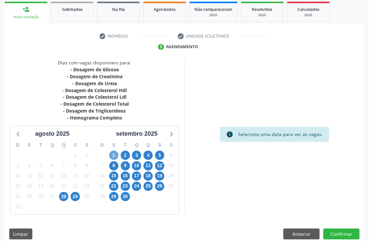
click at [115, 157] on span "1" at bounding box center [113, 155] width 9 height 9
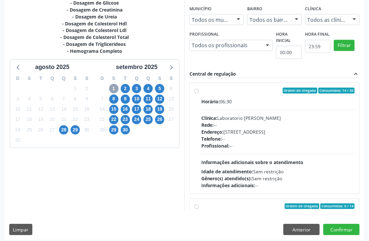
scroll to position [181, 0]
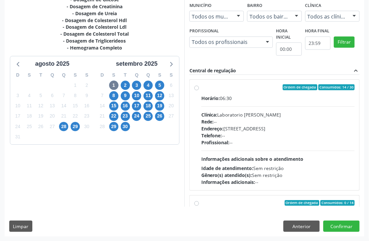
click at [236, 95] on div "Horário: 06:30" at bounding box center [277, 98] width 153 height 7
click at [199, 90] on input "Ordem de chegada Consumidos: 14 / 30 Horário: 06:30 Clínica: Laboratorio Jose P…" at bounding box center [196, 87] width 5 height 6
radio input "true"
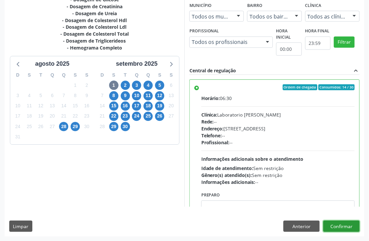
click at [335, 223] on button "Confirmar" at bounding box center [341, 226] width 36 height 11
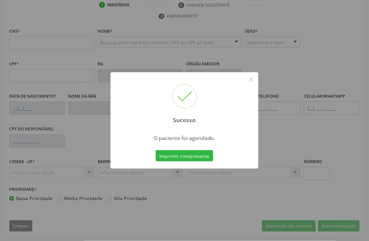
scroll to position [141, 0]
click at [250, 78] on button "×" at bounding box center [250, 79] width 11 height 11
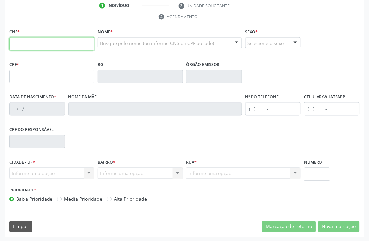
click at [31, 46] on input "text" at bounding box center [51, 43] width 85 height 13
paste input "703 1043 1168 3160"
type input "703 1043 1168 3160"
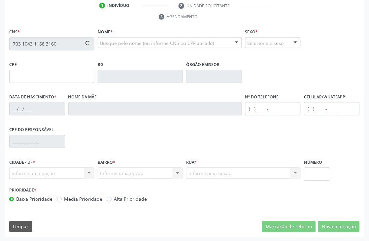
type input "059.801.474-89"
type input "16/07/1984"
type input "Maria Aldenice Nunes da Siva"
type input "(87) 98868-9151"
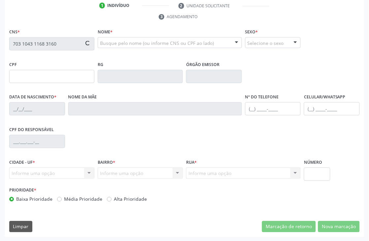
type input "S/N"
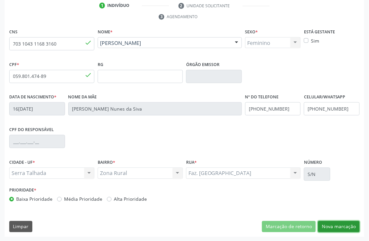
click at [342, 226] on button "Nova marcação" at bounding box center [339, 226] width 42 height 11
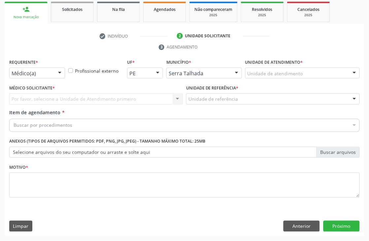
scroll to position [111, 0]
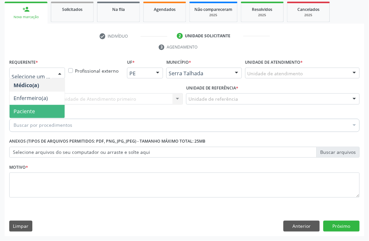
click at [34, 106] on span "Paciente" at bounding box center [37, 111] width 55 height 13
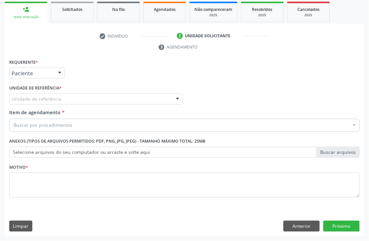
click at [35, 103] on div "Unidade de referência" at bounding box center [95, 98] width 173 height 11
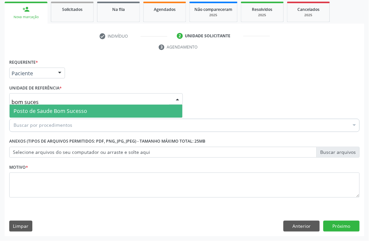
type input "bom sucess"
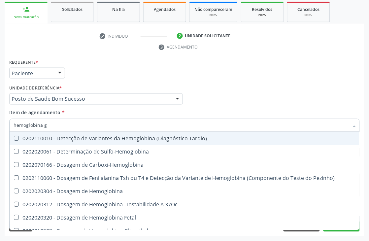
type input "hemoglobina g"
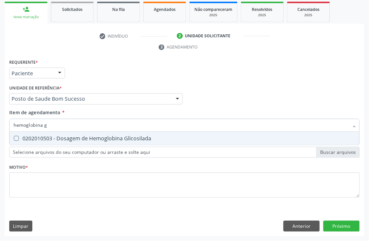
click at [24, 136] on div "0202010503 - Dosagem de Hemoglobina Glicosilada" at bounding box center [185, 138] width 342 height 5
checkbox Glicosilada "true"
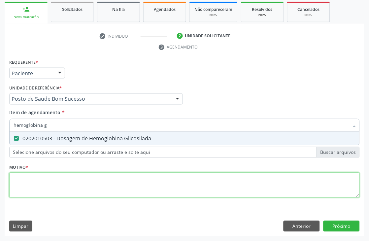
click at [19, 184] on div "Requerente * Paciente Médico(a) Enfermeiro(a) Paciente Nenhum resultado encontr…" at bounding box center [184, 131] width 350 height 149
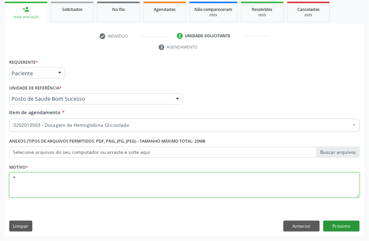
type textarea "*"
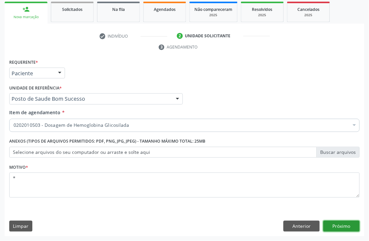
click at [347, 228] on button "Próximo" at bounding box center [341, 226] width 36 height 11
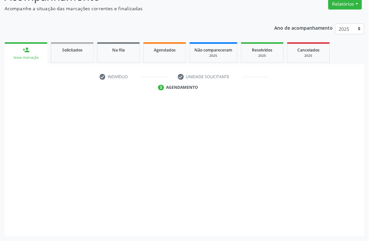
scroll to position [70, 0]
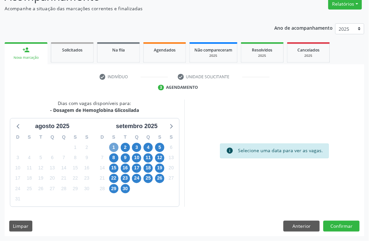
click at [117, 147] on span "1" at bounding box center [113, 147] width 9 height 9
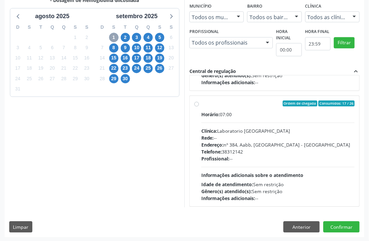
scroll to position [220, 0]
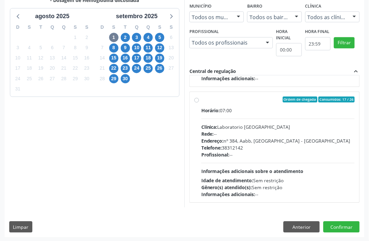
click at [244, 115] on div "Horário: 07:00 Clínica: Laboratorio Sao Francisco Rede: -- Endereço: nº 384, Aa…" at bounding box center [277, 152] width 153 height 91
click at [199, 103] on input "Ordem de chegada Consumidos: 17 / 26 Horário: 07:00 Clínica: Laboratorio Sao Fr…" at bounding box center [196, 100] width 5 height 6
radio input "true"
click at [342, 223] on button "Confirmar" at bounding box center [341, 226] width 36 height 11
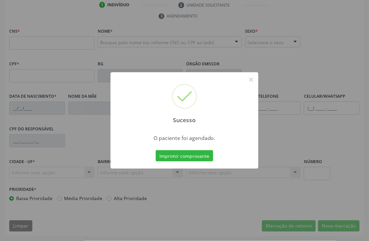
scroll to position [141, 0]
click at [251, 78] on button "×" at bounding box center [250, 79] width 11 height 11
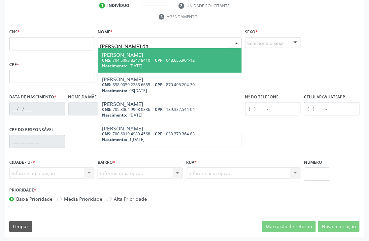
type input "josefa ferreira da s"
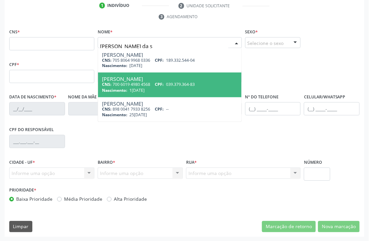
click at [146, 82] on div "CNS: 700 6019 4980 4568 CPF: 039.379.364-83" at bounding box center [170, 85] width 136 height 6
type input "700 6019 4980 4568"
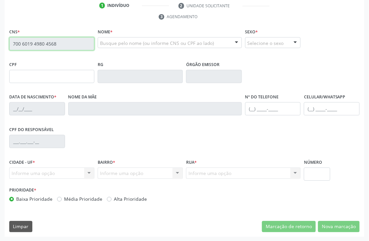
click at [29, 45] on input "700 6019 4980 4568" at bounding box center [51, 43] width 85 height 13
type input "039.379.364-83"
type input "15/12/1973"
type input "Ocila Maria de Jesus"
type input "(87) 98817-5905"
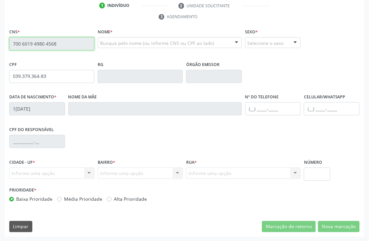
type input "S/N"
click at [29, 45] on input "700 6019 4980 4568" at bounding box center [51, 43] width 85 height 13
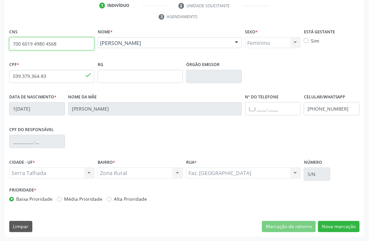
click at [29, 45] on input "700 6019 4980 4568" at bounding box center [51, 43] width 85 height 13
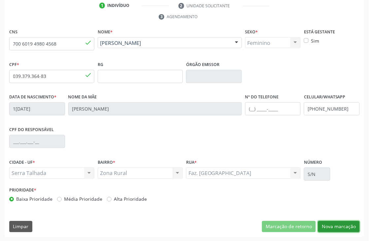
click at [350, 226] on button "Nova marcação" at bounding box center [339, 226] width 42 height 11
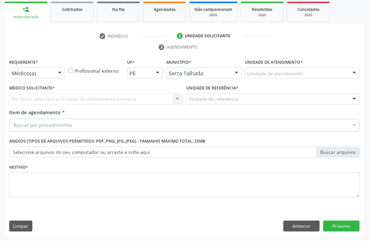
scroll to position [111, 0]
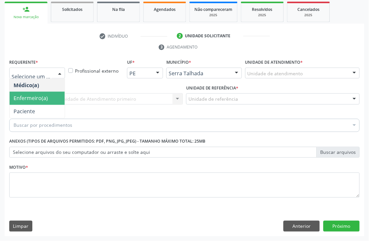
click at [24, 108] on span "Paciente" at bounding box center [24, 111] width 21 height 7
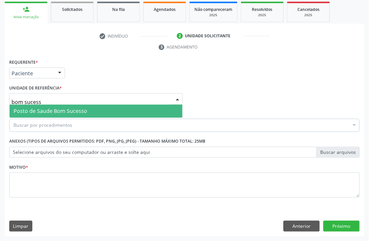
type input "bom sucesso"
click at [37, 110] on span "Posto de Saude Bom Sucesso" at bounding box center [51, 110] width 74 height 7
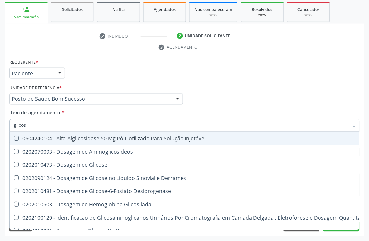
type input "glicose"
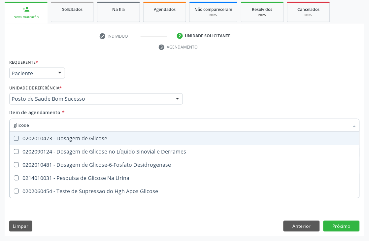
click at [42, 137] on div "0202010473 - Dosagem de Glicose" at bounding box center [185, 138] width 342 height 5
checkbox Glicose "true"
drag, startPoint x: 44, startPoint y: 128, endPoint x: 0, endPoint y: 117, distance: 45.5
click at [0, 123] on div "Acompanhamento Acompanhe a situação das marcações correntes e finalizadas Relat…" at bounding box center [184, 89] width 369 height 301
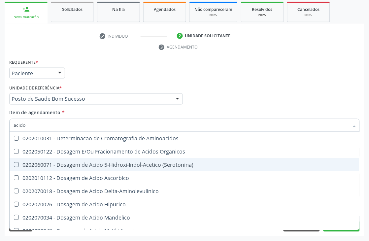
type input "acido u"
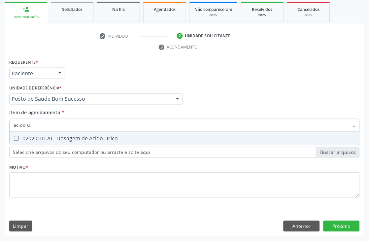
click at [71, 139] on div "0202010120 - Dosagem de Acido Urico" at bounding box center [185, 138] width 342 height 5
checkbox Urico "true"
drag, startPoint x: 69, startPoint y: 125, endPoint x: 0, endPoint y: 120, distance: 69.4
click at [0, 120] on div "Acompanhamento Acompanhe a situação das marcações correntes e finalizadas Relat…" at bounding box center [184, 89] width 369 height 301
type input "crea"
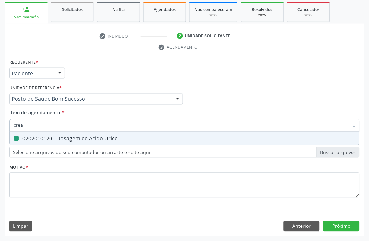
checkbox Urico "false"
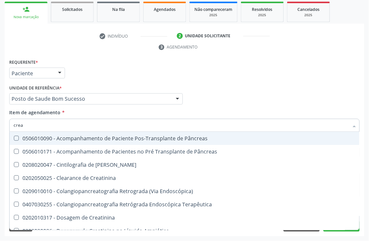
type input "creat"
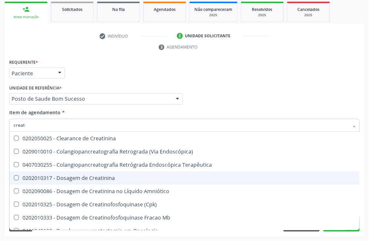
click at [18, 175] on Creatinina at bounding box center [16, 177] width 5 height 5
click at [14, 176] on Creatinina "checkbox" at bounding box center [12, 178] width 4 height 4
checkbox Creatinina "true"
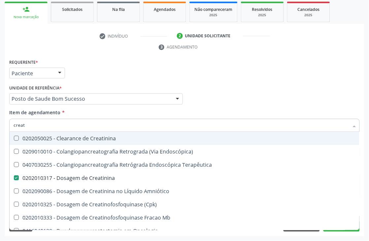
drag, startPoint x: 32, startPoint y: 125, endPoint x: 0, endPoint y: 124, distance: 32.4
click at [0, 125] on div "Acompanhamento Acompanhe a situação das marcações correntes e finalizadas Relat…" at bounding box center [184, 89] width 369 height 301
type input "urei"
checkbox Creatinina "false"
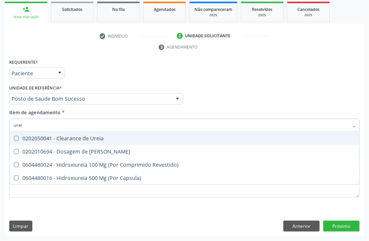
type input "ureia"
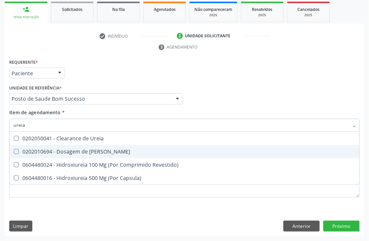
click at [31, 151] on div "0202010694 - Dosagem de [PERSON_NAME]" at bounding box center [185, 151] width 342 height 5
checkbox Ureia "true"
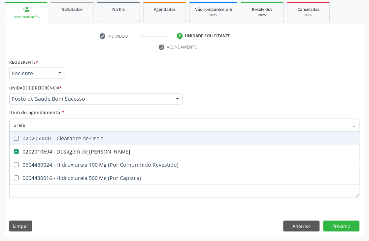
drag, startPoint x: 44, startPoint y: 127, endPoint x: 0, endPoint y: 127, distance: 43.9
click at [32, 127] on input "ureia" at bounding box center [181, 125] width 335 height 13
drag, startPoint x: 29, startPoint y: 124, endPoint x: 0, endPoint y: 123, distance: 29.0
click at [12, 124] on div "ureia" at bounding box center [184, 125] width 350 height 13
type input "c"
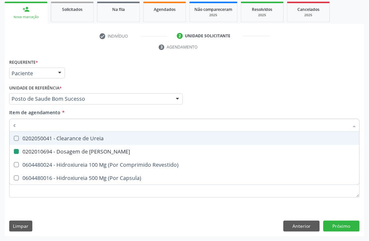
checkbox Ureia "false"
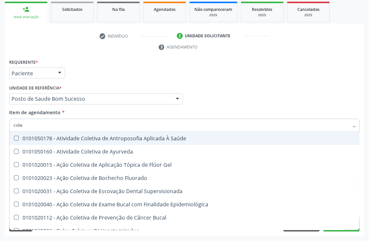
type input "coles"
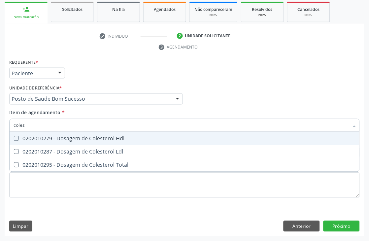
click at [32, 138] on div "0202010279 - Dosagem de Colesterol Hdl" at bounding box center [185, 138] width 342 height 5
checkbox Hdl "true"
click at [32, 147] on span "0202010287 - Dosagem de Colesterol Ldl" at bounding box center [185, 151] width 350 height 13
checkbox Ldl "true"
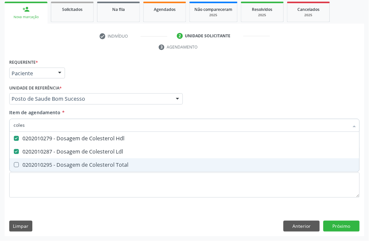
click at [31, 162] on div "0202010295 - Dosagem de Colesterol Total" at bounding box center [185, 164] width 342 height 5
checkbox Total "true"
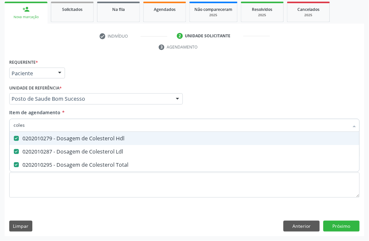
drag, startPoint x: 25, startPoint y: 124, endPoint x: 0, endPoint y: 124, distance: 25.1
click at [0, 124] on div "Acompanhamento Acompanhe a situação das marcações correntes e finalizadas Relat…" at bounding box center [184, 89] width 369 height 301
type input "trig"
checkbox Hdl "false"
checkbox Ldl "false"
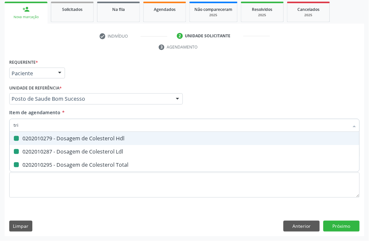
checkbox Total "false"
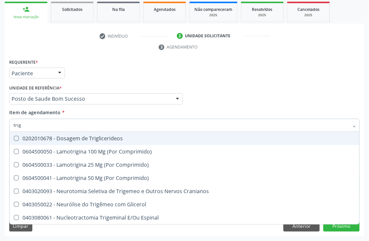
click at [48, 138] on div "0202010678 - Dosagem de Triglicerideos" at bounding box center [185, 138] width 342 height 5
checkbox Triglicerideos "true"
drag, startPoint x: 48, startPoint y: 125, endPoint x: 0, endPoint y: 113, distance: 49.4
click at [0, 125] on div "Acompanhamento Acompanhe a situação das marcações correntes e finalizadas Relat…" at bounding box center [184, 89] width 369 height 301
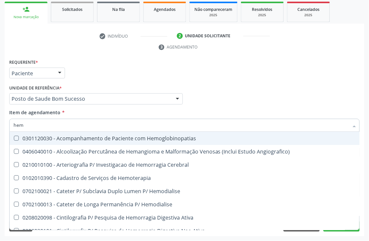
type input "hemo"
checkbox Hemoglobinopatias "false"
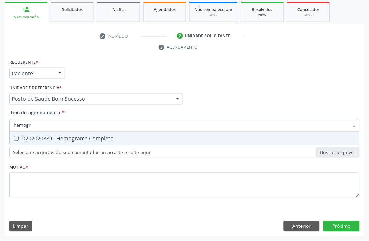
type input "hemogra"
click at [26, 139] on div "0202020380 - Hemograma Completo" at bounding box center [185, 138] width 342 height 5
checkbox Completo "true"
click at [0, 126] on div "Acompanhamento Acompanhe a situação das marcações correntes e finalizadas Relat…" at bounding box center [184, 89] width 369 height 301
type input "urina"
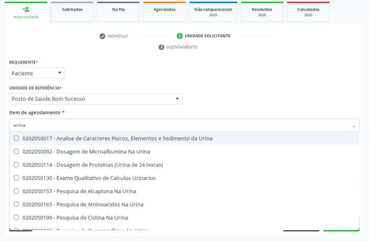
click at [17, 136] on Urina at bounding box center [16, 138] width 5 height 5
click at [14, 136] on Urina "checkbox" at bounding box center [12, 138] width 4 height 4
checkbox Urina "true"
drag, startPoint x: 41, startPoint y: 123, endPoint x: 0, endPoint y: 113, distance: 42.1
click at [0, 115] on div "Acompanhamento Acompanhe a situação das marcações correntes e finalizadas Relat…" at bounding box center [184, 89] width 369 height 301
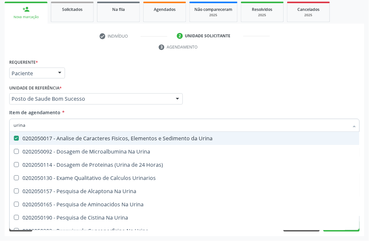
click at [308, 73] on div "Requerente * Paciente Médico(a) Enfermeiro(a) Paciente Nenhum resultado encontr…" at bounding box center [184, 70] width 353 height 26
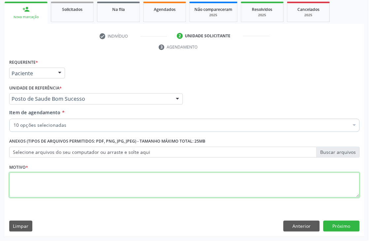
click at [23, 175] on textarea at bounding box center [184, 184] width 350 height 25
type textarea "*"
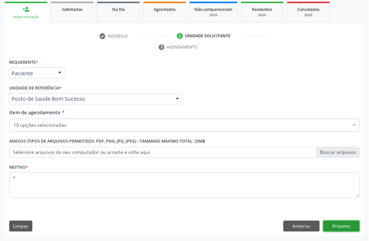
click at [350, 223] on button "Próximo" at bounding box center [341, 226] width 36 height 11
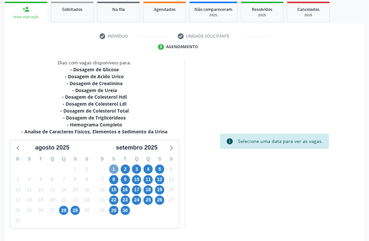
click at [116, 170] on span "1" at bounding box center [113, 169] width 9 height 9
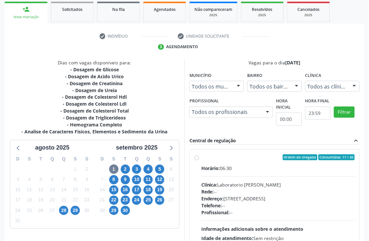
click at [248, 166] on div "Horário: 06:30" at bounding box center [277, 168] width 153 height 7
click at [199, 160] on input "Ordem de chegada Consumidos: 17 / 30 Horário: 06:30 Clínica: Laboratorio Jose P…" at bounding box center [196, 157] width 5 height 6
radio input "true"
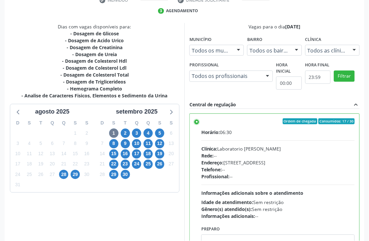
scroll to position [181, 0]
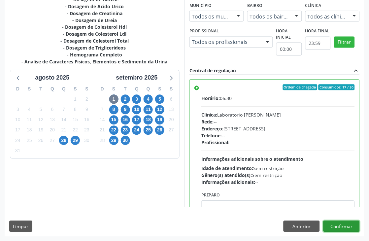
click at [352, 225] on button "Confirmar" at bounding box center [341, 226] width 36 height 11
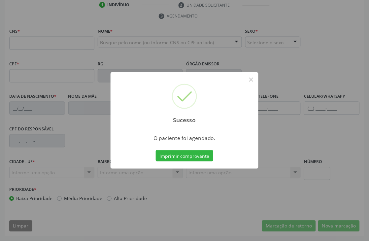
scroll to position [141, 0]
click at [248, 81] on button "×" at bounding box center [250, 79] width 11 height 11
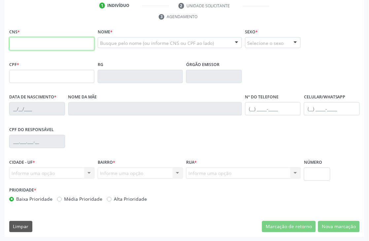
click at [55, 45] on input "text" at bounding box center [51, 43] width 85 height 13
paste input "700 6019 4980 4568"
type input "700 6019 4980 4568"
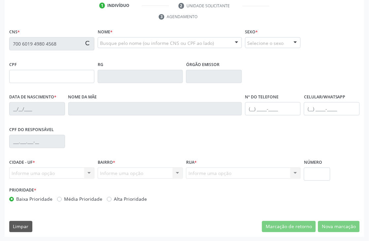
type input "039.379.364-83"
type input "15/12/1973"
type input "Ocila Maria de Jesus"
type input "(87) 98817-5905"
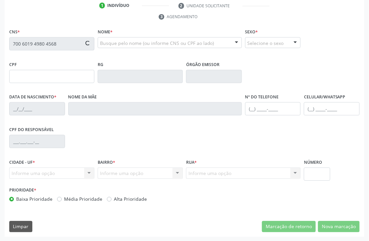
type input "S/N"
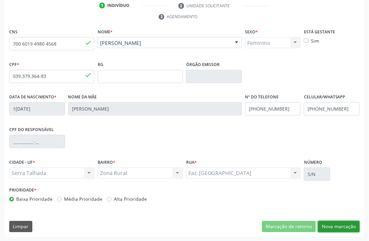
click at [327, 224] on button "Nova marcação" at bounding box center [339, 226] width 42 height 11
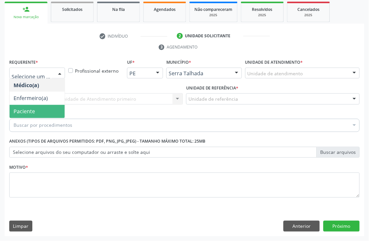
click at [38, 111] on span "Paciente" at bounding box center [37, 111] width 55 height 13
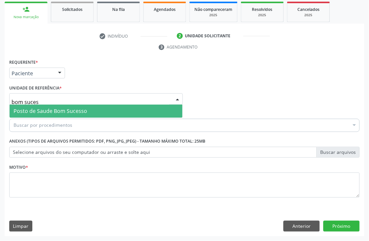
type input "bom sucess"
click at [86, 105] on span "Posto de Saude Bom Sucesso" at bounding box center [96, 111] width 173 height 13
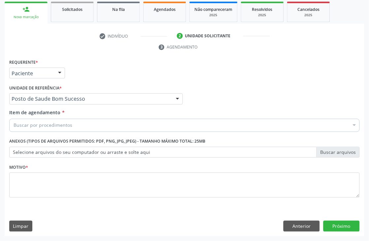
click at [74, 127] on div "Buscar por procedimentos" at bounding box center [184, 125] width 350 height 13
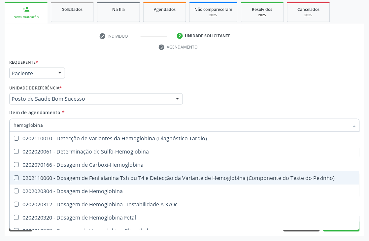
type input "hemoglobina g"
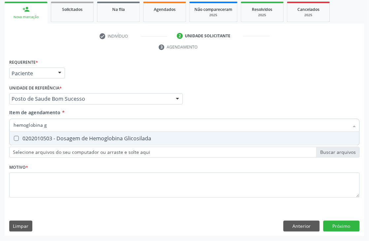
click at [94, 136] on div "0202010503 - Dosagem de Hemoglobina Glicosilada" at bounding box center [185, 138] width 342 height 5
checkbox Glicosilada "true"
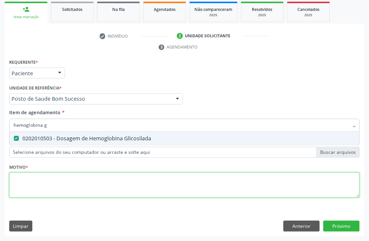
click at [69, 183] on div "Requerente * Paciente Médico(a) Enfermeiro(a) Paciente Nenhum resultado encontr…" at bounding box center [184, 131] width 350 height 149
type textarea "*"
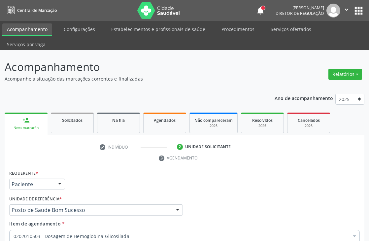
scroll to position [111, 0]
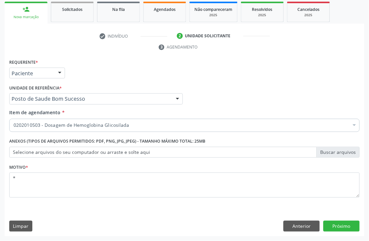
type textarea "*"
click at [14, 123] on input "Item de agendamento *" at bounding box center [14, 125] width 0 height 13
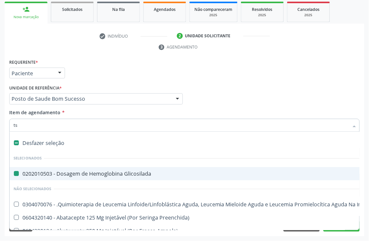
type input "tsh"
checkbox Glicosilada "false"
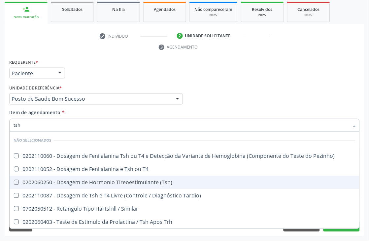
click at [111, 183] on div "0202060250 - Dosagem de Hormonio Tireoestimulante (Tsh)" at bounding box center [185, 182] width 342 height 5
checkbox \(Tsh\) "true"
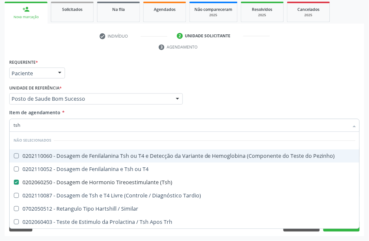
drag, startPoint x: 51, startPoint y: 126, endPoint x: 0, endPoint y: 120, distance: 51.5
click at [0, 123] on div "Acompanhamento Acompanhe a situação das marcações correntes e finalizadas Relat…" at bounding box center [184, 89] width 369 height 301
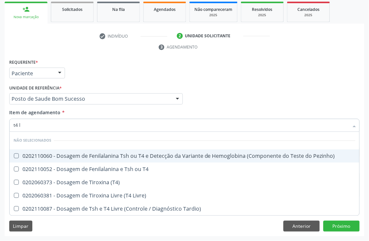
type input "t4 l"
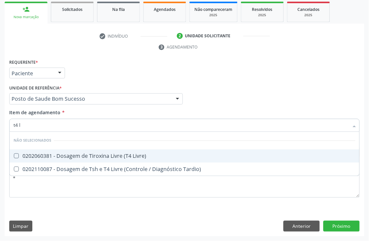
click at [24, 155] on div "0202060381 - Dosagem de Tiroxina Livre (T4 Livre)" at bounding box center [185, 155] width 342 height 5
checkbox Livre\) "true"
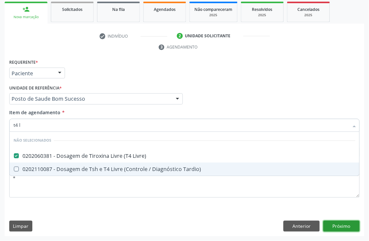
click at [340, 223] on div "Requerente * Paciente Médico(a) Enfermeiro(a) Paciente Nenhum resultado encontr…" at bounding box center [184, 146] width 359 height 179
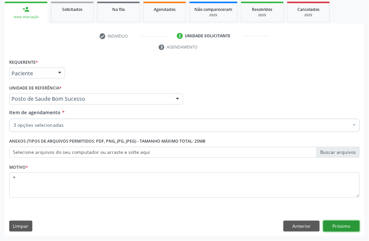
click at [340, 223] on button "Próximo" at bounding box center [341, 226] width 36 height 11
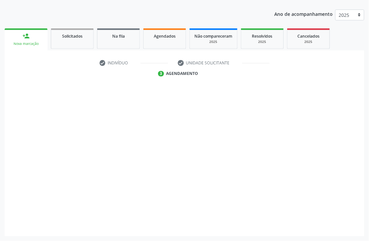
scroll to position [84, 0]
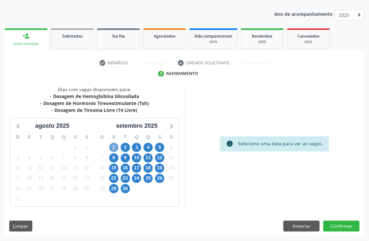
click at [110, 149] on span "1" at bounding box center [113, 147] width 9 height 9
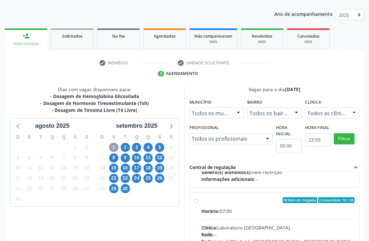
scroll to position [220, 0]
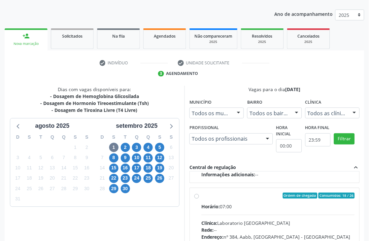
click at [242, 194] on div "Ordem de chegada Consumidos: 18 / 26" at bounding box center [277, 196] width 153 height 6
click at [199, 194] on input "Ordem de chegada Consumidos: 18 / 26 Horário: 07:00 Clínica: Laboratorio Sao Fr…" at bounding box center [196, 196] width 5 height 6
radio input "true"
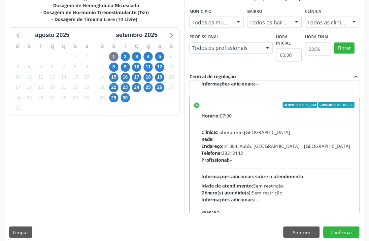
scroll to position [181, 0]
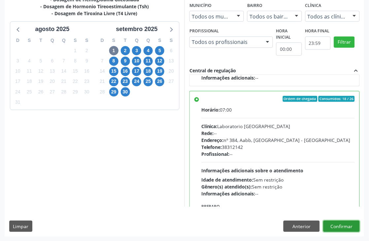
click at [337, 229] on button "Confirmar" at bounding box center [341, 226] width 36 height 11
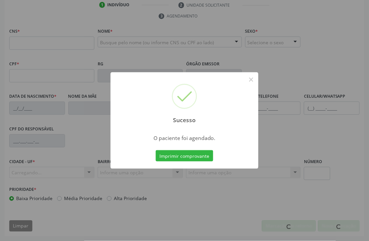
scroll to position [141, 0]
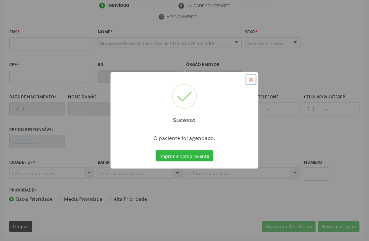
click at [252, 78] on button "×" at bounding box center [250, 79] width 11 height 11
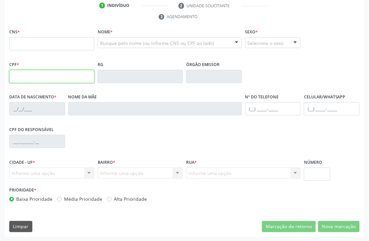
click at [87, 78] on input "text" at bounding box center [51, 76] width 85 height 13
type input "169.334.874-82"
type input "898 0059 3159 4193"
type input "26/12/2019"
type input "Rosiane Gomes dos Santos"
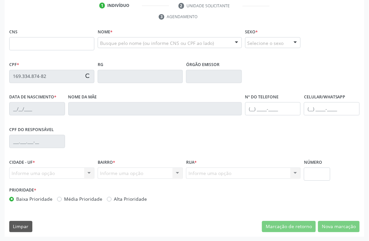
type input "(87) 99999-9999"
type input "130.845.114-89"
type input "1508"
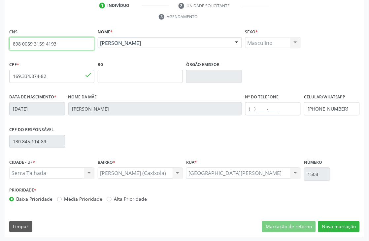
click at [51, 44] on input "898 0059 3159 4193" at bounding box center [51, 43] width 85 height 13
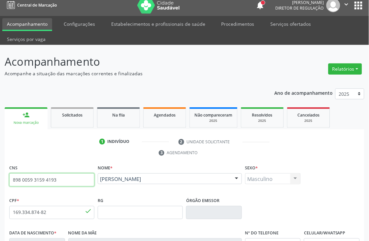
scroll to position [0, 0]
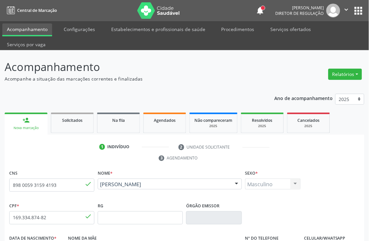
click at [30, 124] on link "person_add Nova marcação" at bounding box center [26, 123] width 43 height 22
click at [28, 120] on div "person_add" at bounding box center [25, 119] width 7 height 7
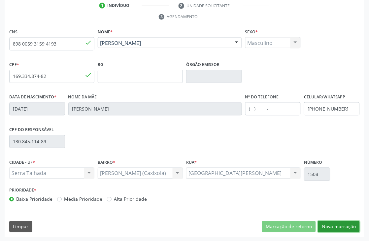
click at [334, 228] on button "Nova marcação" at bounding box center [339, 226] width 42 height 11
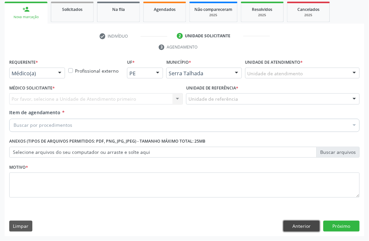
click at [299, 225] on button "Anterior" at bounding box center [301, 226] width 36 height 11
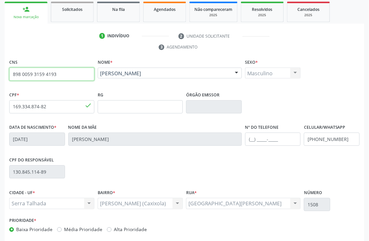
click at [50, 76] on input "898 0059 3159 4193" at bounding box center [51, 74] width 85 height 13
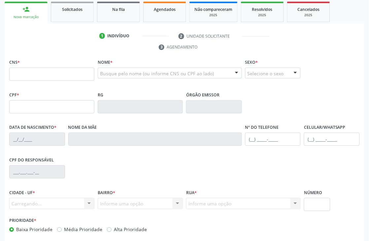
scroll to position [111, 0]
type input "[PERSON_NAME]"
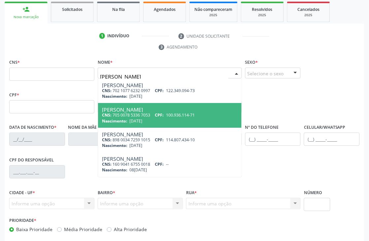
click at [121, 116] on div "CNS: 705 0078 5336 7053 CPF: 100.936.114-71" at bounding box center [170, 115] width 136 height 6
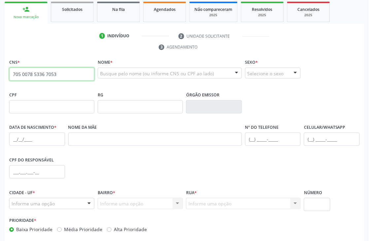
click at [63, 77] on input "705 0078 5336 7053" at bounding box center [51, 74] width 85 height 13
paste input "898 0059 3159 419"
type input "898 0059 3159 4193"
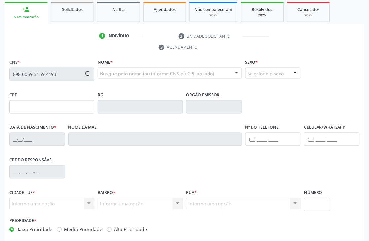
type input "169.334.874-82"
type input "[DATE]"
type input "[PERSON_NAME]"
type input "[PHONE_NUMBER]"
type input "130.845.114-89"
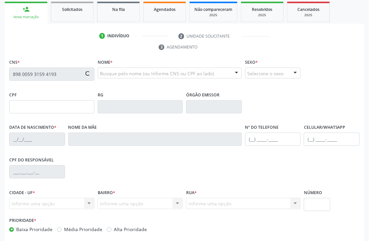
type input "1508"
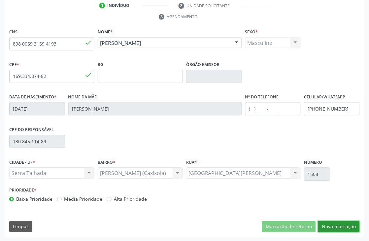
click at [333, 223] on button "Nova marcação" at bounding box center [339, 226] width 42 height 11
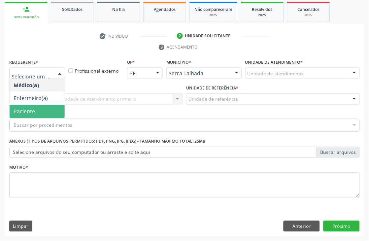
click at [28, 106] on span "Paciente" at bounding box center [37, 111] width 55 height 13
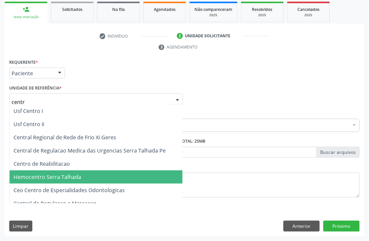
click at [42, 170] on span "Hemocentro Serra Talhada" at bounding box center [96, 176] width 173 height 13
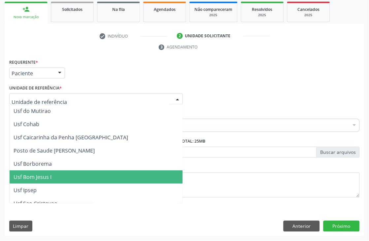
drag, startPoint x: 111, startPoint y: 97, endPoint x: 0, endPoint y: 96, distance: 110.8
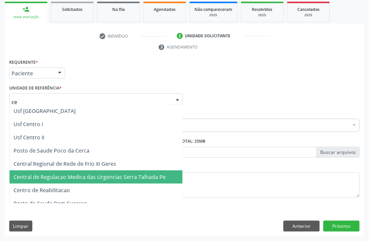
type input "cen"
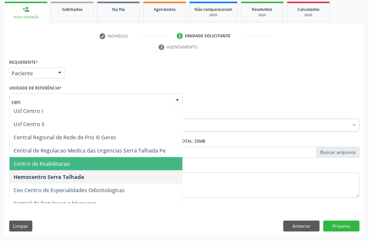
click at [23, 164] on span "Centro de Reabilitacao" at bounding box center [42, 163] width 56 height 7
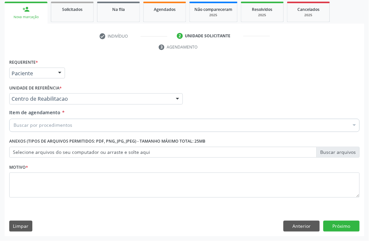
click at [32, 129] on div "Buscar por procedimentos" at bounding box center [184, 125] width 350 height 13
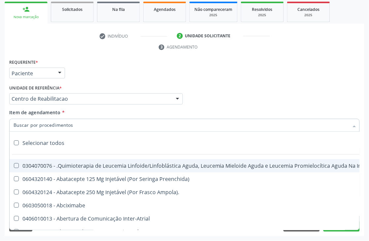
type input "g"
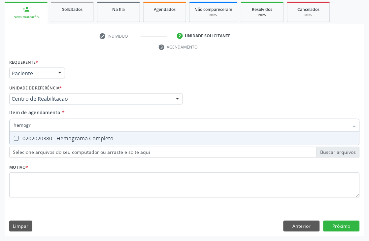
type input "hemogra"
click at [12, 136] on div at bounding box center [12, 138] width 5 height 5
checkbox Completo "true"
drag, startPoint x: 58, startPoint y: 126, endPoint x: 0, endPoint y: 126, distance: 58.0
click at [0, 126] on div "Acompanhamento Acompanhe a situação das marcações correntes e finalizadas Relat…" at bounding box center [184, 89] width 369 height 301
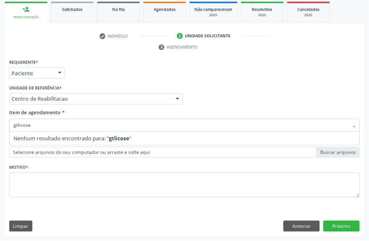
click at [15, 123] on input "gtlicose" at bounding box center [181, 125] width 335 height 13
type input "glicose"
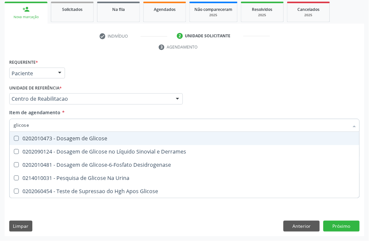
click at [35, 139] on div "0202010473 - Dosagem de Glicose" at bounding box center [185, 138] width 342 height 5
checkbox Glicose "true"
drag, startPoint x: 38, startPoint y: 124, endPoint x: 0, endPoint y: 106, distance: 41.7
click at [0, 116] on div "Acompanhamento Acompanhe a situação das marcações correntes e finalizadas Relat…" at bounding box center [184, 89] width 369 height 301
type input "hemo"
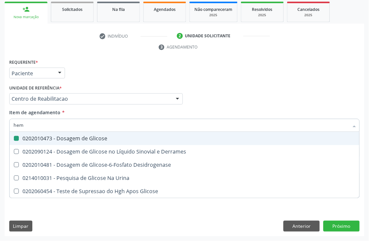
checkbox Glicose "false"
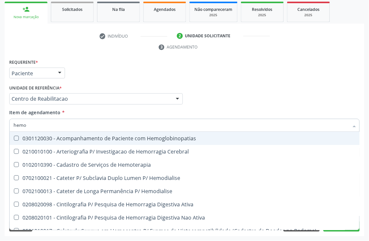
type input "hemog"
checkbox Carboxi-Hemoglobina "true"
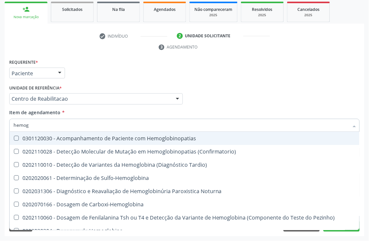
type input "hemogl"
checkbox Completo "false"
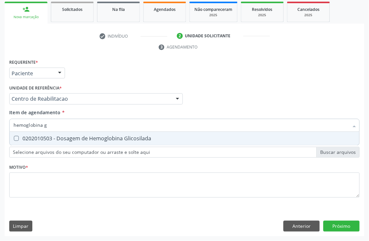
type input "hemoglobina g"
click at [26, 137] on div "0202010503 - Dosagem de Hemoglobina Glicosilada" at bounding box center [185, 138] width 342 height 5
checkbox Glicosilada "true"
drag, startPoint x: 56, startPoint y: 124, endPoint x: 0, endPoint y: 122, distance: 56.4
click at [0, 124] on div "Acompanhamento Acompanhe a situação das marcações correntes e finalizadas Relat…" at bounding box center [184, 89] width 369 height 301
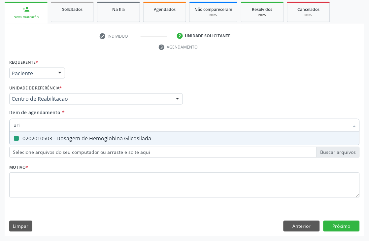
type input "urin"
checkbox Glicosilada "false"
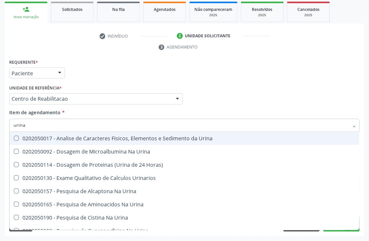
type input "urina"
click at [26, 134] on span "0202050017 - Analise de Caracteres Fisicos, Elementos e Sedimento da Urina" at bounding box center [185, 138] width 350 height 13
checkbox Urina "true"
drag, startPoint x: 33, startPoint y: 124, endPoint x: 0, endPoint y: 123, distance: 33.3
click at [0, 124] on div "Acompanhamento Acompanhe a situação das marcações correntes e finalizadas Relat…" at bounding box center [184, 89] width 369 height 301
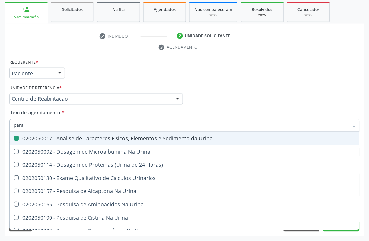
type input "paras"
checkbox Urina "false"
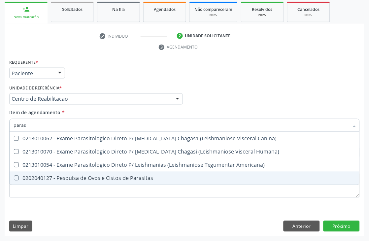
click at [37, 179] on div "0202040127 - Pesquisa de Ovos e Cistos de Parasitas" at bounding box center [185, 177] width 342 height 5
checkbox Parasitas "true"
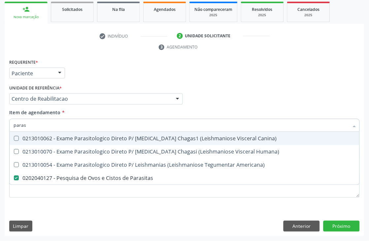
drag, startPoint x: 37, startPoint y: 127, endPoint x: 0, endPoint y: 113, distance: 39.1
click at [0, 121] on div "Acompanhamento Acompanhe a situação das marcações correntes e finalizadas Relat…" at bounding box center [184, 89] width 369 height 301
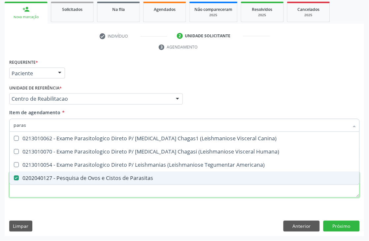
click at [24, 196] on div "Requerente * Paciente Médico(a) Enfermeiro(a) Paciente Nenhum resultado encontr…" at bounding box center [184, 131] width 350 height 149
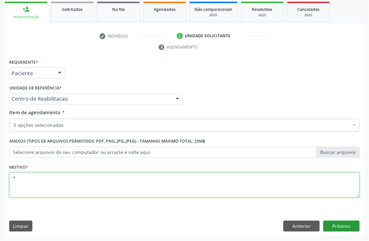
type textarea "*"
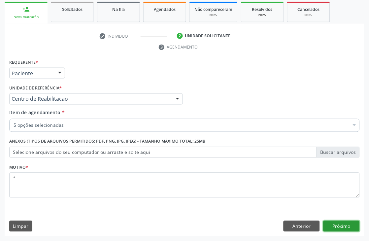
click at [338, 228] on button "Próximo" at bounding box center [341, 226] width 36 height 11
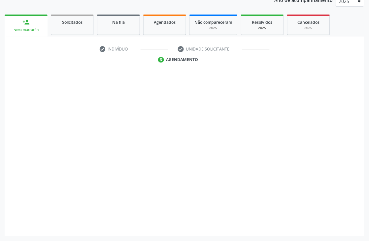
scroll to position [98, 0]
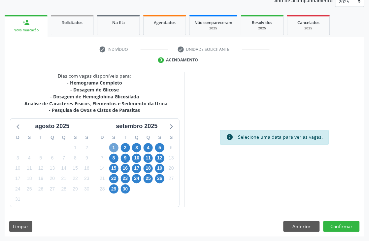
click at [116, 149] on span "1" at bounding box center [113, 147] width 9 height 9
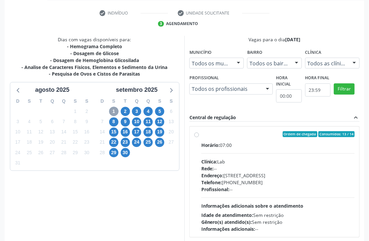
scroll to position [134, 0]
click at [240, 140] on label "Ordem de chegada Consumidos: 13 / 14 Horário: 07:00 Clínica: Lab Rede: -- Ender…" at bounding box center [277, 181] width 153 height 101
click at [199, 137] on input "Ordem de chegada Consumidos: 13 / 14 Horário: 07:00 Clínica: Lab Rede: -- Ender…" at bounding box center [196, 134] width 5 height 6
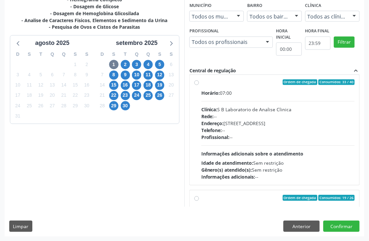
scroll to position [183, 0]
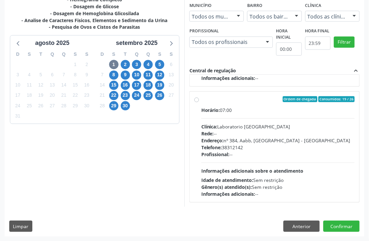
click at [252, 102] on label "Ordem de chegada Consumidos: 19 / 26 Horário: 07:00 Clínica: Laboratorio [GEOGR…" at bounding box center [277, 146] width 153 height 101
click at [199, 102] on input "Ordem de chegada Consumidos: 19 / 26 Horário: 07:00 Clínica: Laboratorio [GEOGR…" at bounding box center [196, 99] width 5 height 6
radio input "false"
radio input "true"
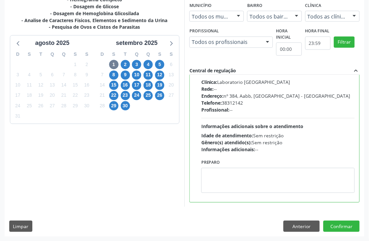
scroll to position [220, 0]
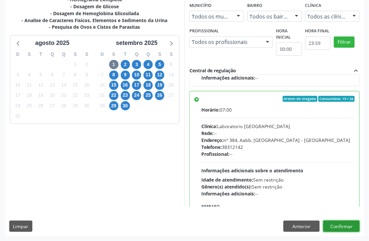
click at [343, 226] on button "Confirmar" at bounding box center [341, 226] width 36 height 11
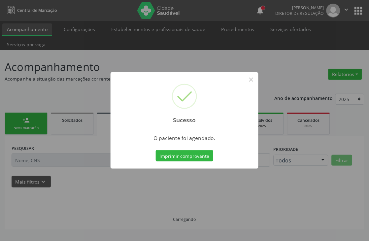
scroll to position [0, 0]
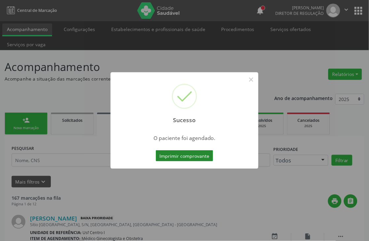
click at [182, 154] on button "Imprimir comprovante" at bounding box center [184, 155] width 57 height 11
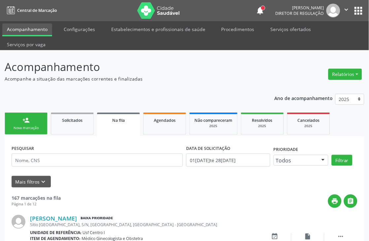
click at [18, 113] on link "person_add Nova marcação" at bounding box center [26, 123] width 43 height 22
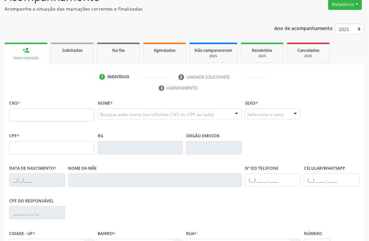
scroll to position [73, 0]
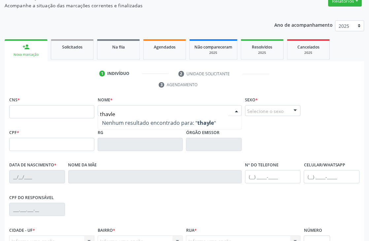
type input "thayler"
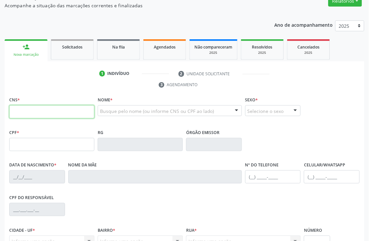
click at [30, 113] on input "text" at bounding box center [51, 111] width 85 height 13
type input "700 5027 4651 7051"
type input "166.989.284-02"
type input "[DATE]"
type input "[PERSON_NAME]"
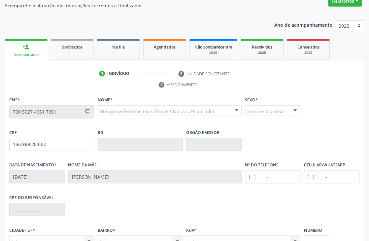
type input "[PHONE_NUMBER]"
type input "750.258.684-91"
type input "42"
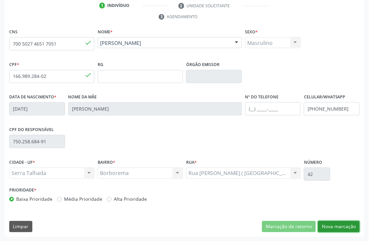
click at [329, 222] on button "Nova marcação" at bounding box center [339, 226] width 42 height 11
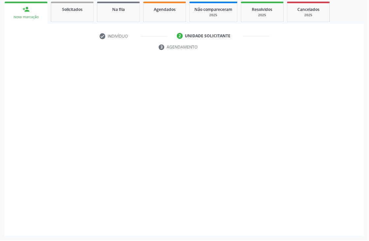
scroll to position [111, 0]
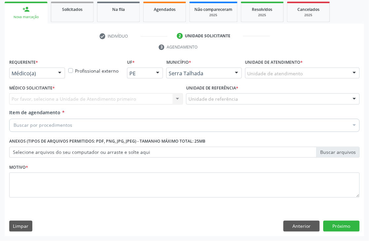
click at [40, 68] on div "Médico(a)" at bounding box center [37, 73] width 56 height 11
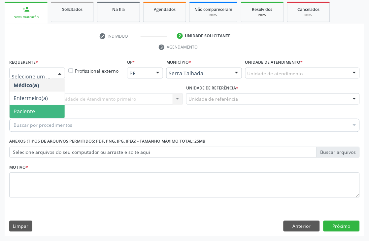
click at [37, 113] on span "Paciente" at bounding box center [37, 111] width 55 height 13
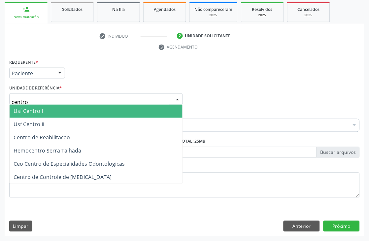
type input "centro"
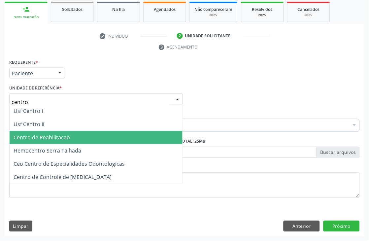
click at [35, 137] on span "Centro de Reabilitacao" at bounding box center [42, 137] width 56 height 7
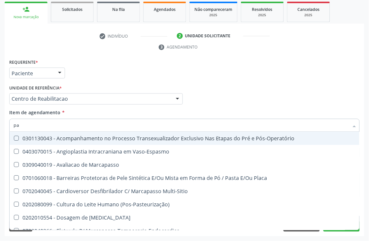
type input "p"
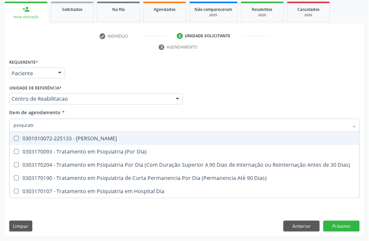
type input "psiquiatra"
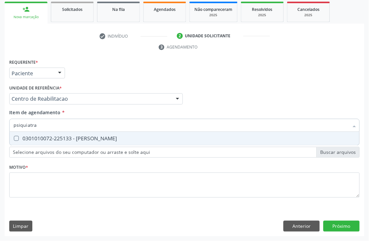
click at [37, 137] on div "0301010072-225133 - [PERSON_NAME]" at bounding box center [185, 138] width 342 height 5
checkbox Psiquiatra "true"
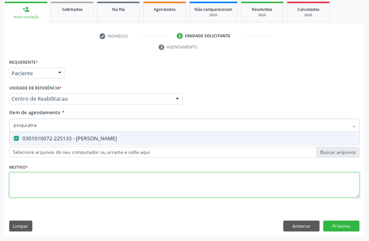
click at [38, 189] on div "Requerente * Paciente Médico(a) Enfermeiro(a) Paciente Nenhum resultado encontr…" at bounding box center [184, 131] width 350 height 149
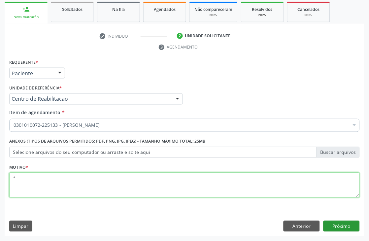
type textarea "*"
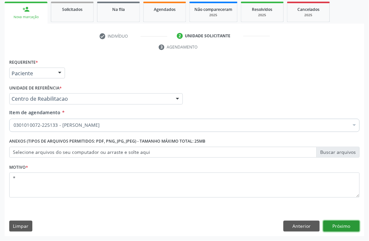
click at [357, 226] on button "Próximo" at bounding box center [341, 226] width 36 height 11
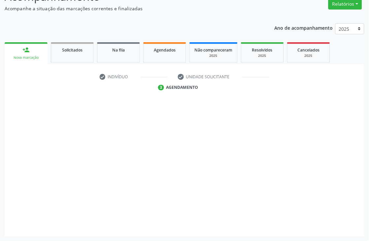
scroll to position [70, 0]
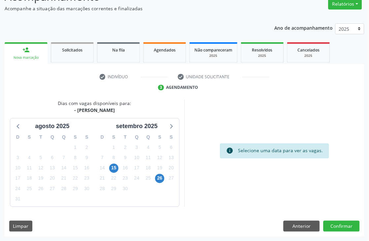
click at [107, 167] on div "14" at bounding box center [103, 168] width 12 height 10
click at [111, 167] on span "15" at bounding box center [113, 168] width 9 height 9
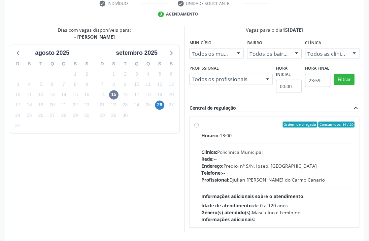
click at [234, 111] on div "Central de regulação" at bounding box center [212, 108] width 47 height 7
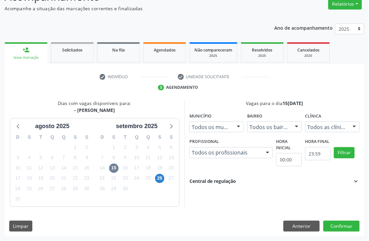
click at [226, 180] on div "Central de regulação" at bounding box center [212, 181] width 47 height 7
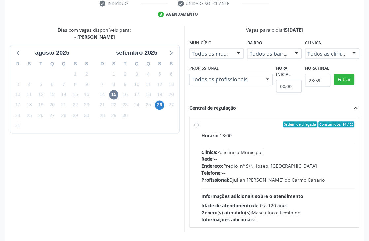
scroll to position [169, 0]
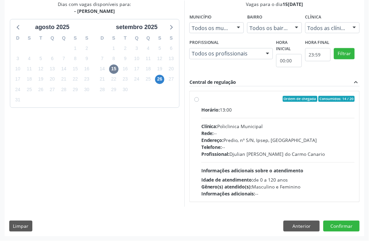
click at [257, 100] on div "Ordem de chegada Consumidos: 14 / 20" at bounding box center [277, 99] width 153 height 6
click at [199, 100] on input "Ordem de chegada Consumidos: 14 / 20 Horário: 13:00 Clínica: Policlinica Munici…" at bounding box center [196, 99] width 5 height 6
radio input "true"
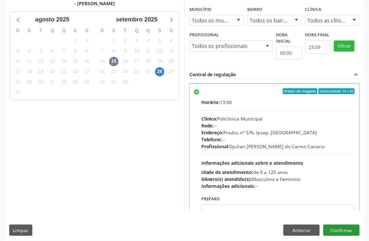
scroll to position [181, 0]
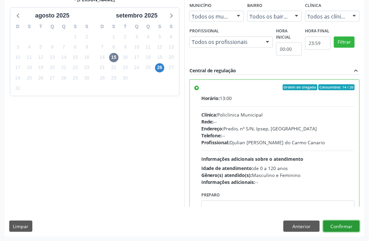
click at [340, 224] on button "Confirmar" at bounding box center [341, 226] width 36 height 11
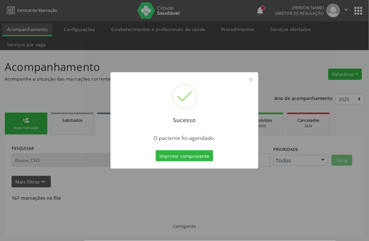
scroll to position [0, 0]
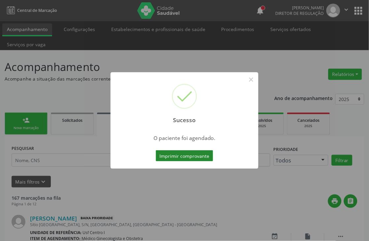
click at [193, 156] on button "Imprimir comprovante" at bounding box center [184, 155] width 57 height 11
